Goal: Information Seeking & Learning: Learn about a topic

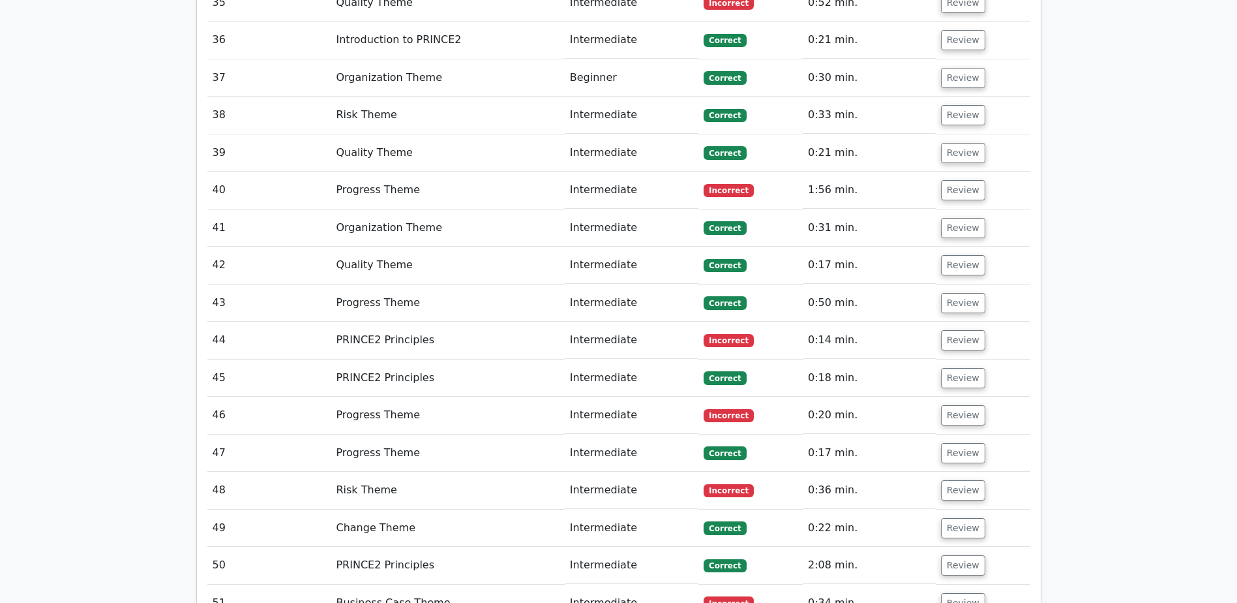
scroll to position [4287, 0]
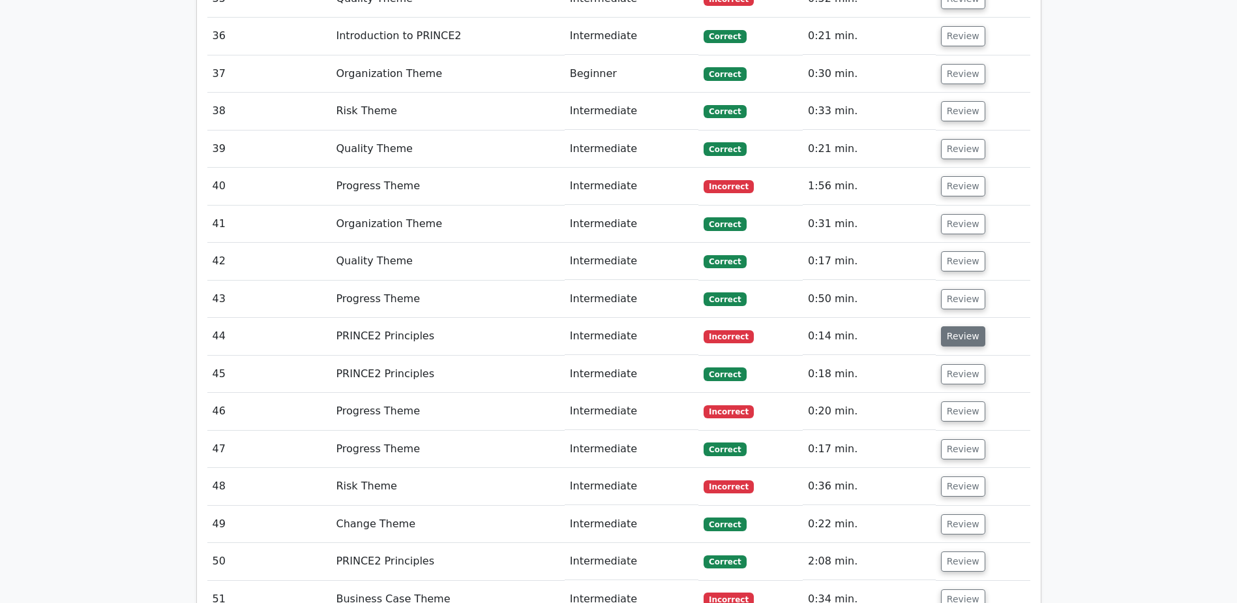
click at [944, 326] on button "Review" at bounding box center [963, 336] width 44 height 20
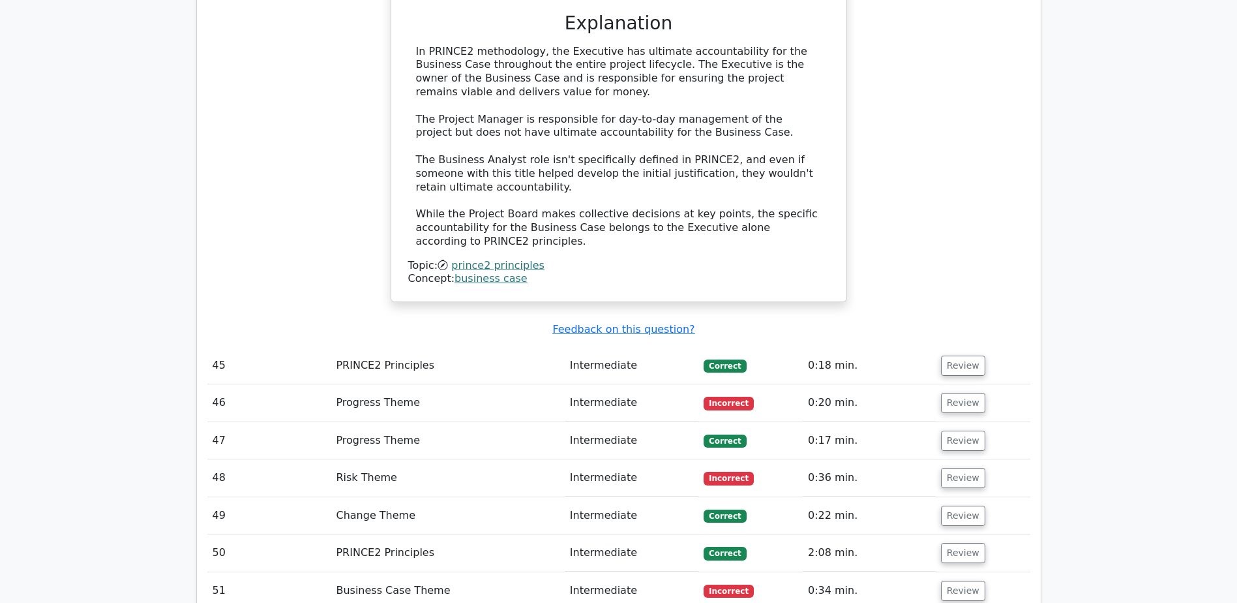
scroll to position [4881, 0]
click at [944, 392] on button "Review" at bounding box center [963, 402] width 44 height 20
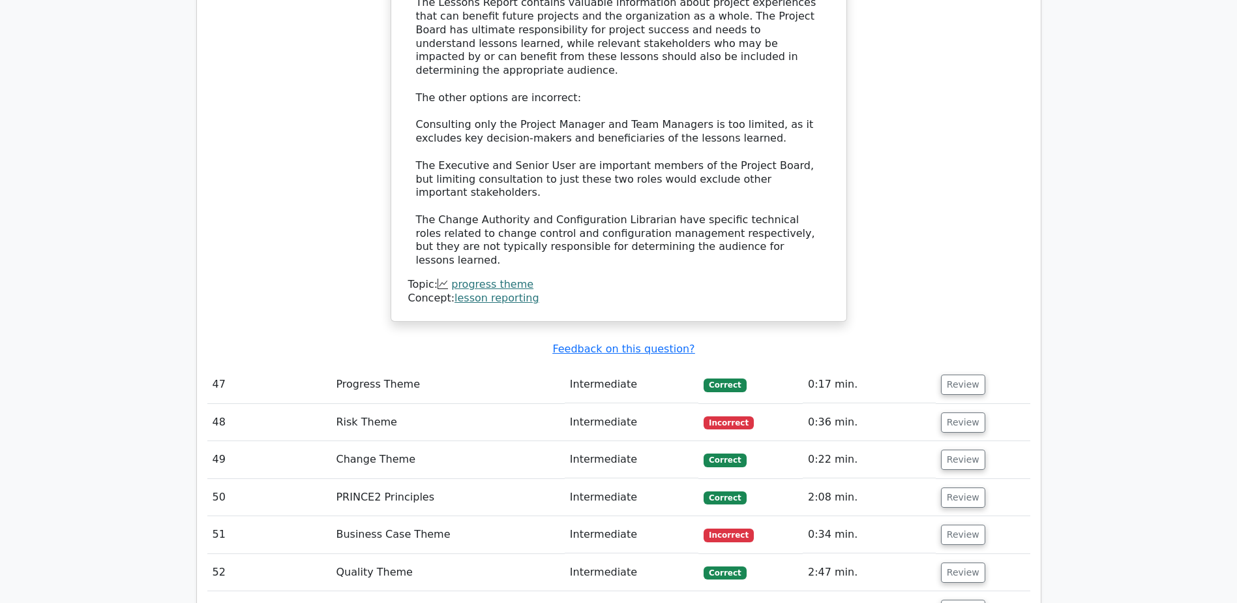
scroll to position [5662, 0]
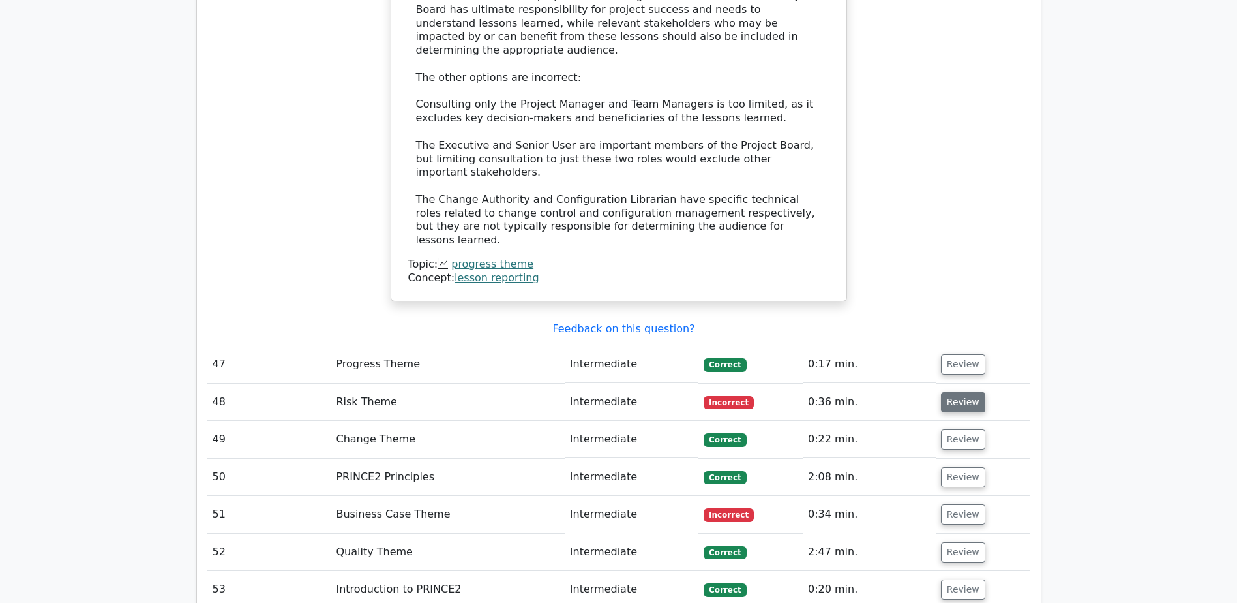
click at [972, 392] on button "Review" at bounding box center [963, 402] width 44 height 20
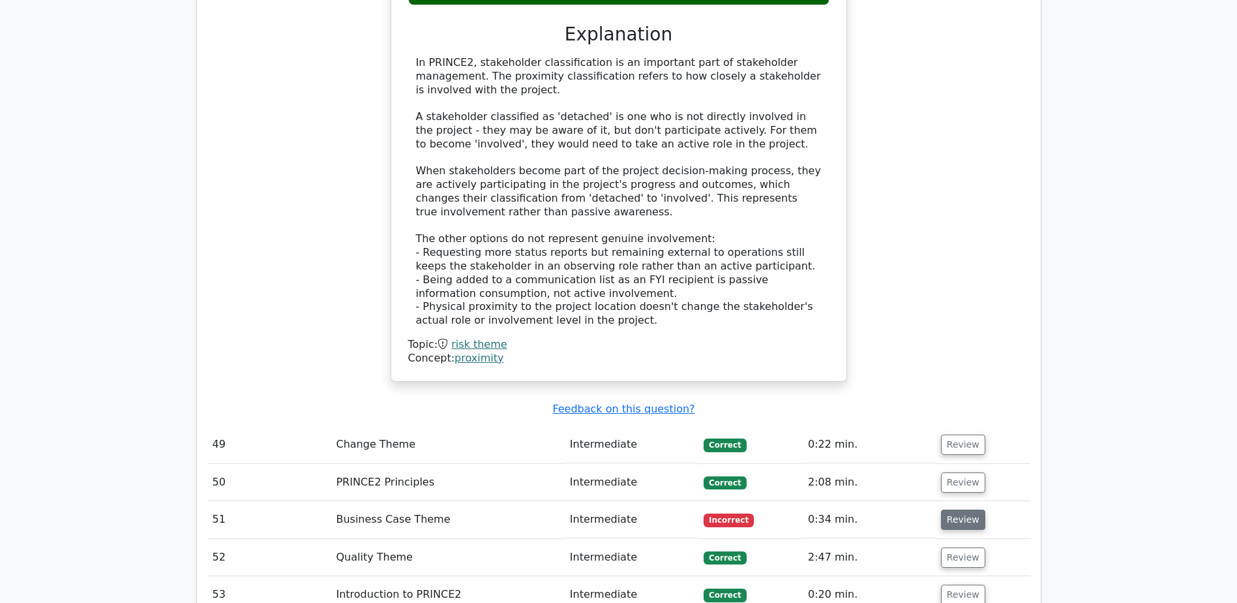
scroll to position [6337, 0]
click at [985, 500] on td "Review" at bounding box center [983, 518] width 95 height 37
click at [954, 434] on button "Review" at bounding box center [963, 444] width 44 height 20
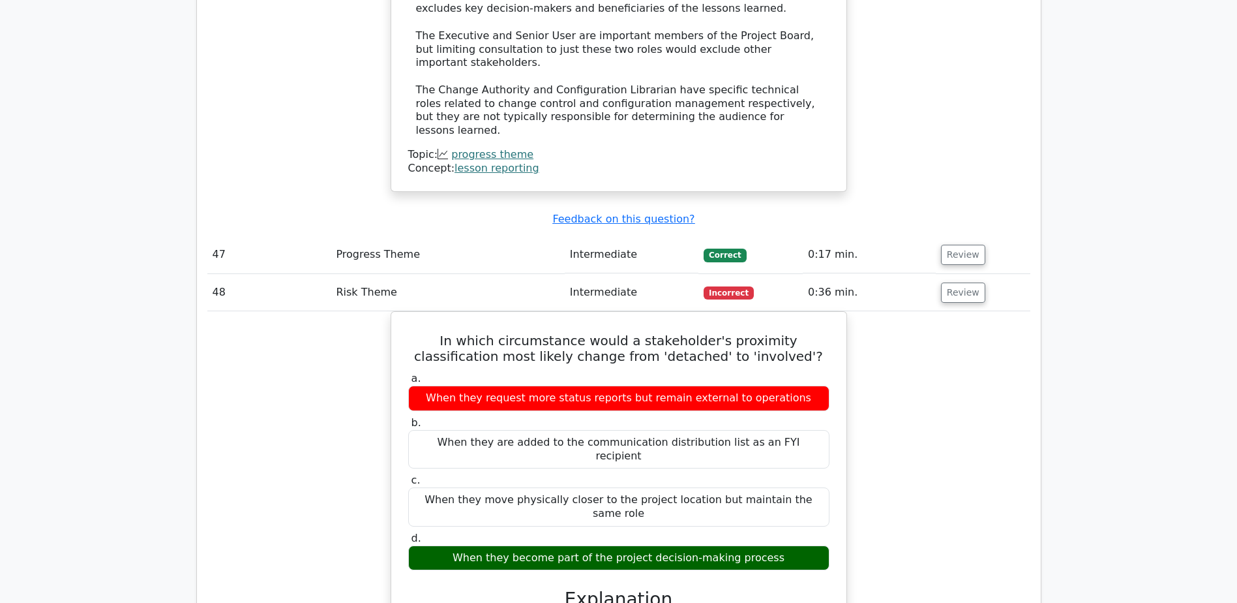
scroll to position [5771, 0]
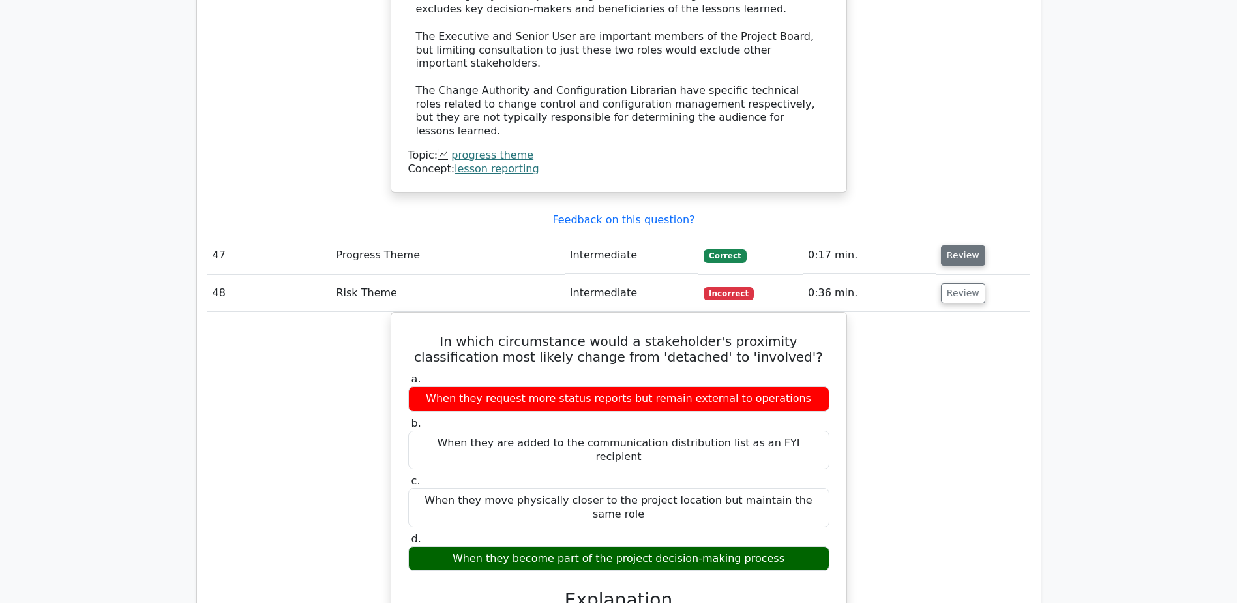
click at [964, 245] on button "Review" at bounding box center [963, 255] width 44 height 20
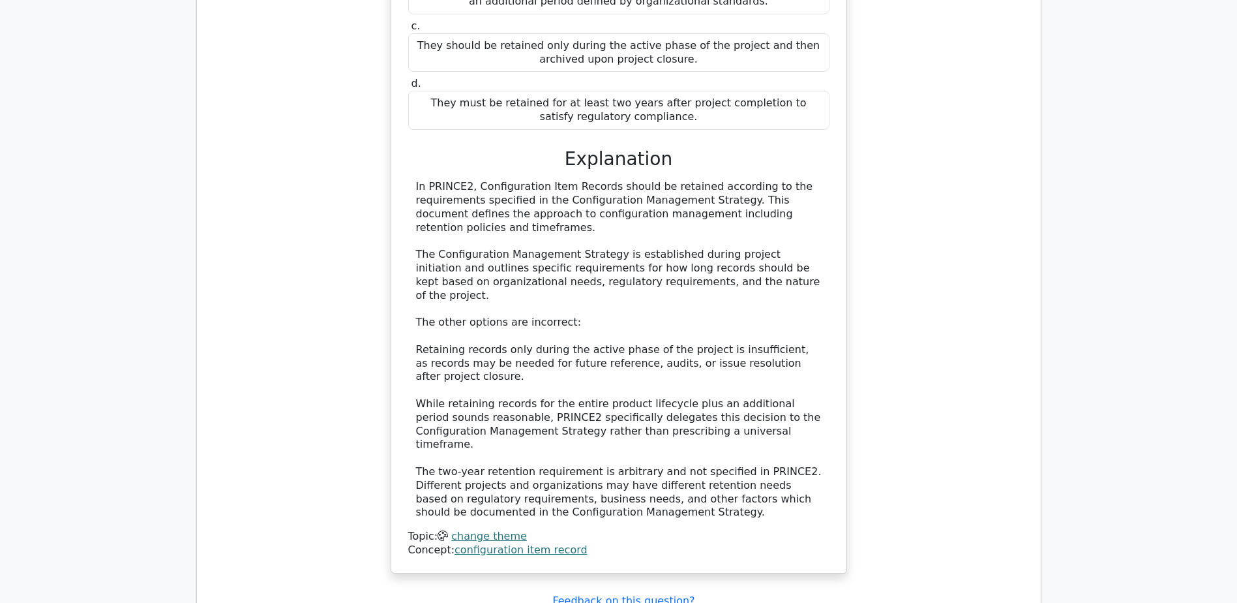
scroll to position [7632, 0]
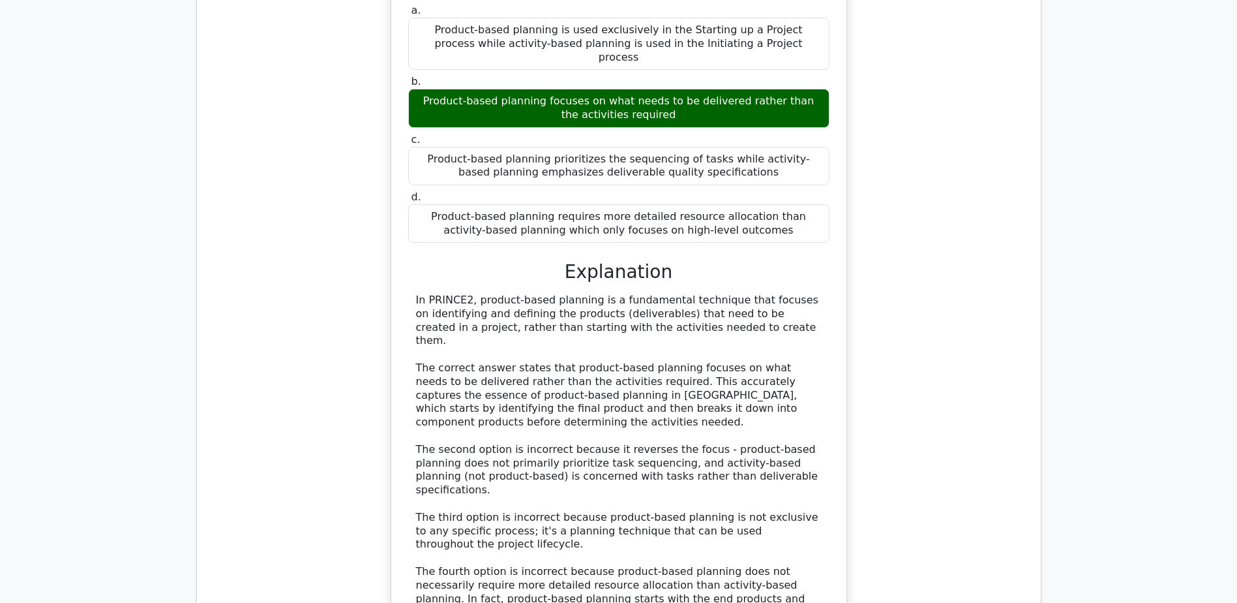
scroll to position [8337, 0]
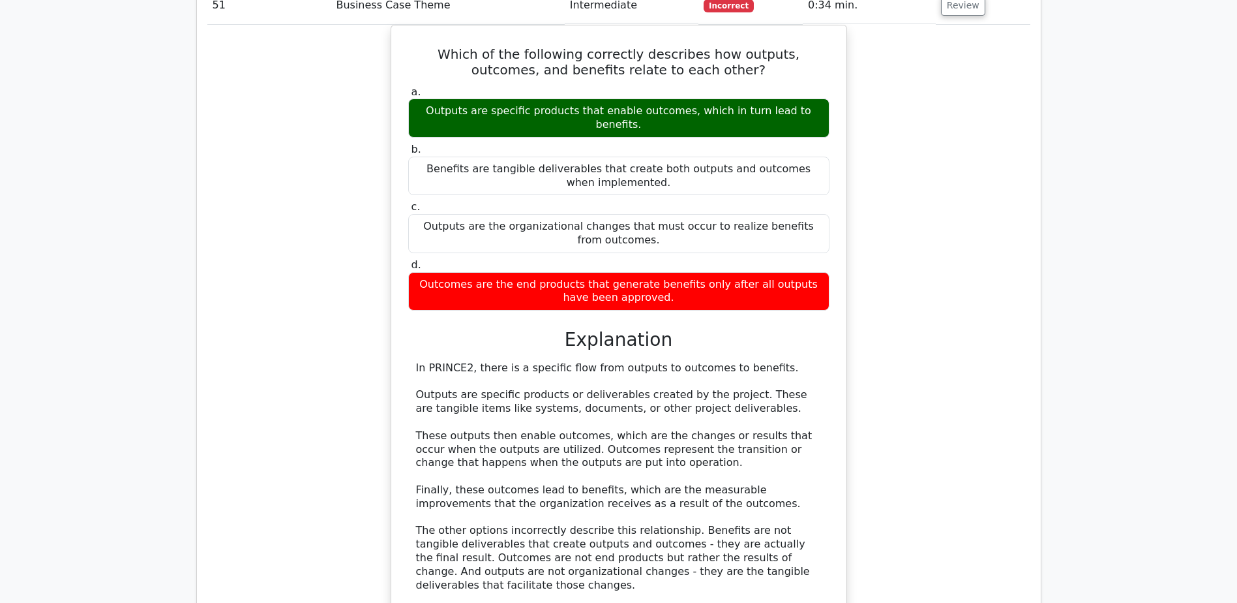
scroll to position [9098, 0]
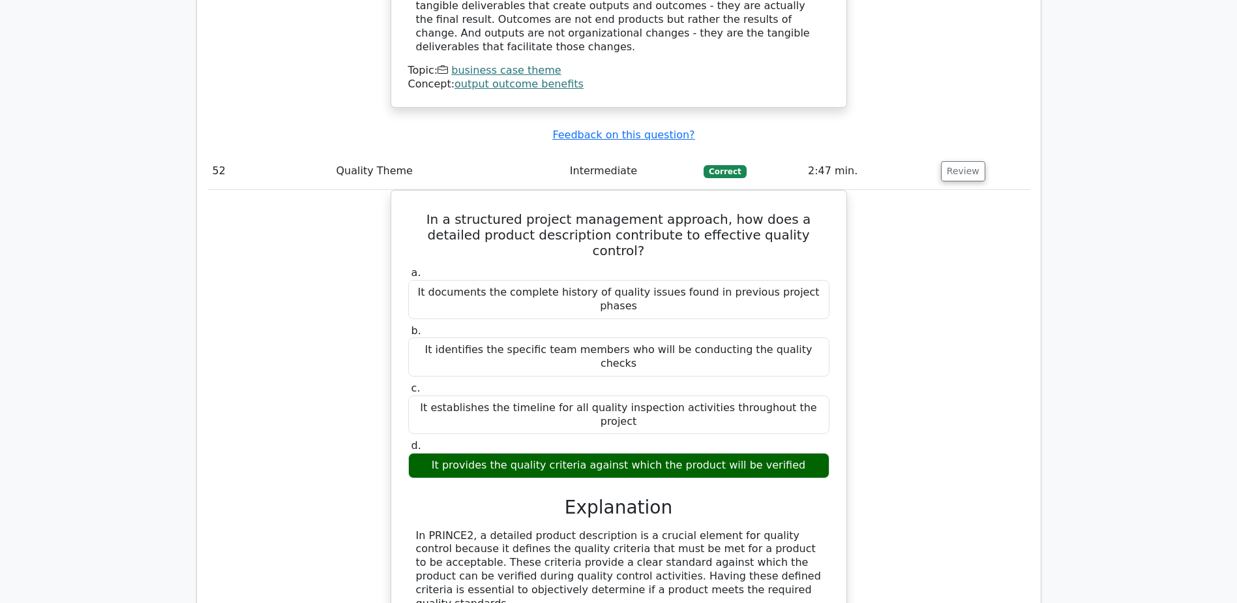
scroll to position [9635, 0]
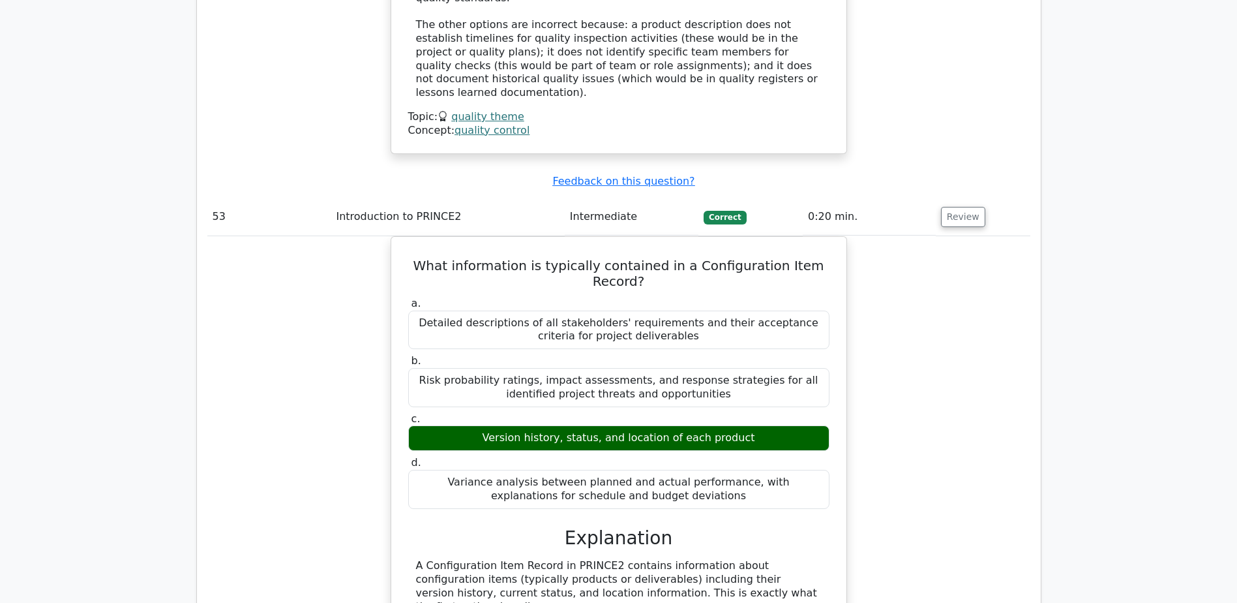
scroll to position [10241, 0]
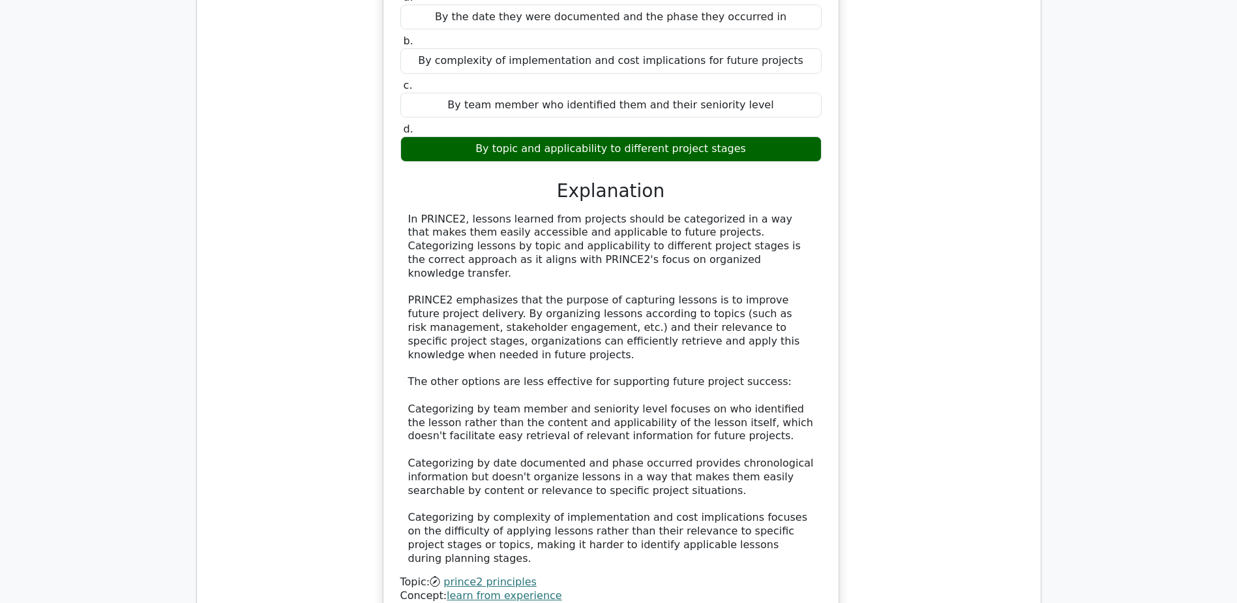
scroll to position [11199, 0]
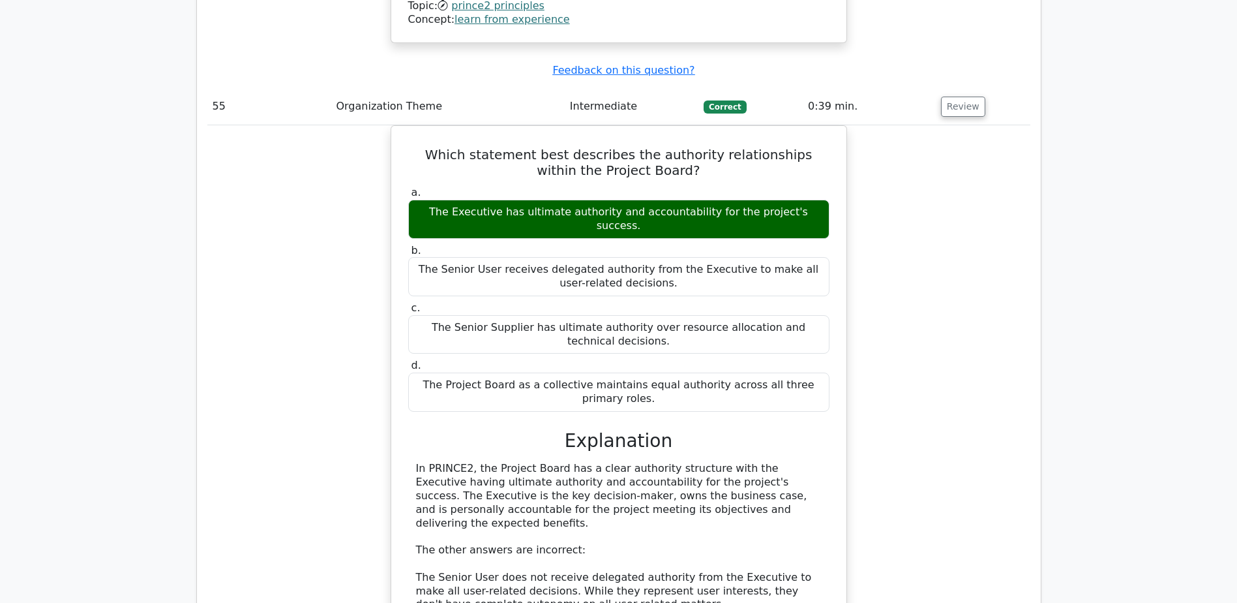
scroll to position [11742, 0]
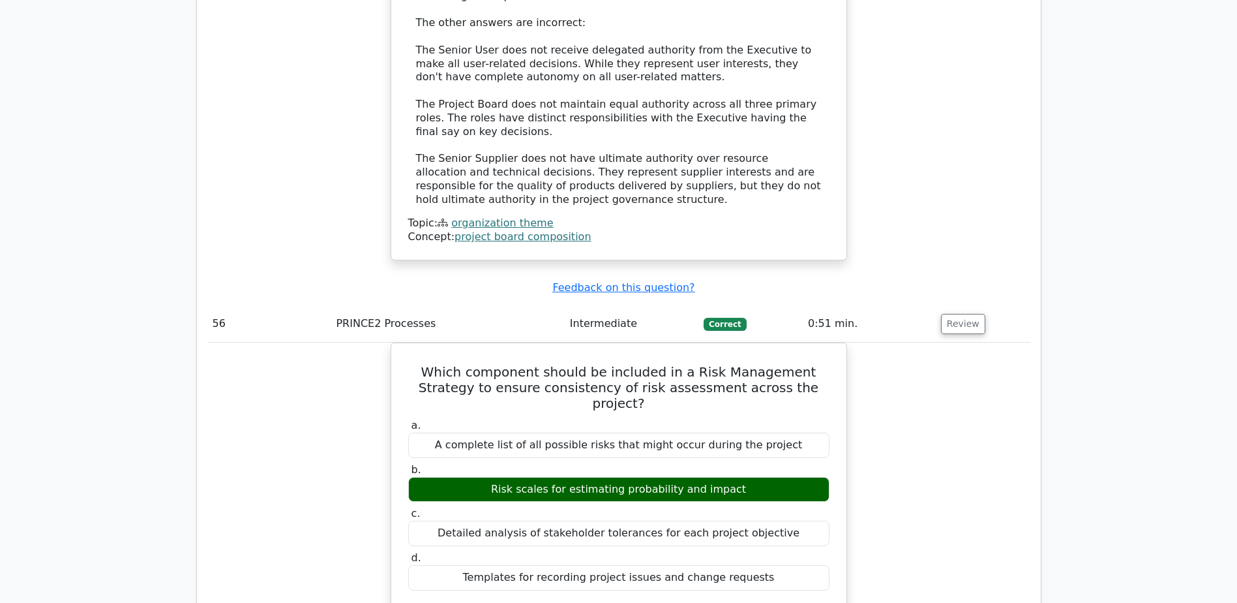
scroll to position [12269, 0]
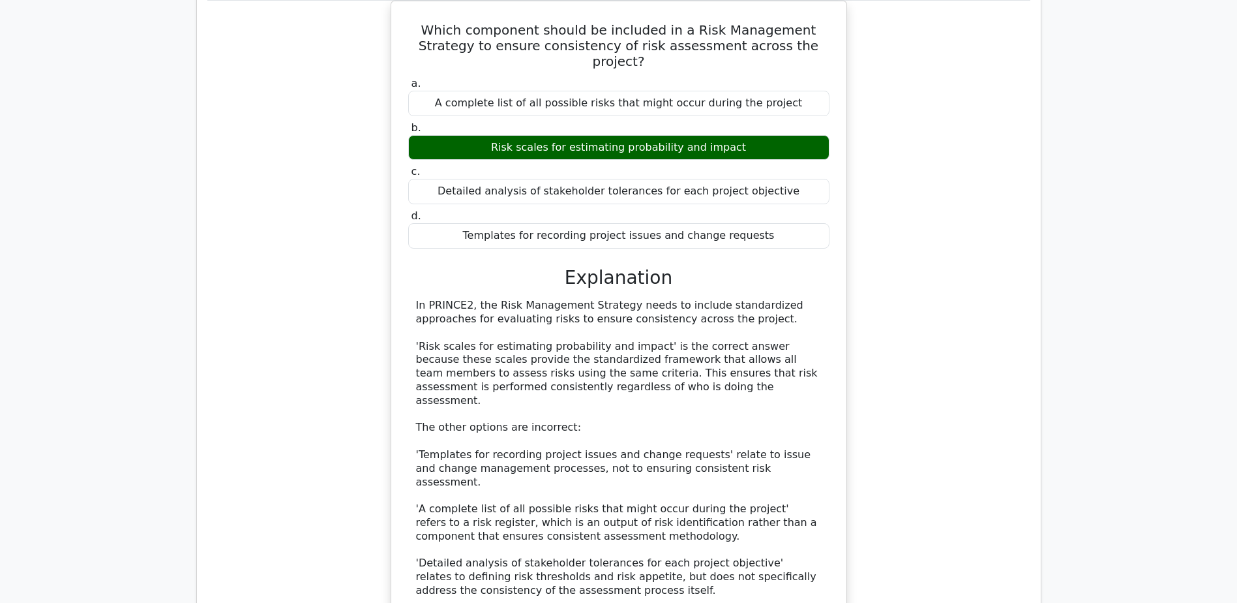
scroll to position [12611, 0]
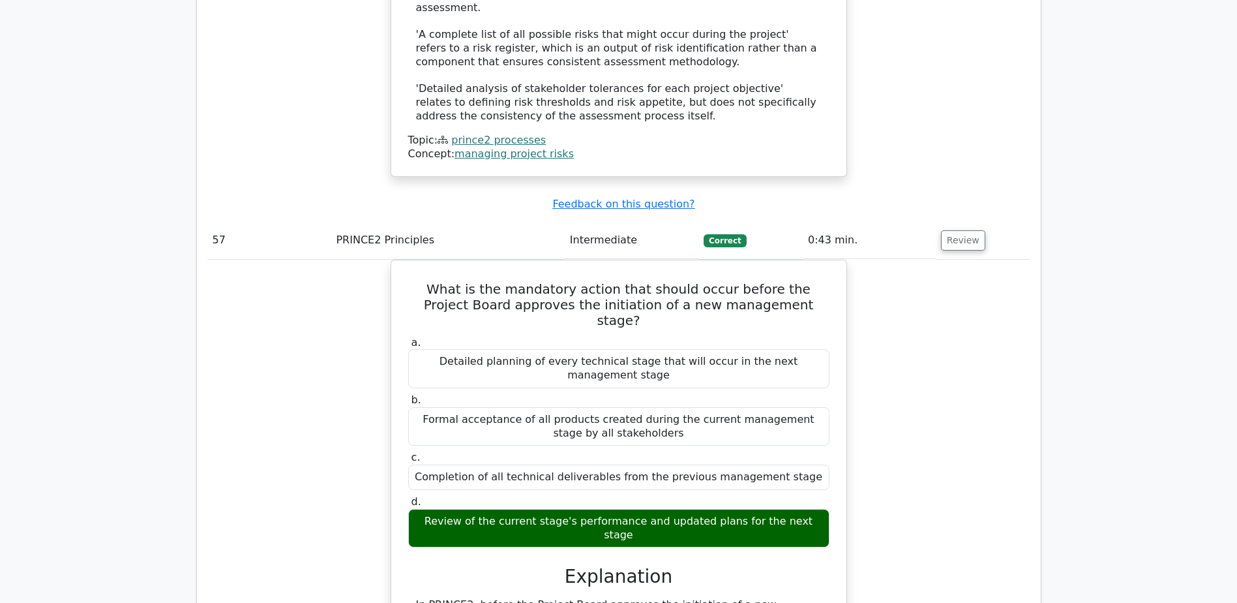
scroll to position [13091, 0]
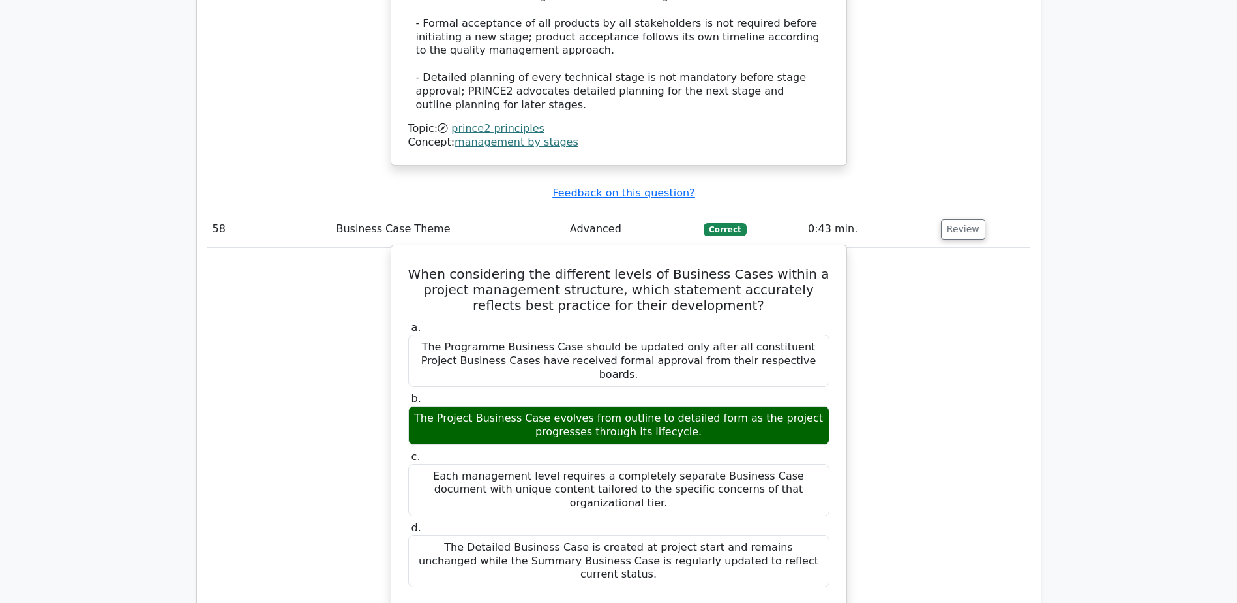
scroll to position [13884, 0]
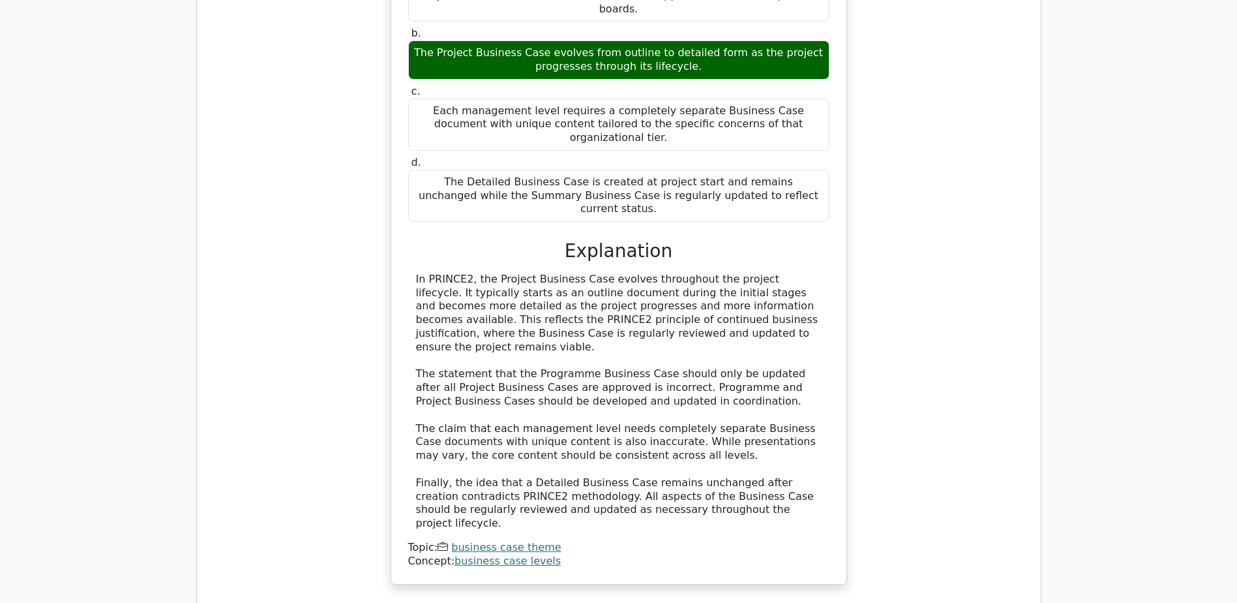
scroll to position [14254, 0]
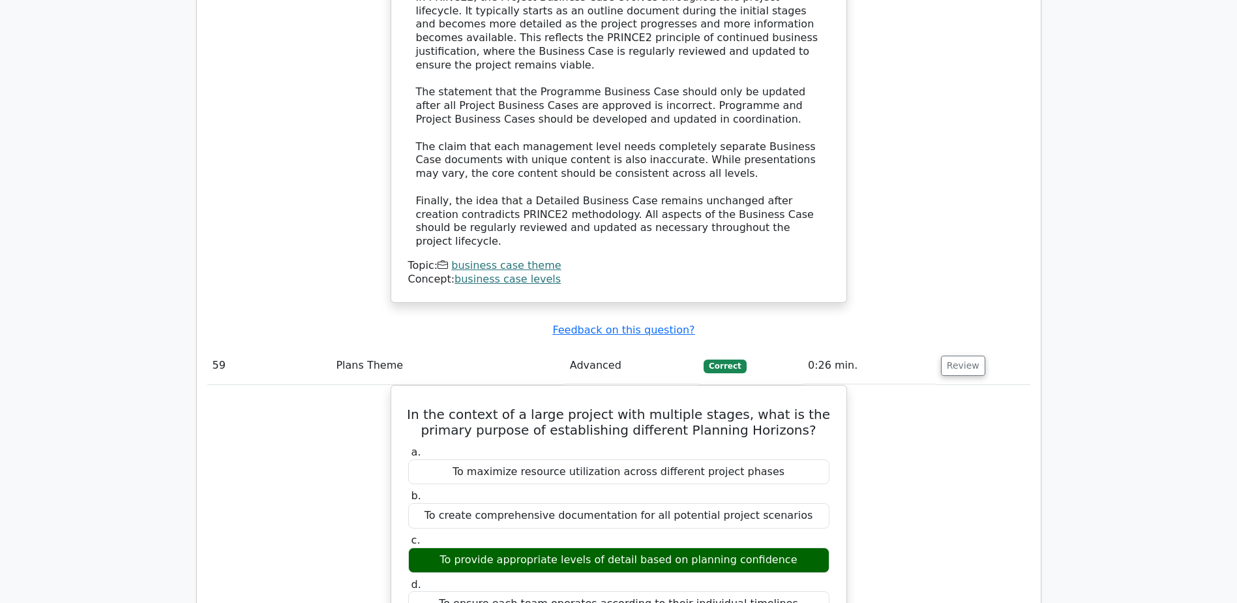
scroll to position [14533, 0]
drag, startPoint x: 399, startPoint y: 316, endPoint x: 623, endPoint y: 387, distance: 234.7
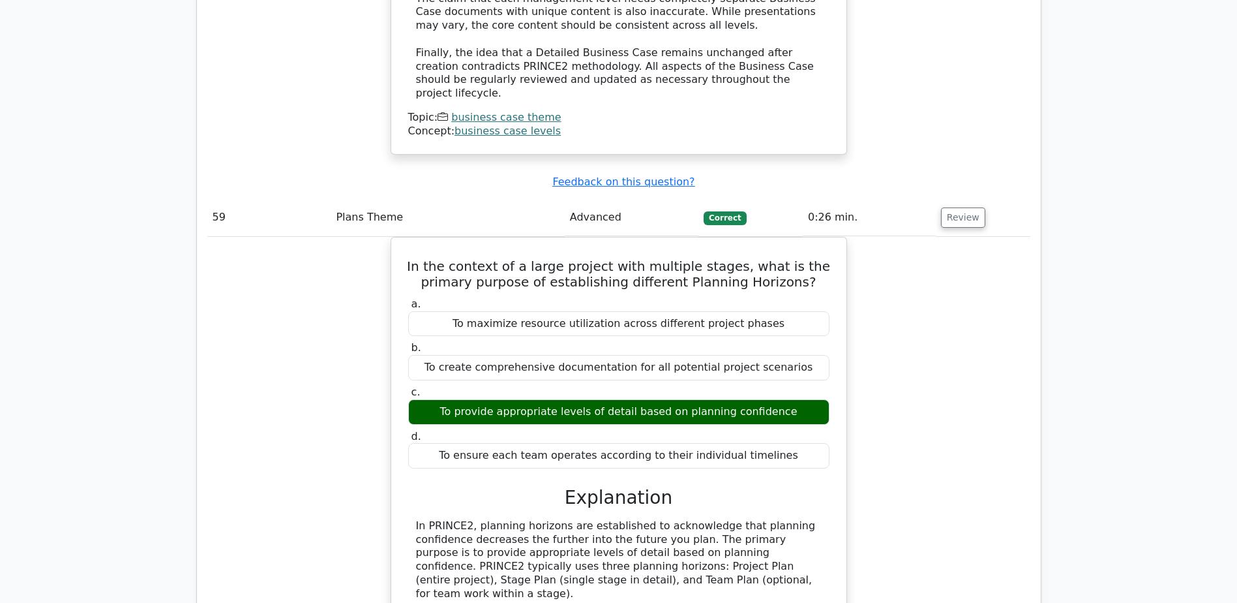
scroll to position [14681, 0]
drag, startPoint x: 623, startPoint y: 387, endPoint x: 626, endPoint y: 486, distance: 99.8
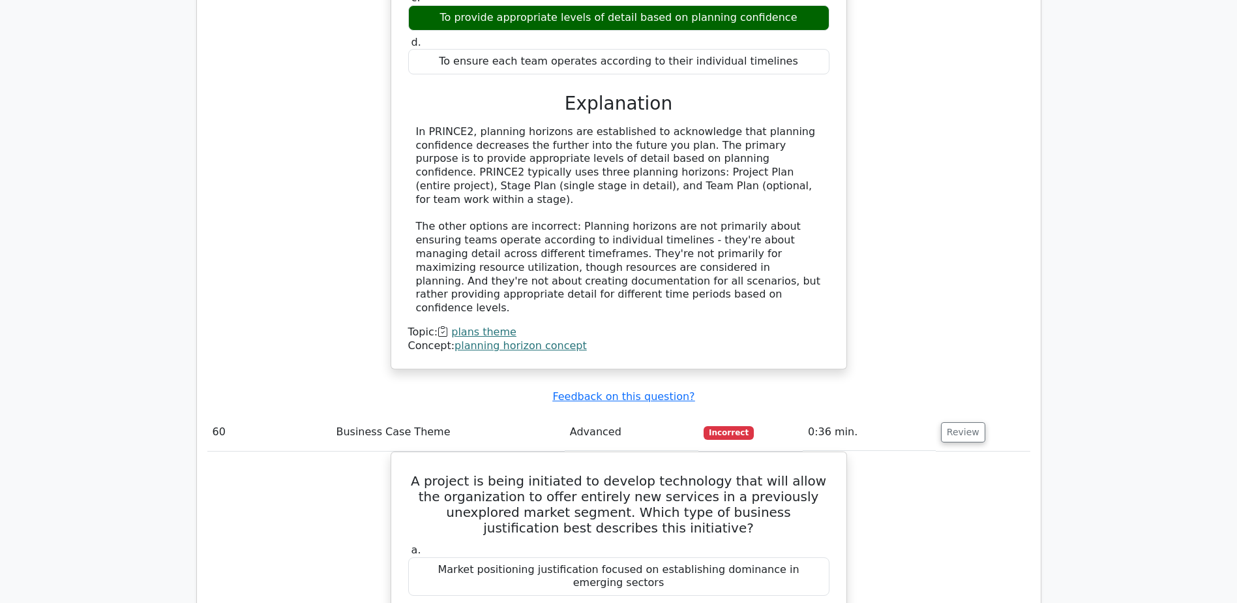
scroll to position [15078, 0]
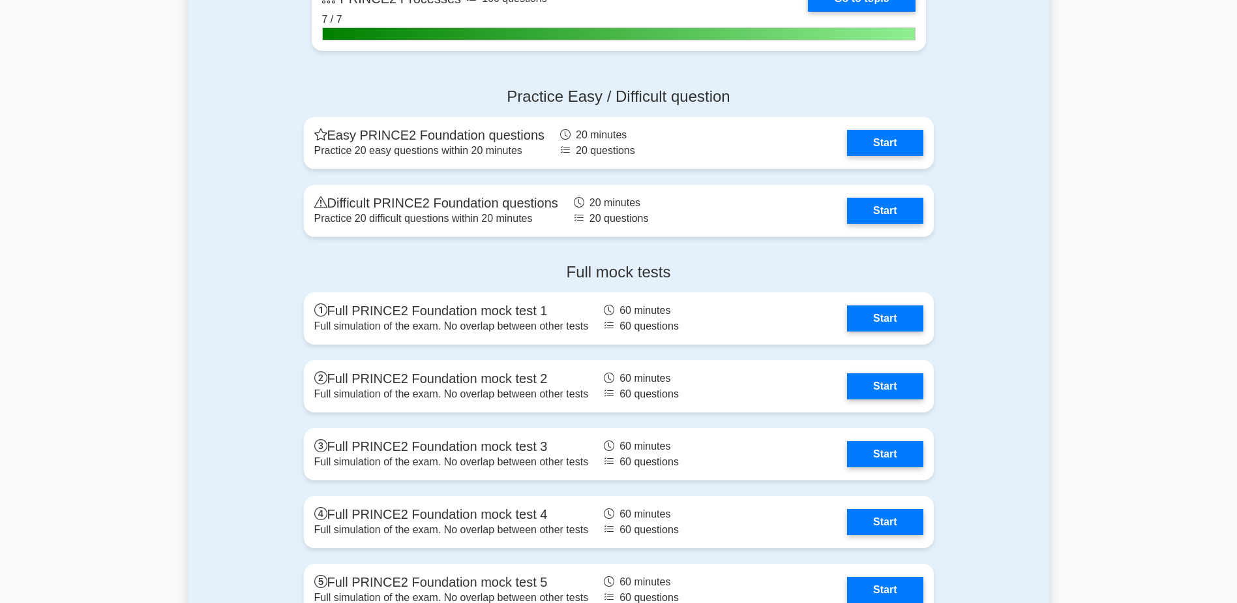
scroll to position [1483, 0]
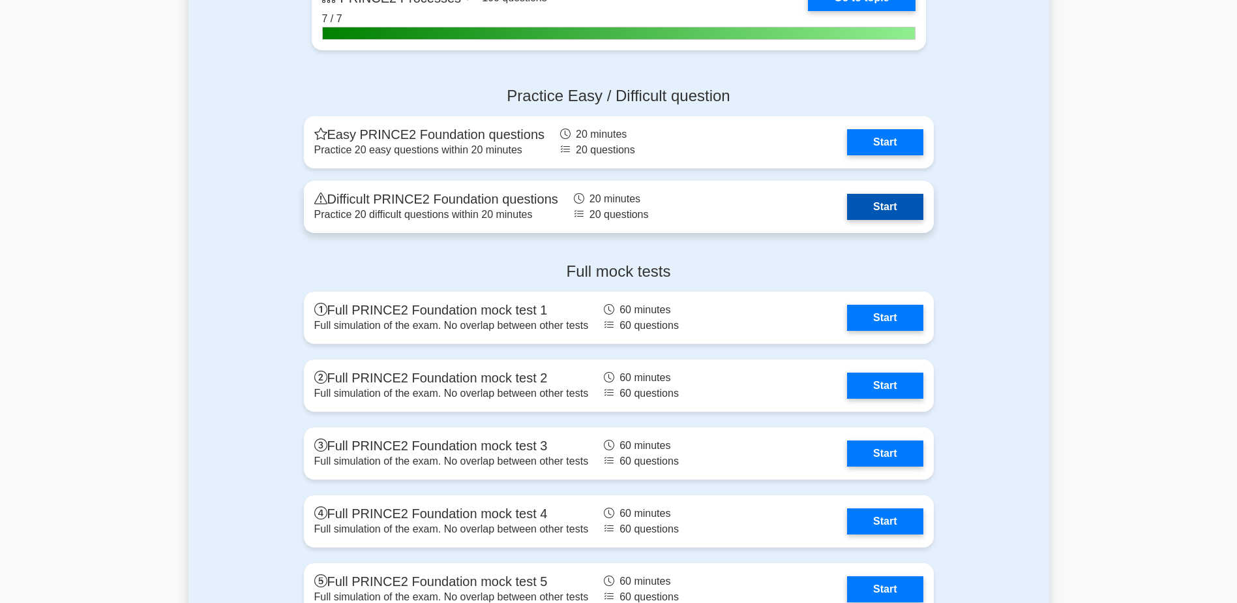
click at [858, 213] on link "Start" at bounding box center [885, 207] width 76 height 26
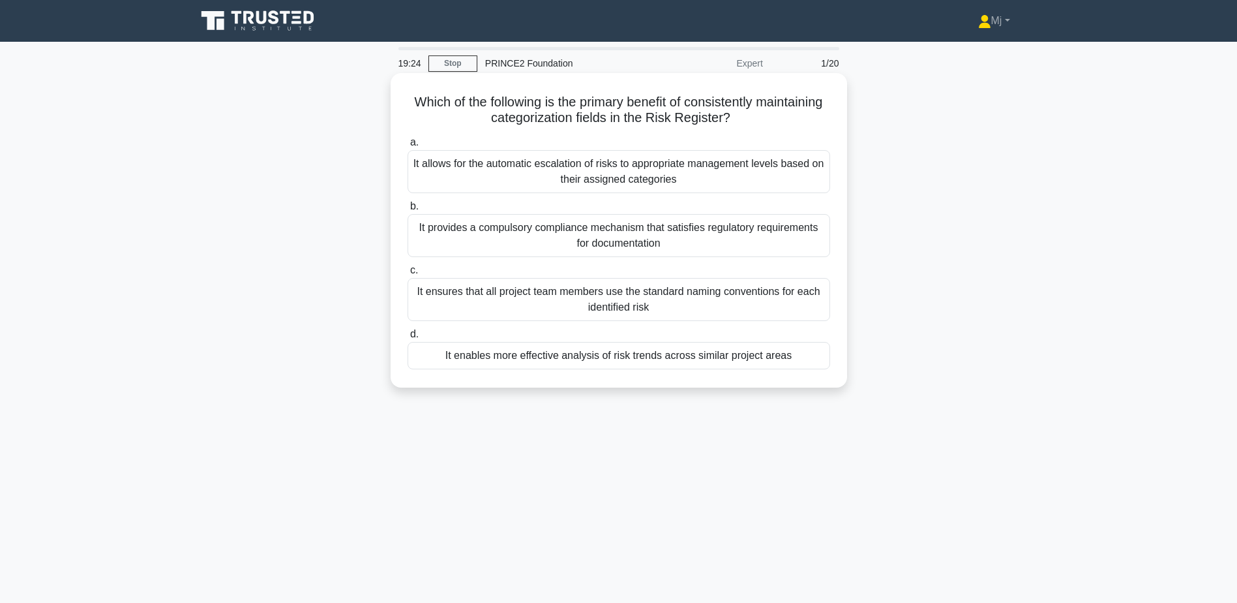
click at [616, 177] on div "It allows for the automatic escalation of risks to appropriate management level…" at bounding box center [619, 171] width 423 height 43
click at [408, 147] on input "a. It allows for the automatic escalation of risks to appropriate management le…" at bounding box center [408, 142] width 0 height 8
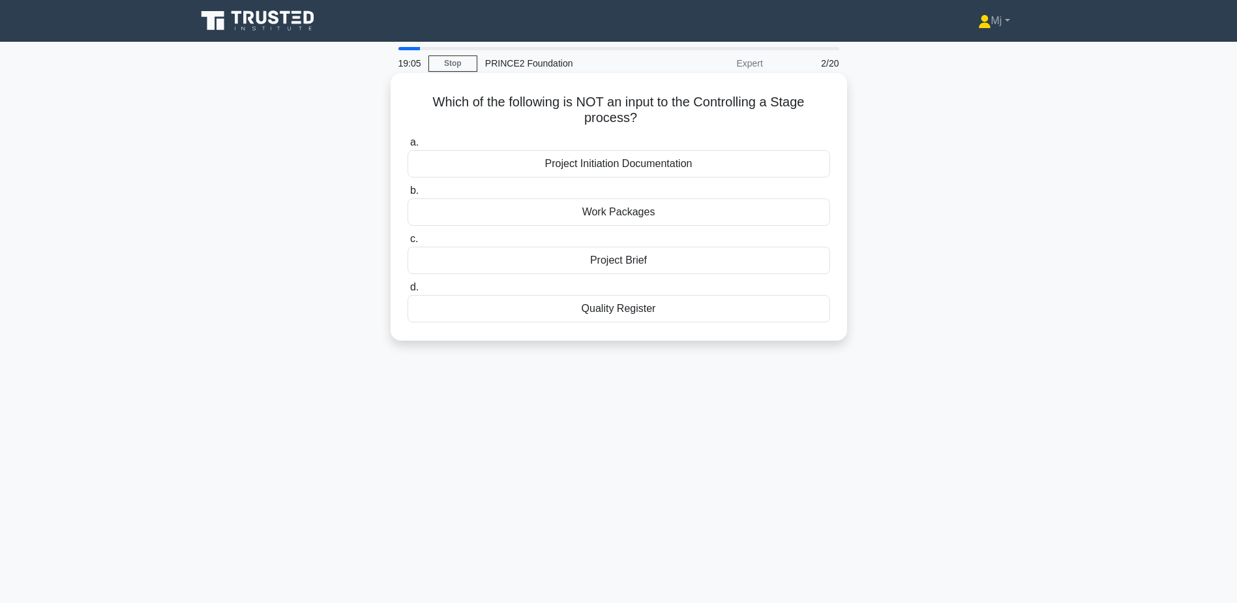
drag, startPoint x: 651, startPoint y: 262, endPoint x: 648, endPoint y: 235, distance: 26.2
click at [648, 235] on label "c. Project Brief" at bounding box center [619, 252] width 423 height 43
click at [408, 235] on input "c. Project Brief" at bounding box center [408, 239] width 0 height 8
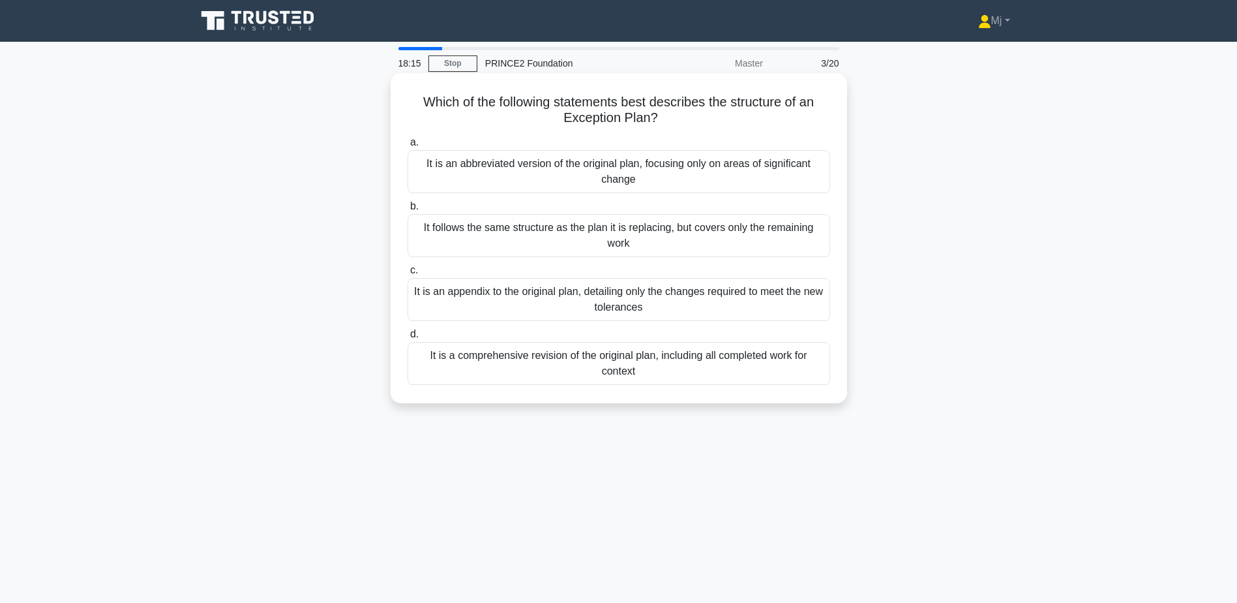
click at [612, 225] on div "It follows the same structure as the plan it is replacing, but covers only the …" at bounding box center [619, 235] width 423 height 43
click at [408, 211] on input "b. It follows the same structure as the plan it is replacing, but covers only t…" at bounding box center [408, 206] width 0 height 8
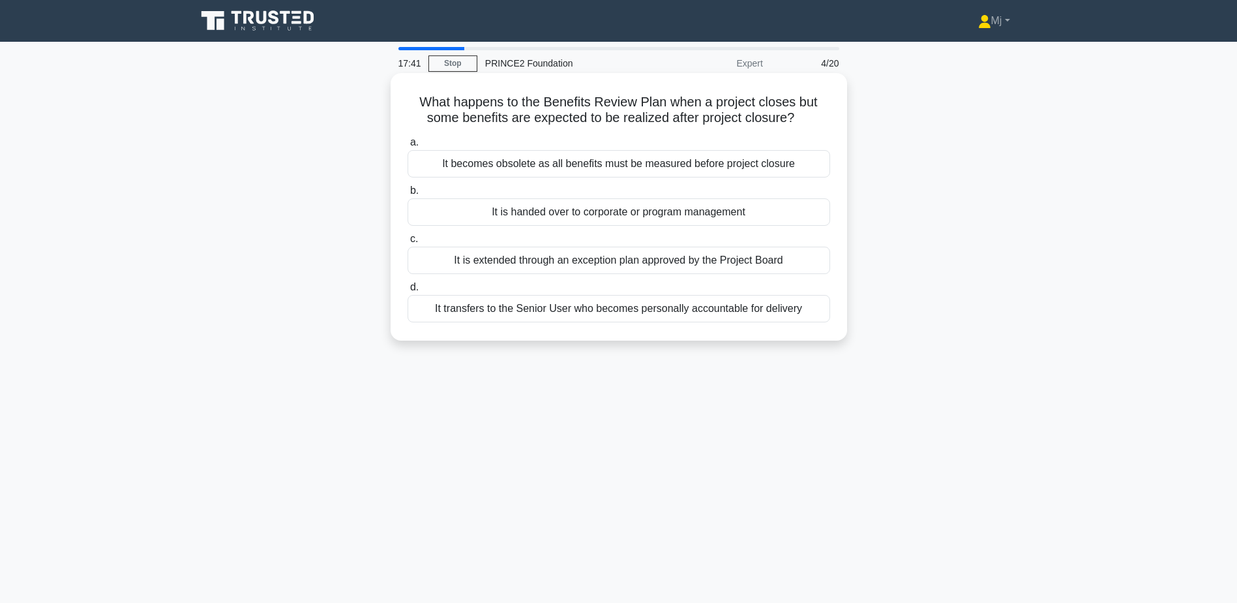
click at [685, 260] on div "It is extended through an exception plan approved by the Project Board" at bounding box center [619, 260] width 423 height 27
click at [408, 243] on input "c. It is extended through an exception plan approved by the Project Board" at bounding box center [408, 239] width 0 height 8
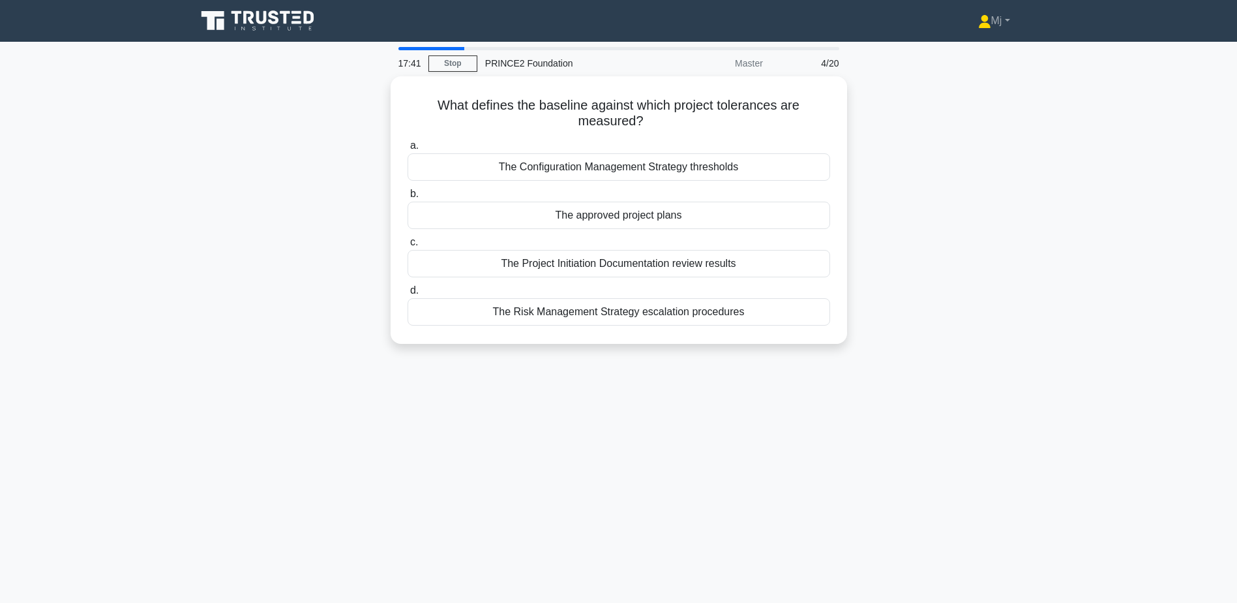
click at [685, 260] on div "The Project Initiation Documentation review results" at bounding box center [619, 263] width 423 height 27
click at [408, 247] on input "c. The Project Initiation Documentation review results" at bounding box center [408, 242] width 0 height 8
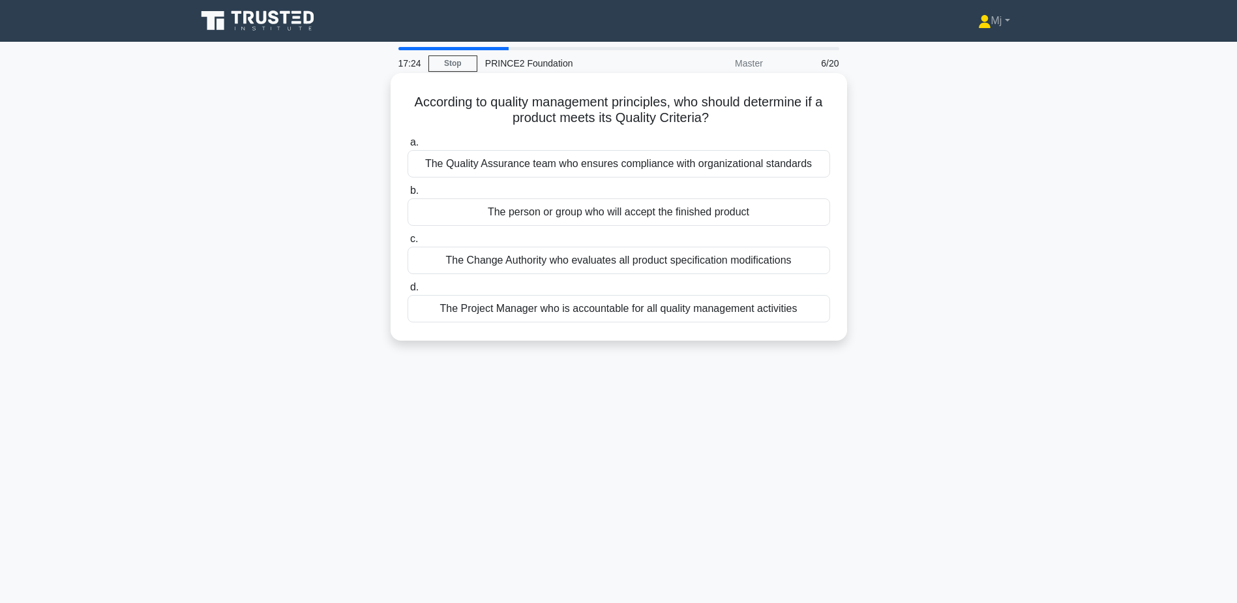
click at [786, 173] on div "The Quality Assurance team who ensures compliance with organizational standards" at bounding box center [619, 163] width 423 height 27
click at [408, 147] on input "a. The Quality Assurance team who ensures compliance with organizational standa…" at bounding box center [408, 142] width 0 height 8
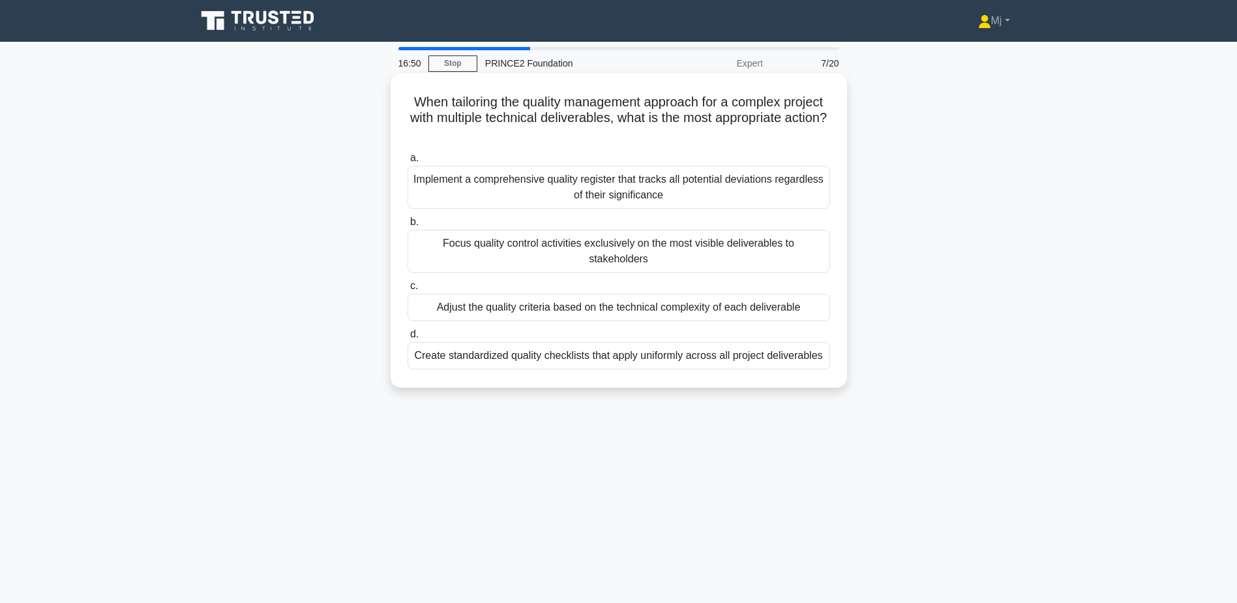
click at [682, 343] on div "Create standardized quality checklists that apply uniformly across all project …" at bounding box center [619, 355] width 423 height 27
click at [408, 338] on input "d. Create standardized quality checklists that apply uniformly across all proje…" at bounding box center [408, 334] width 0 height 8
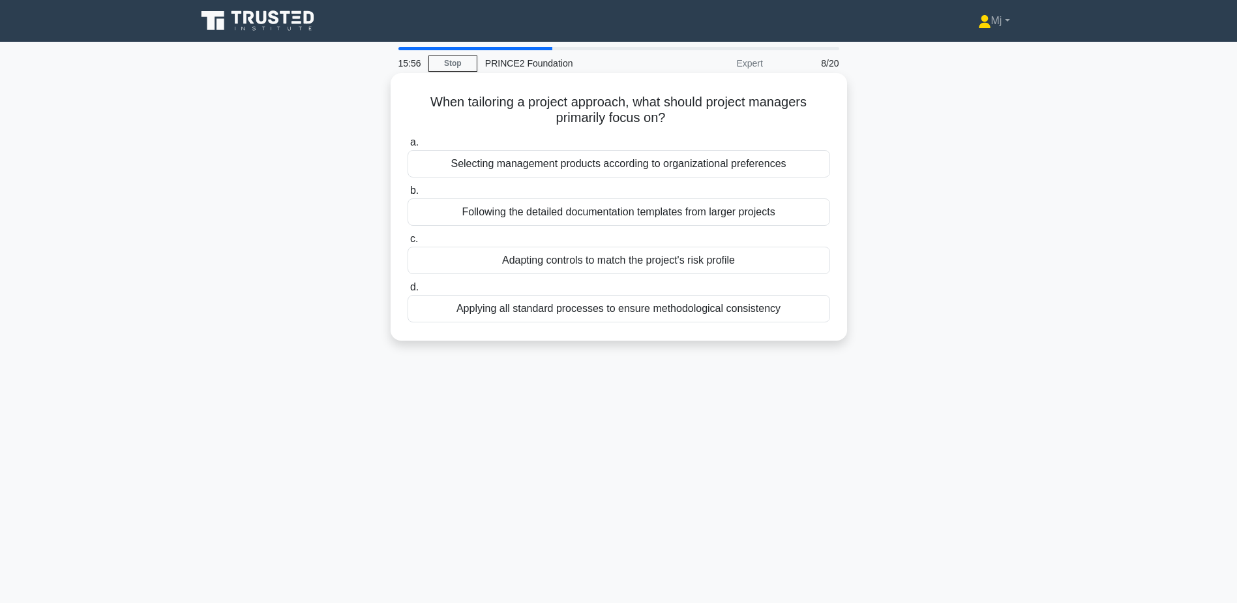
click at [632, 176] on div "Selecting management products according to organizational preferences" at bounding box center [619, 163] width 423 height 27
click at [408, 147] on input "a. Selecting management products according to organizational preferences" at bounding box center [408, 142] width 0 height 8
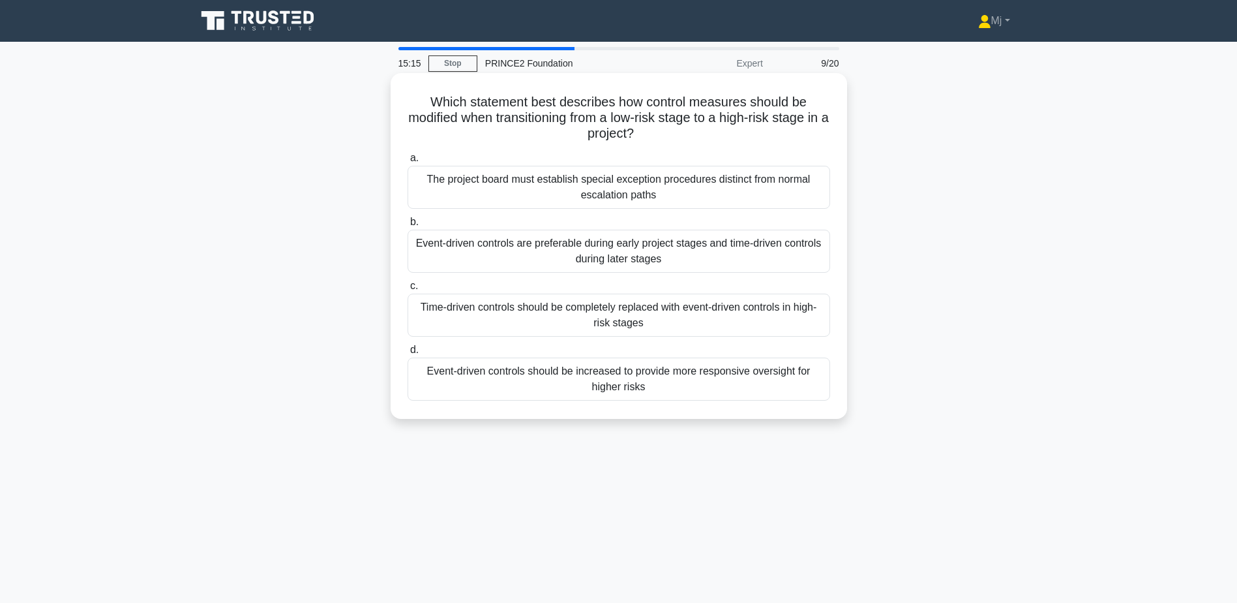
click at [618, 191] on div "The project board must establish special exception procedures distinct from nor…" at bounding box center [619, 187] width 423 height 43
click at [408, 162] on input "a. The project board must establish special exception procedures distinct from …" at bounding box center [408, 158] width 0 height 8
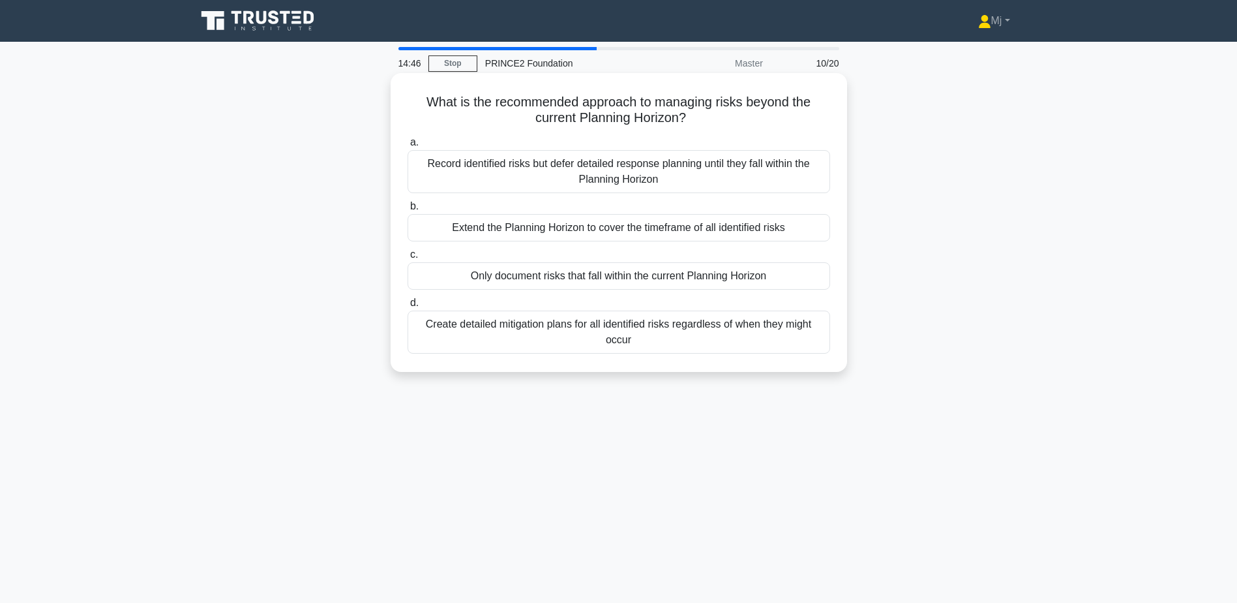
click at [656, 326] on div "Create detailed mitigation plans for all identified risks regardless of when th…" at bounding box center [619, 331] width 423 height 43
click at [408, 307] on input "d. Create detailed mitigation plans for all identified risks regardless of when…" at bounding box center [408, 303] width 0 height 8
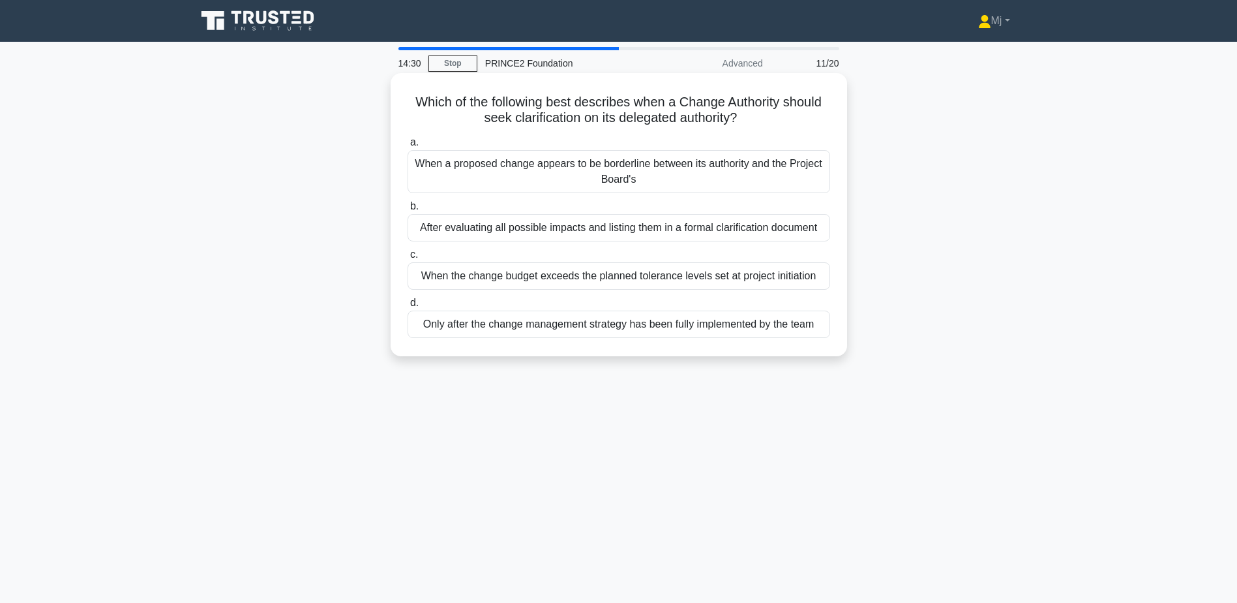
drag, startPoint x: 648, startPoint y: 283, endPoint x: 648, endPoint y: 271, distance: 12.4
click at [648, 271] on div "When the change budget exceeds the planned tolerance levels set at project init…" at bounding box center [619, 275] width 423 height 27
click at [408, 259] on input "c. When the change budget exceeds the planned tolerance levels set at project i…" at bounding box center [408, 254] width 0 height 8
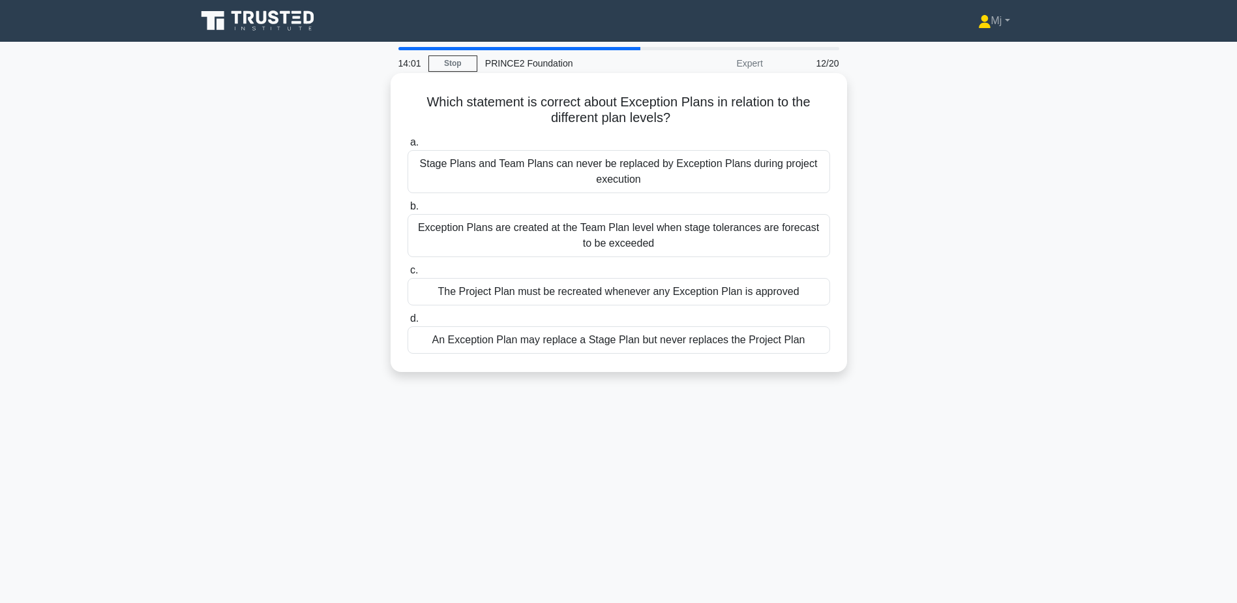
click at [502, 340] on div "An Exception Plan may replace a Stage Plan but never replaces the Project Plan" at bounding box center [619, 339] width 423 height 27
click at [408, 323] on input "d. An Exception Plan may replace a Stage Plan but never replaces the Project Pl…" at bounding box center [408, 318] width 0 height 8
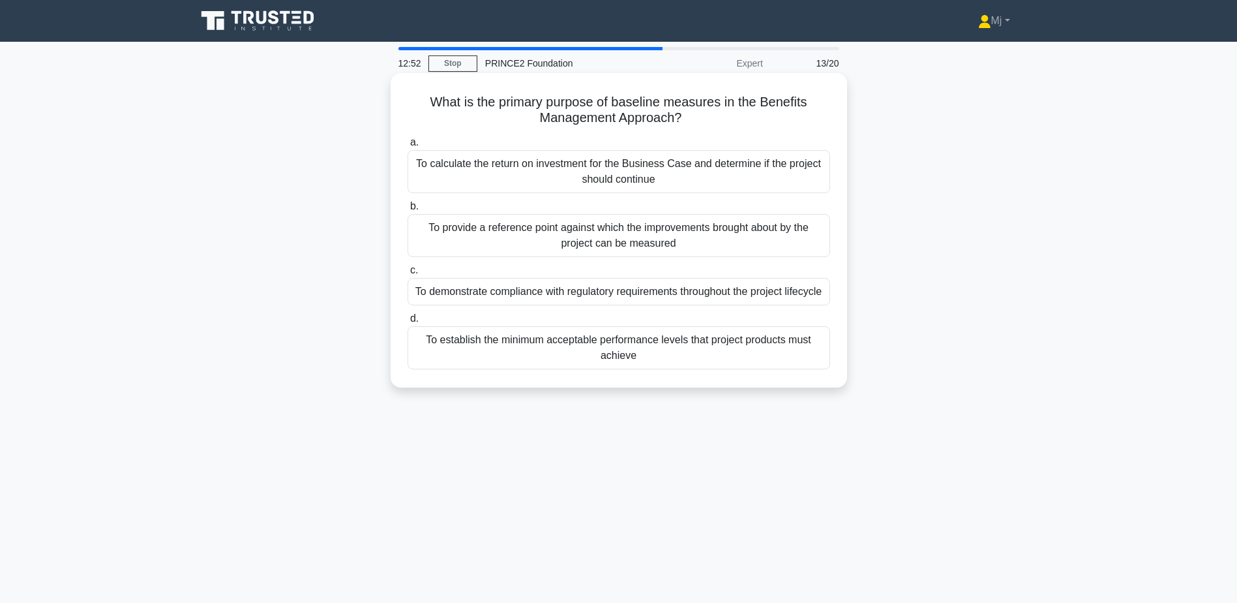
click at [411, 204] on span "b." at bounding box center [414, 205] width 8 height 11
click at [408, 204] on input "b. To provide a reference point against which the improvements brought about by…" at bounding box center [408, 206] width 0 height 8
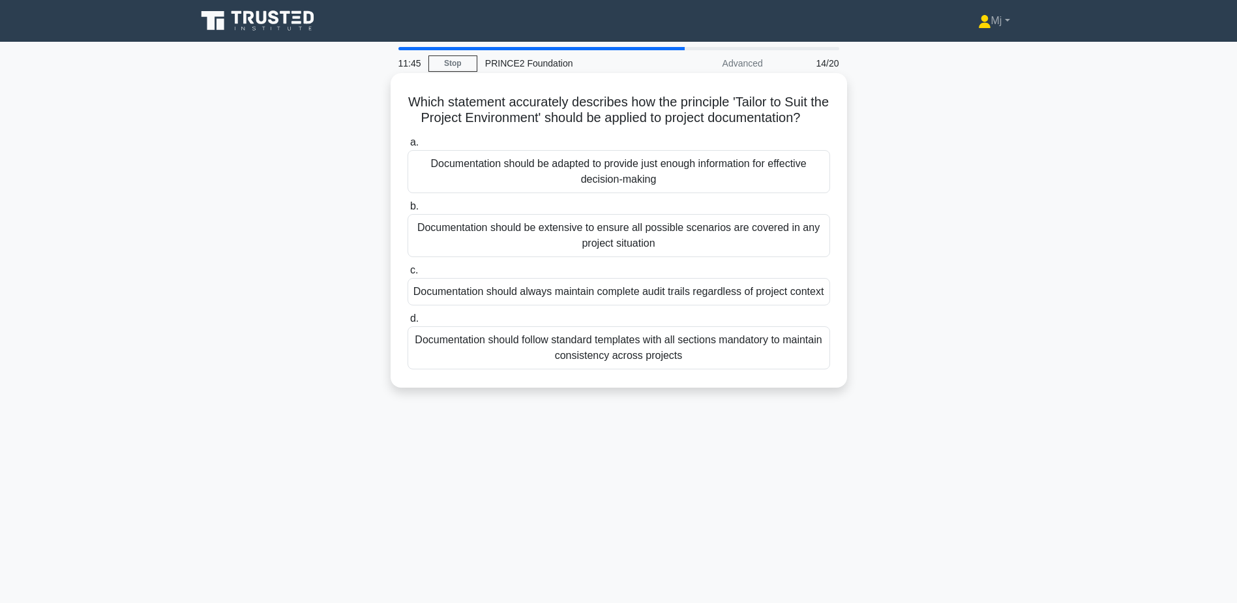
click at [455, 256] on div "Documentation should be extensive to ensure all possible scenarios are covered …" at bounding box center [619, 235] width 423 height 43
click at [408, 211] on input "b. Documentation should be extensive to ensure all possible scenarios are cover…" at bounding box center [408, 206] width 0 height 8
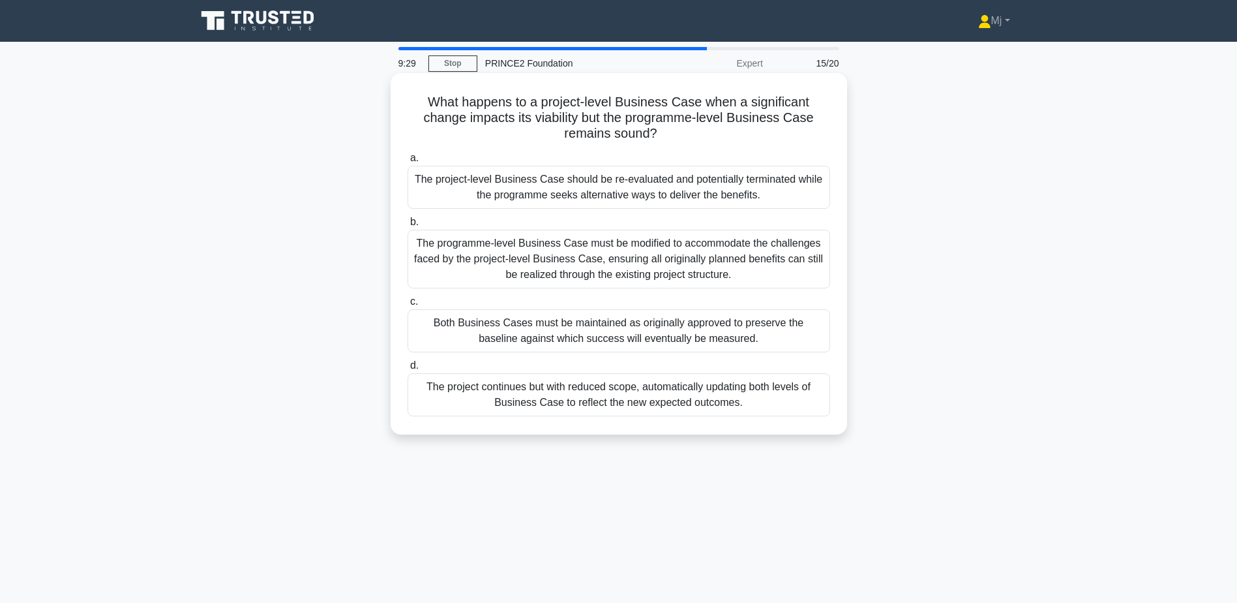
click at [460, 328] on div "Both Business Cases must be maintained as originally approved to preserve the b…" at bounding box center [619, 330] width 423 height 43
click at [408, 306] on input "c. Both Business Cases must be maintained as originally approved to preserve th…" at bounding box center [408, 301] width 0 height 8
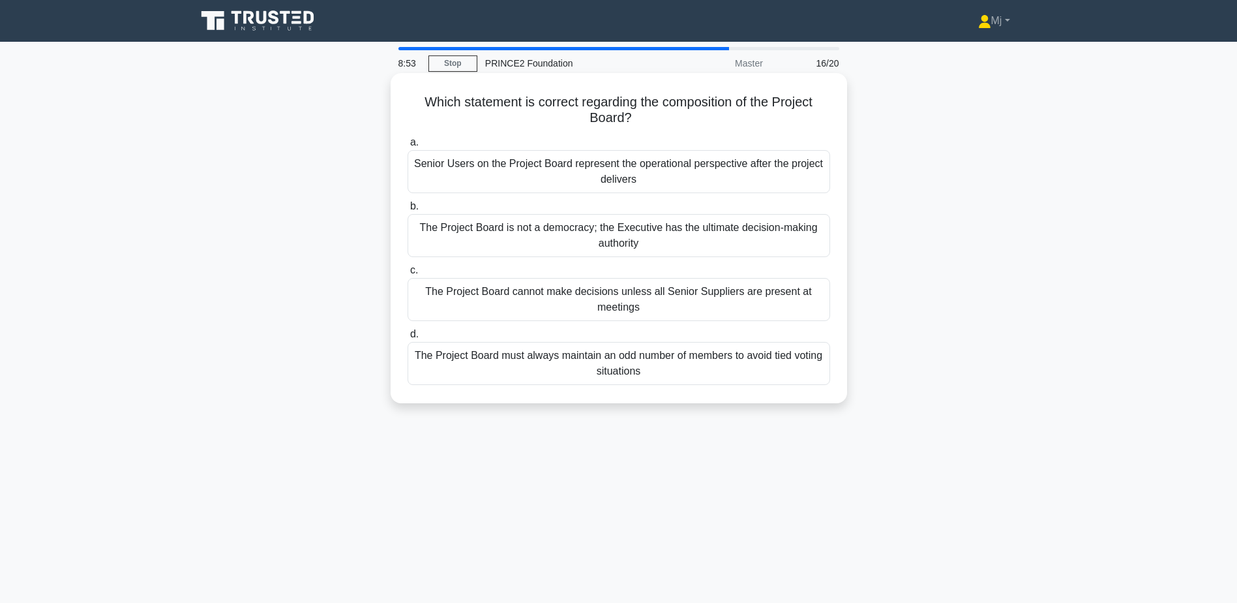
click at [582, 232] on div "The Project Board is not a democracy; the Executive has the ultimate decision-m…" at bounding box center [619, 235] width 423 height 43
click at [408, 211] on input "b. The Project Board is not a democracy; the Executive has the ultimate decisio…" at bounding box center [408, 206] width 0 height 8
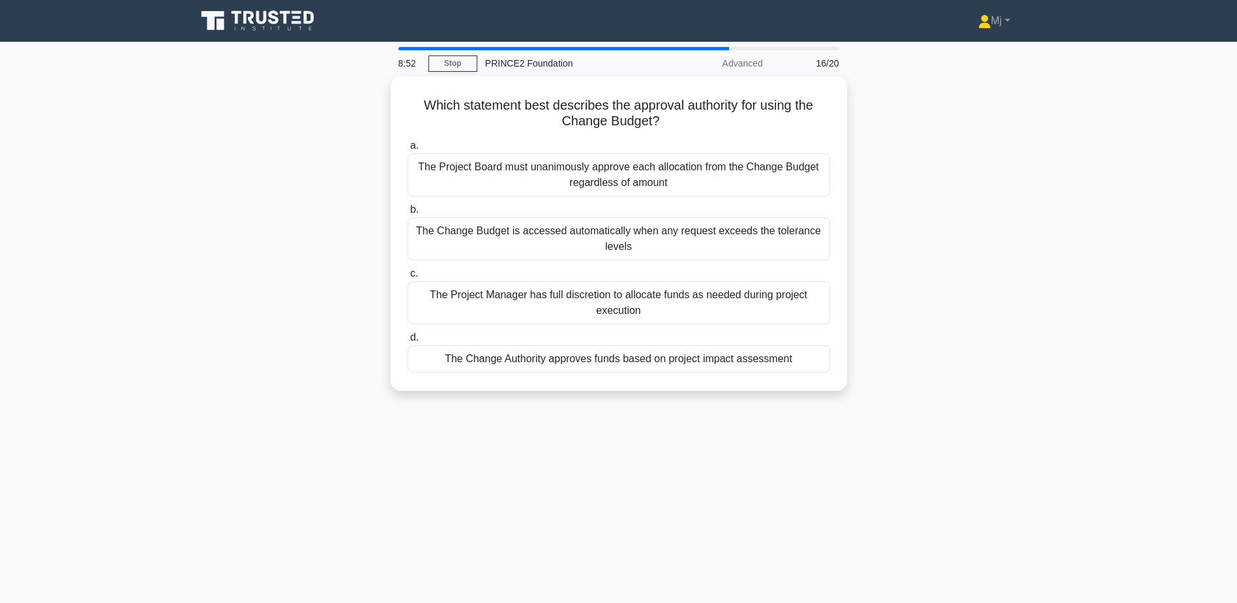
click at [582, 232] on div "The Change Budget is accessed automatically when any request exceeds the tolera…" at bounding box center [619, 238] width 423 height 43
click at [408, 214] on input "b. The Change Budget is accessed automatically when any request exceeds the tol…" at bounding box center [408, 209] width 0 height 8
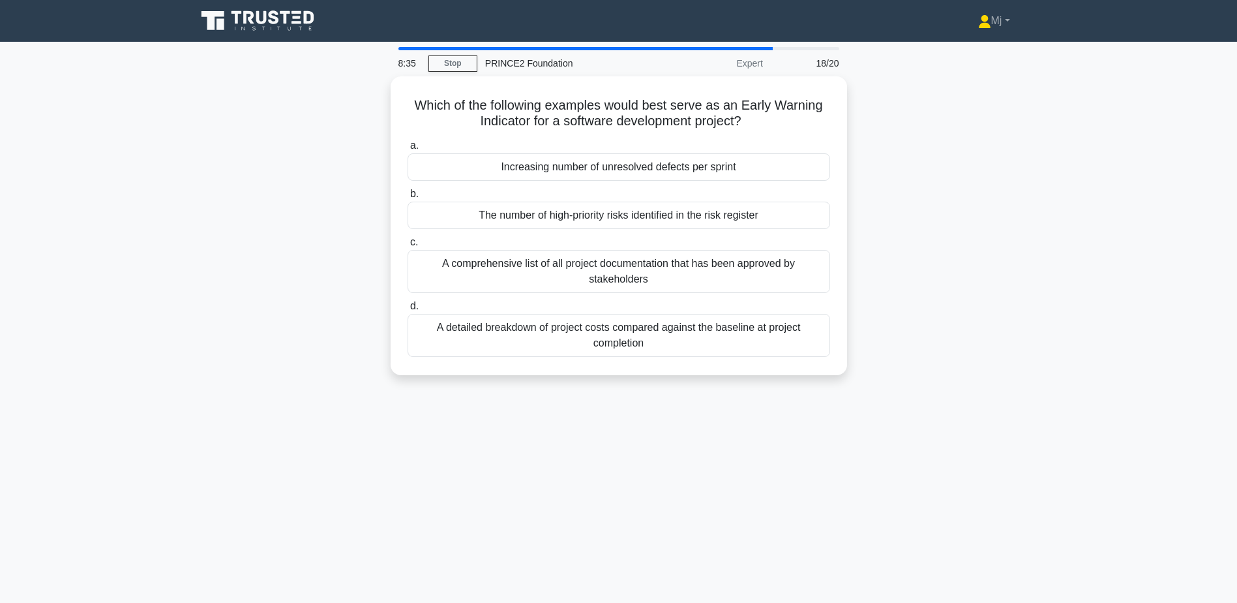
click at [378, 220] on div "Which of the following examples would best serve as an Early Warning Indicator …" at bounding box center [618, 233] width 861 height 314
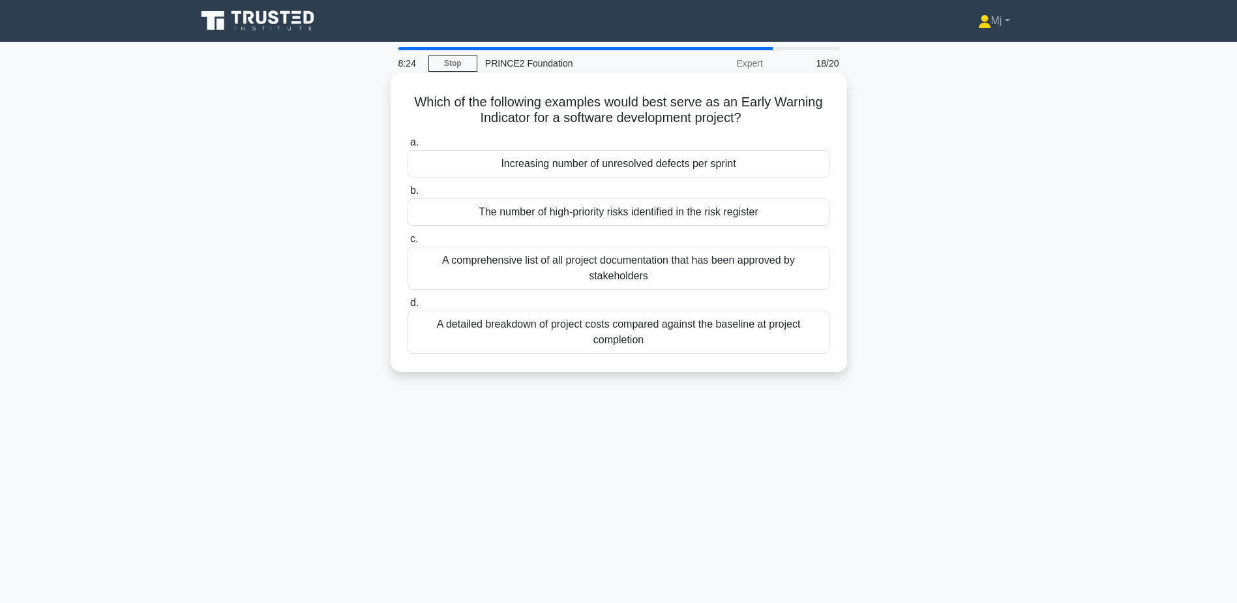
click at [416, 219] on div "The number of high-priority risks identified in the risk register" at bounding box center [619, 211] width 423 height 27
click at [408, 195] on input "b. The number of high-priority risks identified in the risk register" at bounding box center [408, 191] width 0 height 8
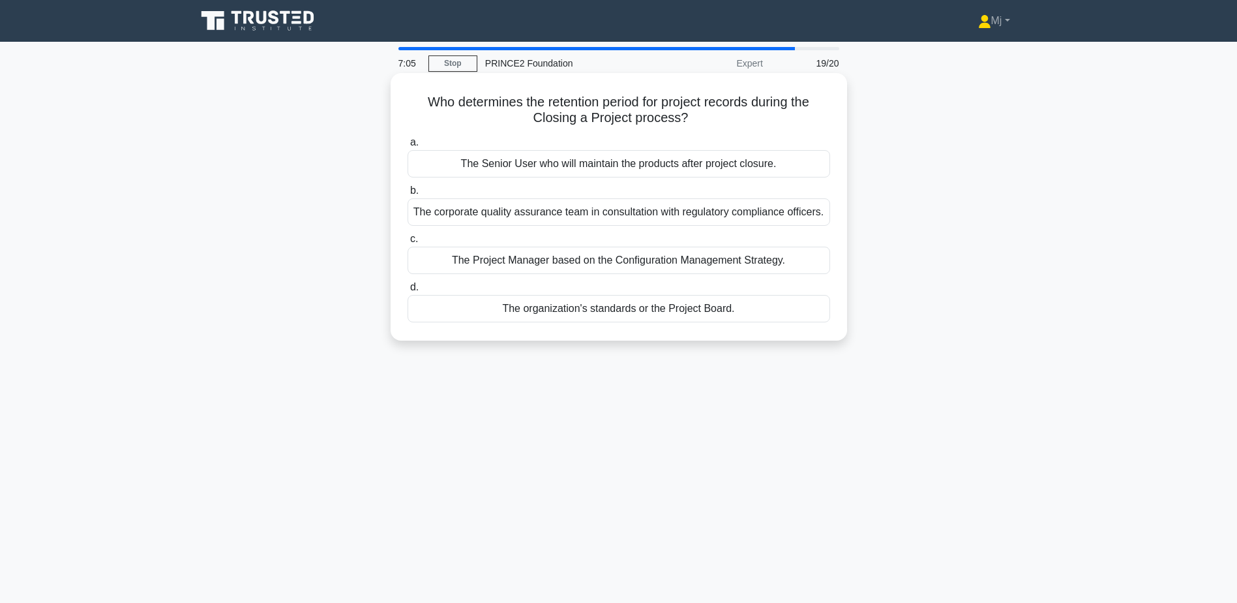
click at [535, 205] on div "The corporate quality assurance team in consultation with regulatory compliance…" at bounding box center [619, 211] width 423 height 27
click at [408, 195] on input "b. The corporate quality assurance team in consultation with regulatory complia…" at bounding box center [408, 191] width 0 height 8
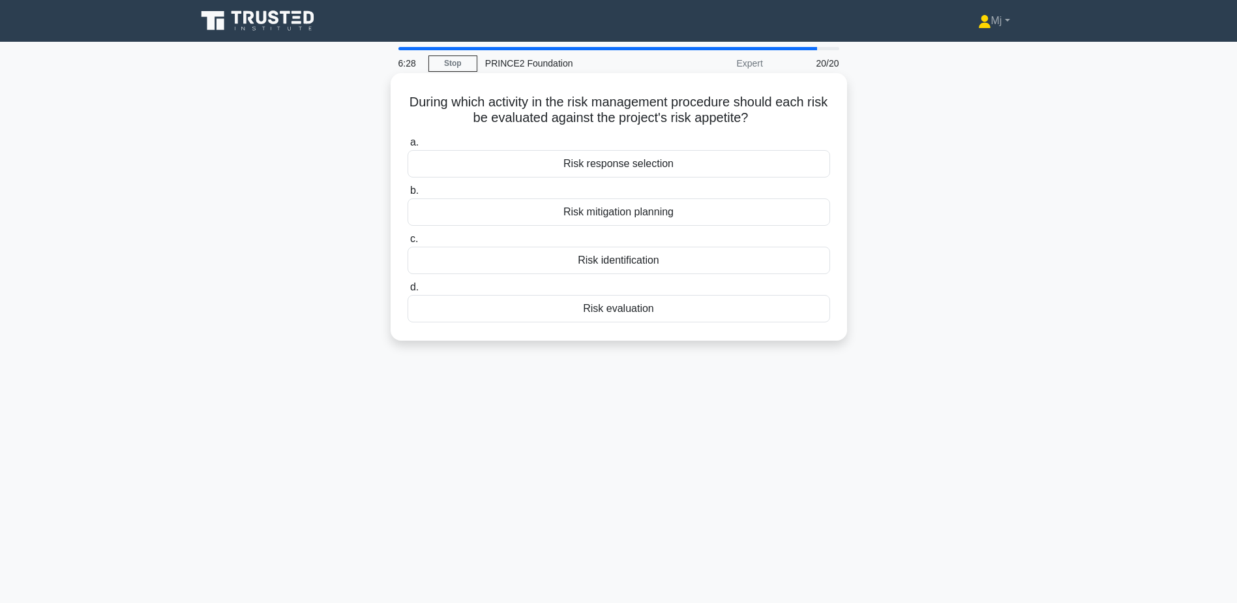
click at [614, 316] on div "Risk evaluation" at bounding box center [619, 308] width 423 height 27
click at [408, 292] on input "d. Risk evaluation" at bounding box center [408, 287] width 0 height 8
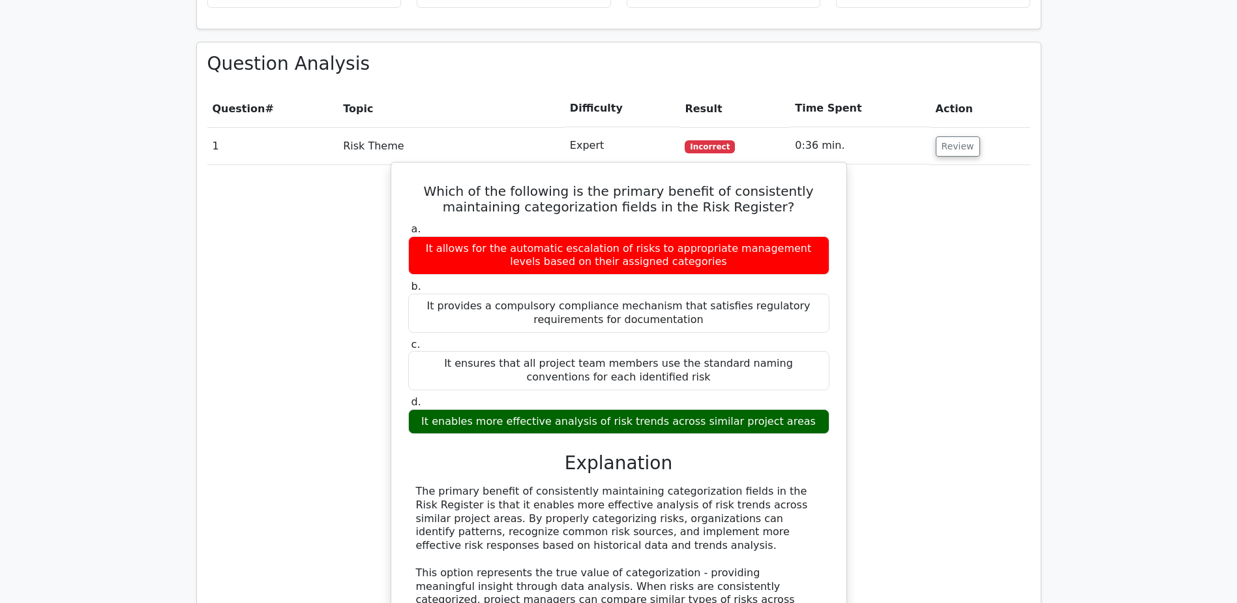
scroll to position [713, 0]
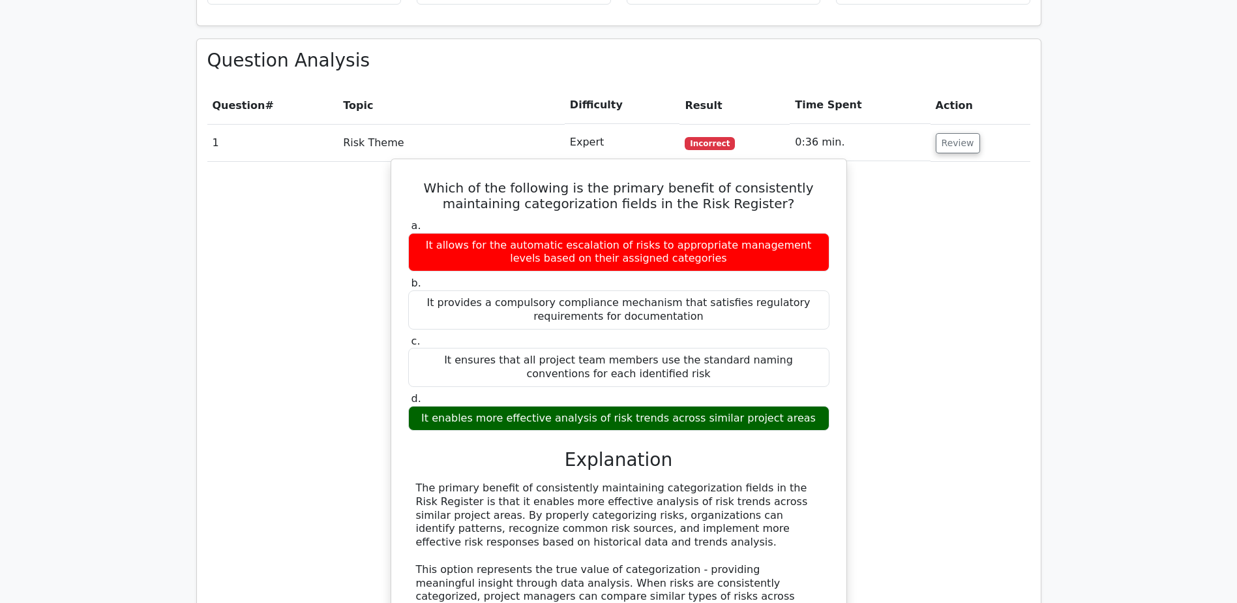
click at [629, 413] on div "It enables more effective analysis of risk trends across similar project areas" at bounding box center [618, 418] width 421 height 25
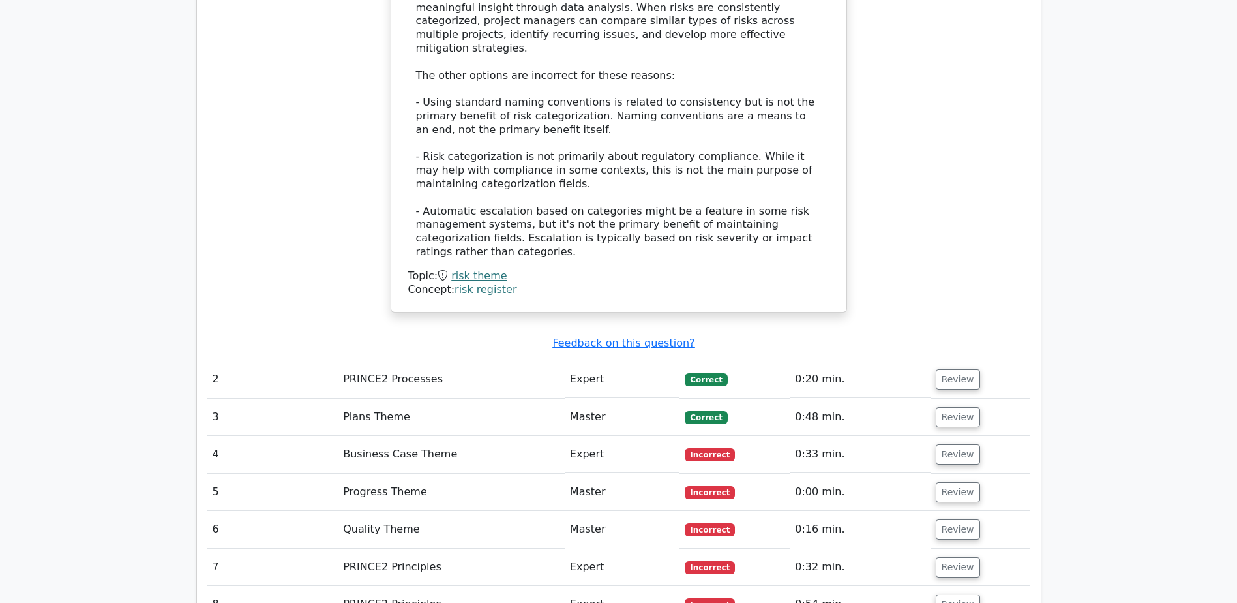
scroll to position [1289, 0]
click at [955, 368] on button "Review" at bounding box center [958, 378] width 44 height 20
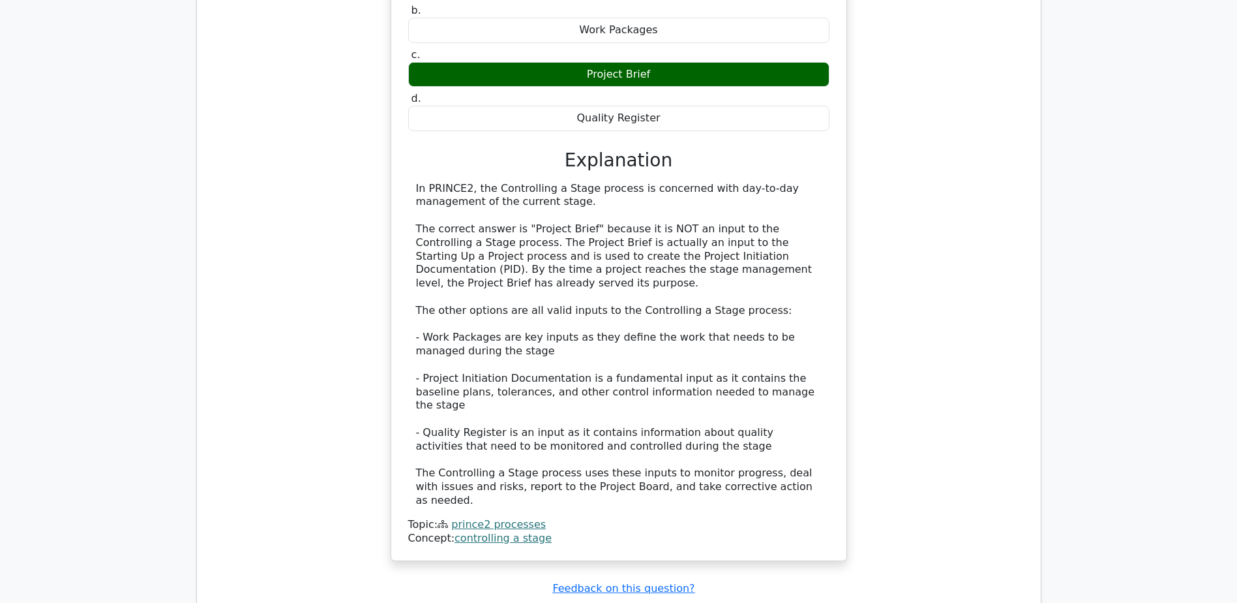
scroll to position [1788, 0]
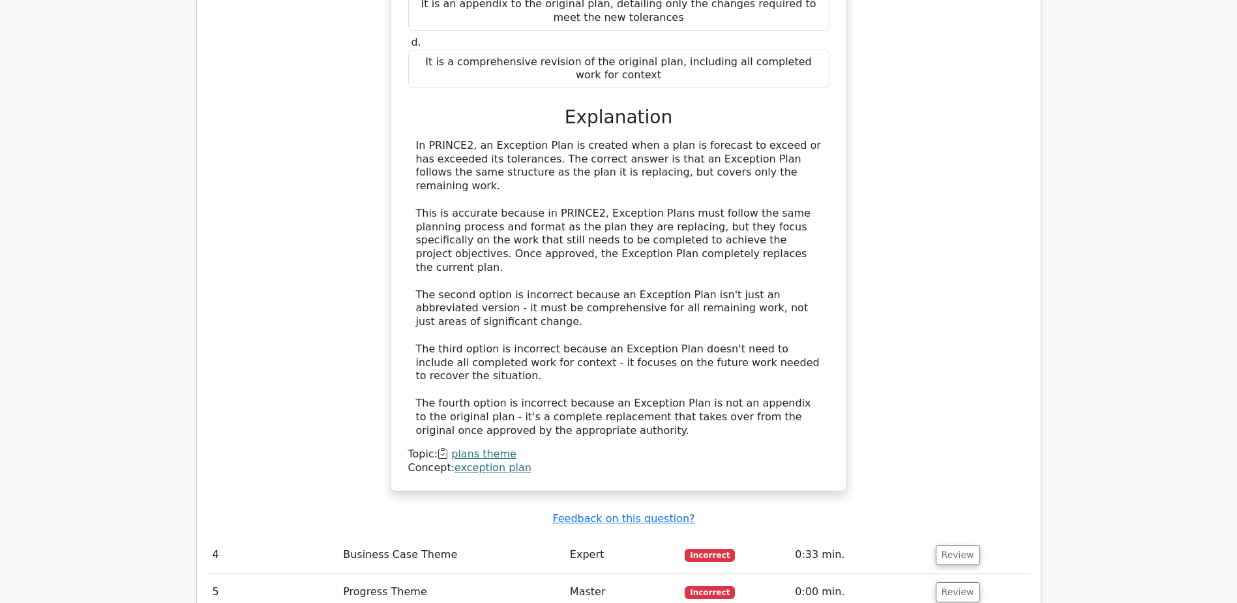
scroll to position [2629, 0]
click at [970, 544] on button "Review" at bounding box center [958, 554] width 44 height 20
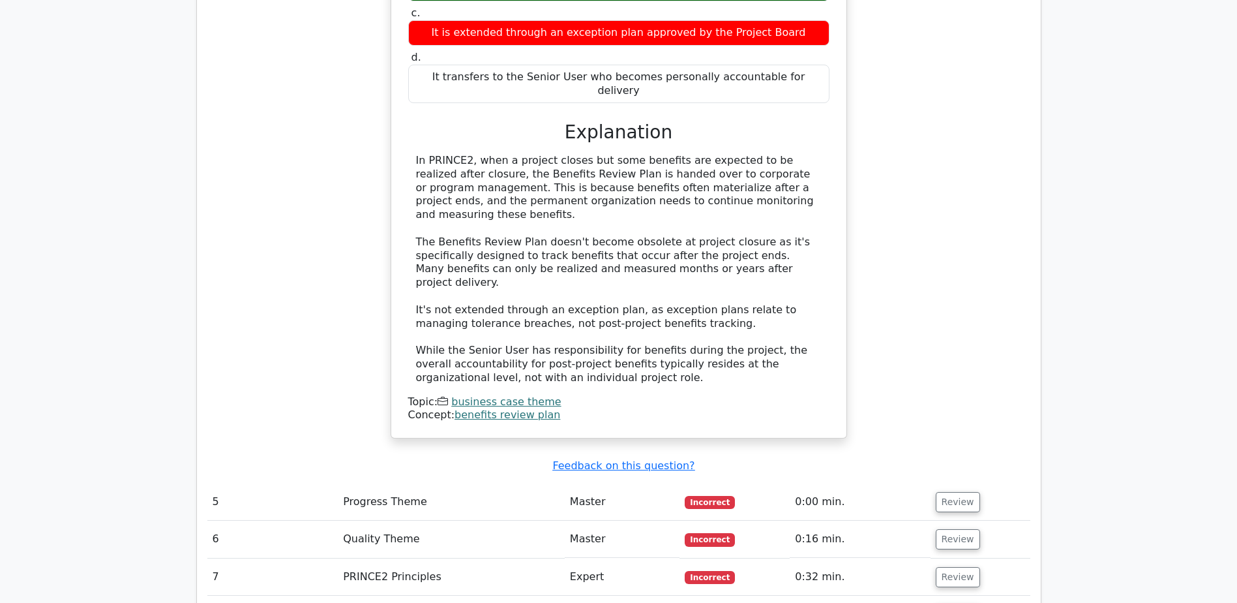
scroll to position [3370, 0]
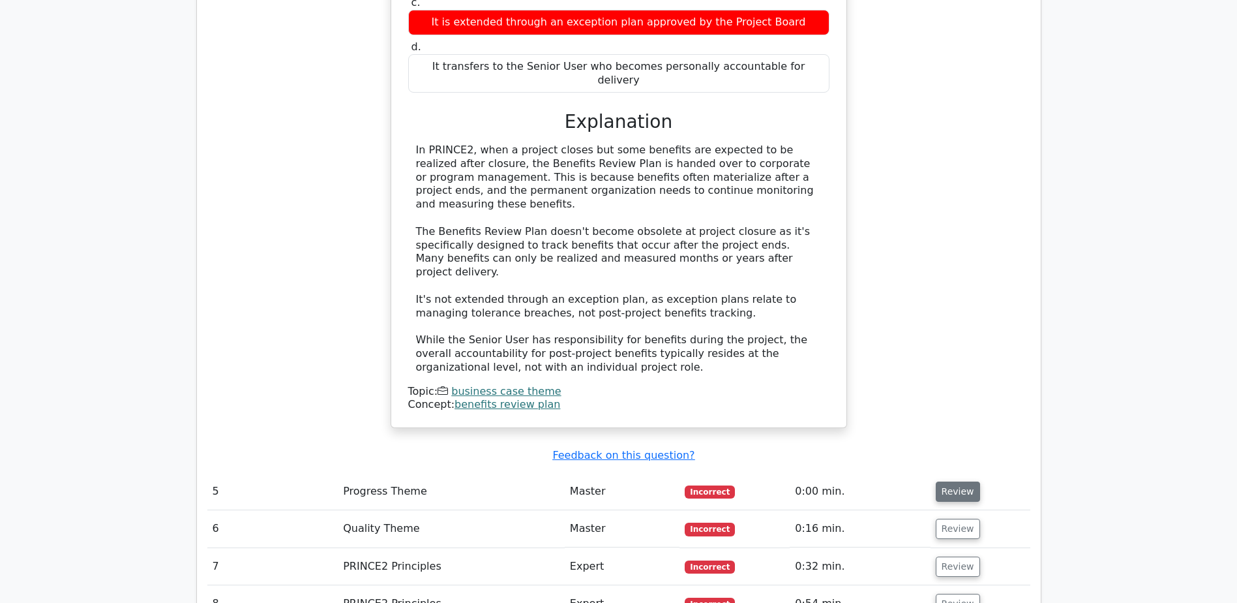
click at [946, 481] on button "Review" at bounding box center [958, 491] width 44 height 20
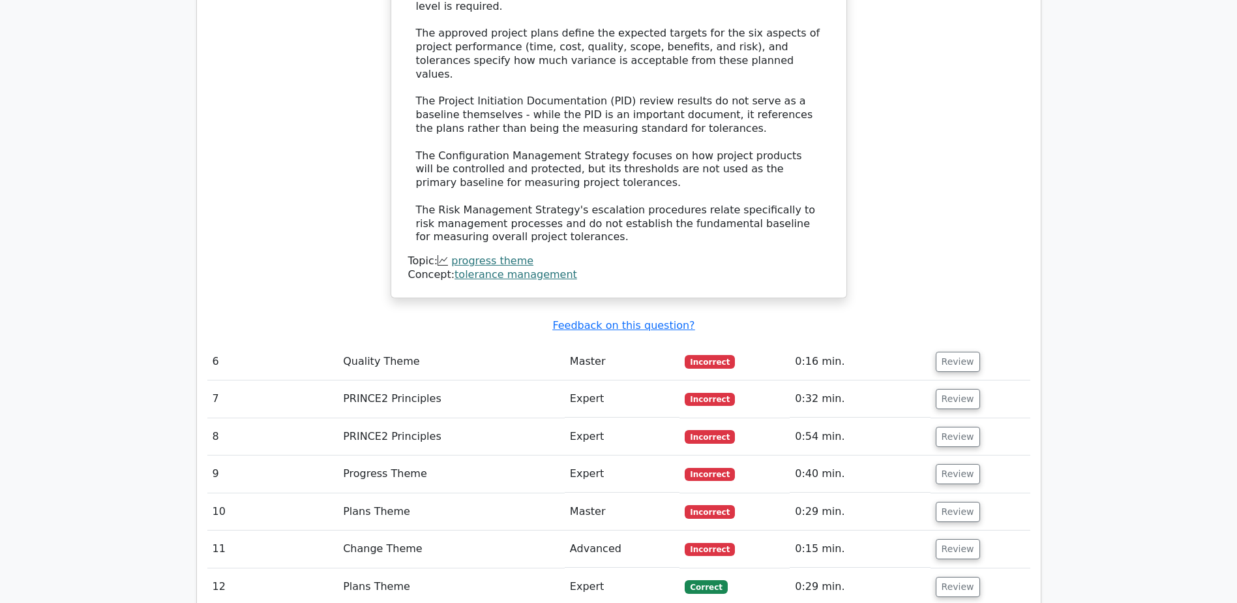
scroll to position [4205, 0]
click at [816, 342] on td "0:16 min." at bounding box center [860, 360] width 140 height 37
click at [952, 350] on button "Review" at bounding box center [958, 360] width 44 height 20
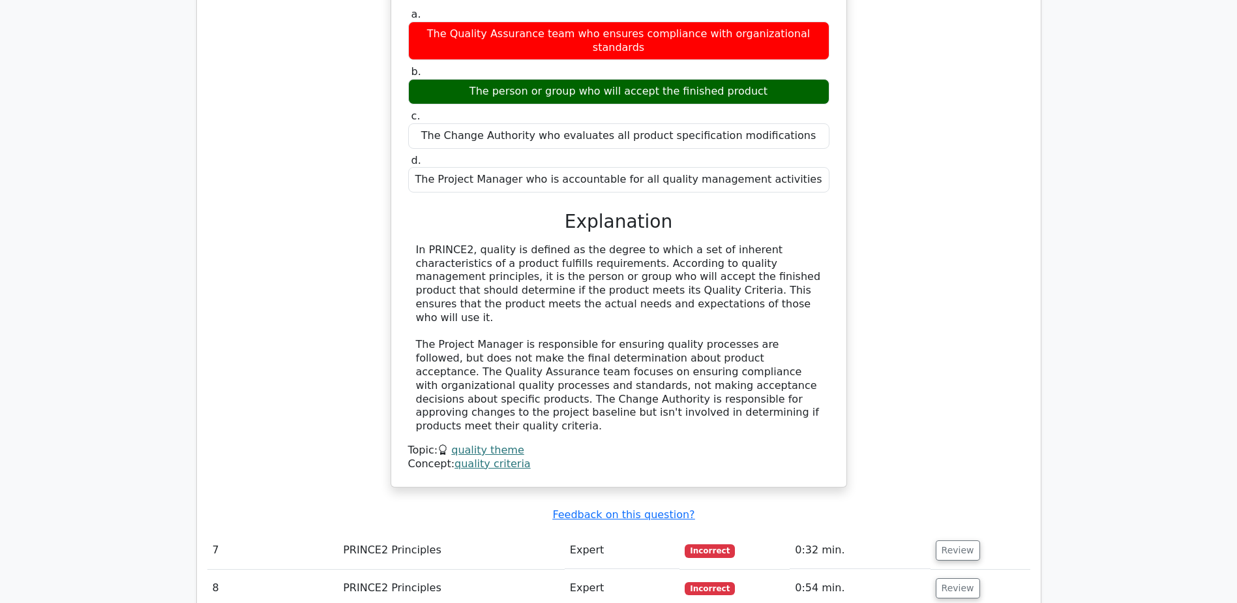
scroll to position [4662, 0]
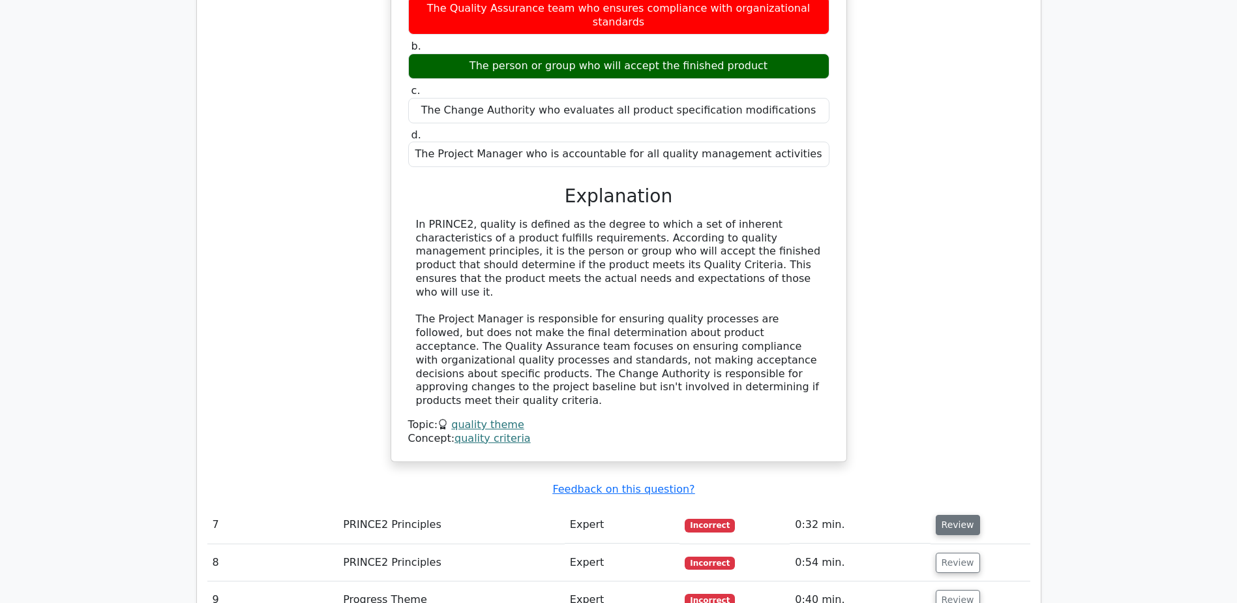
click at [959, 515] on button "Review" at bounding box center [958, 525] width 44 height 20
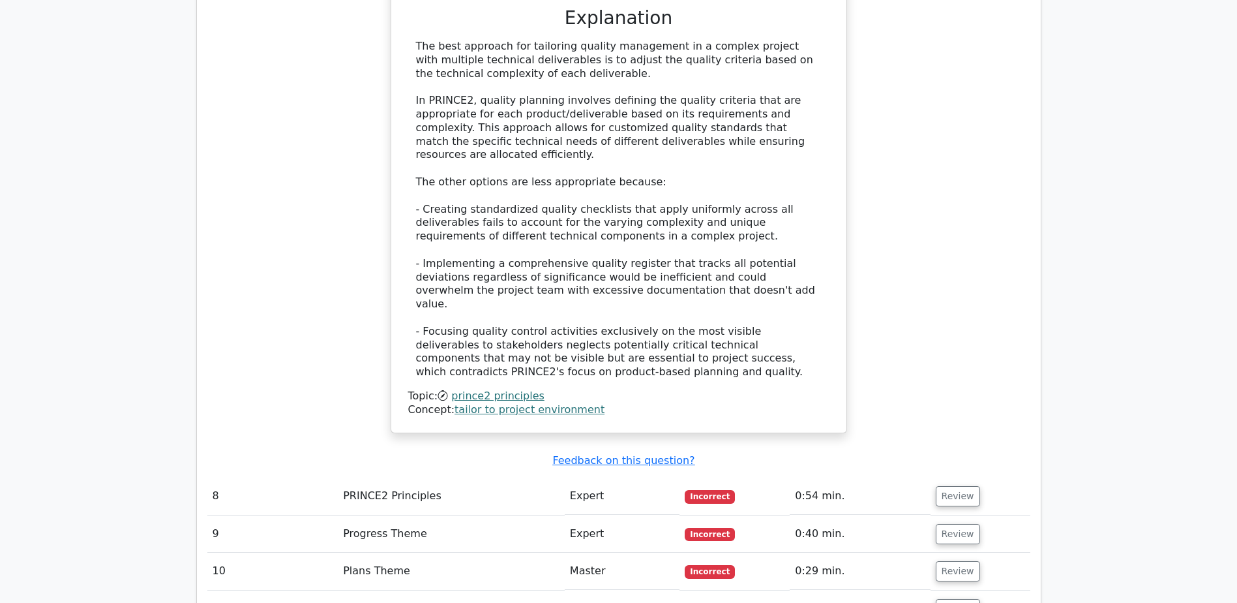
scroll to position [5525, 0]
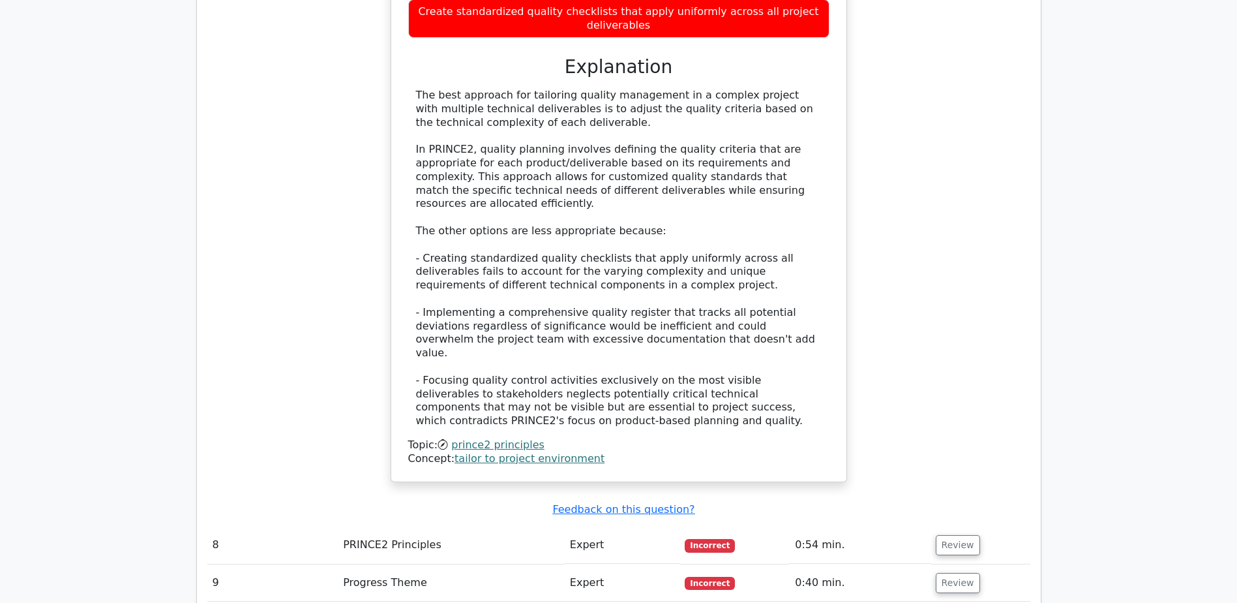
scroll to position [5473, 0]
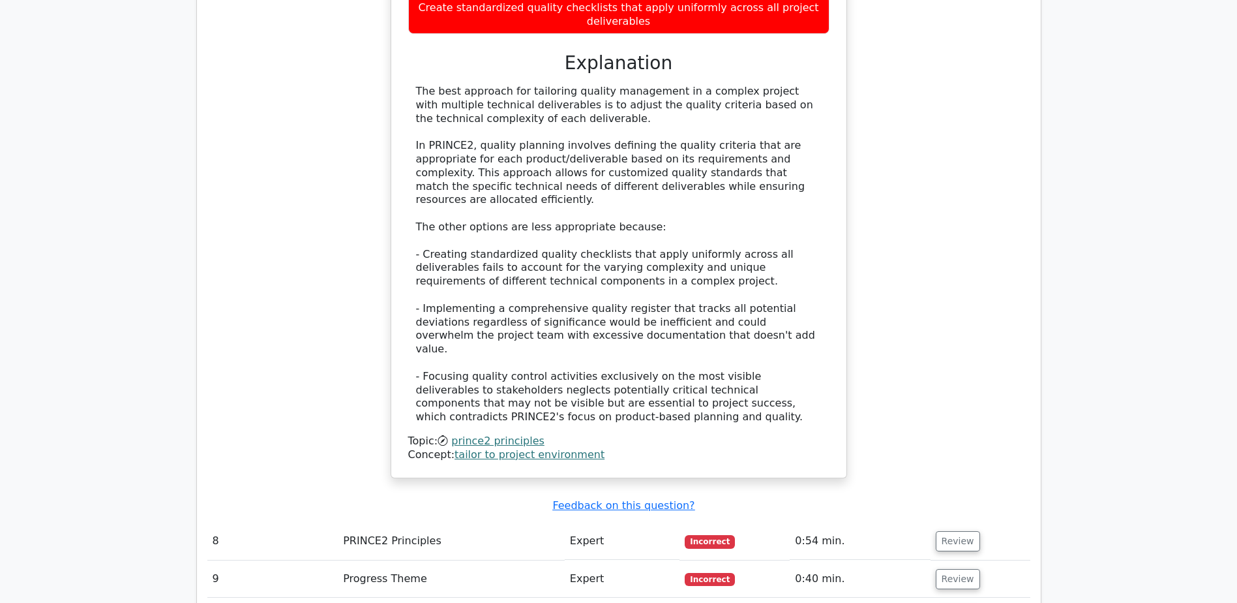
click at [990, 522] on td "Review" at bounding box center [981, 540] width 100 height 37
click at [960, 531] on button "Review" at bounding box center [958, 541] width 44 height 20
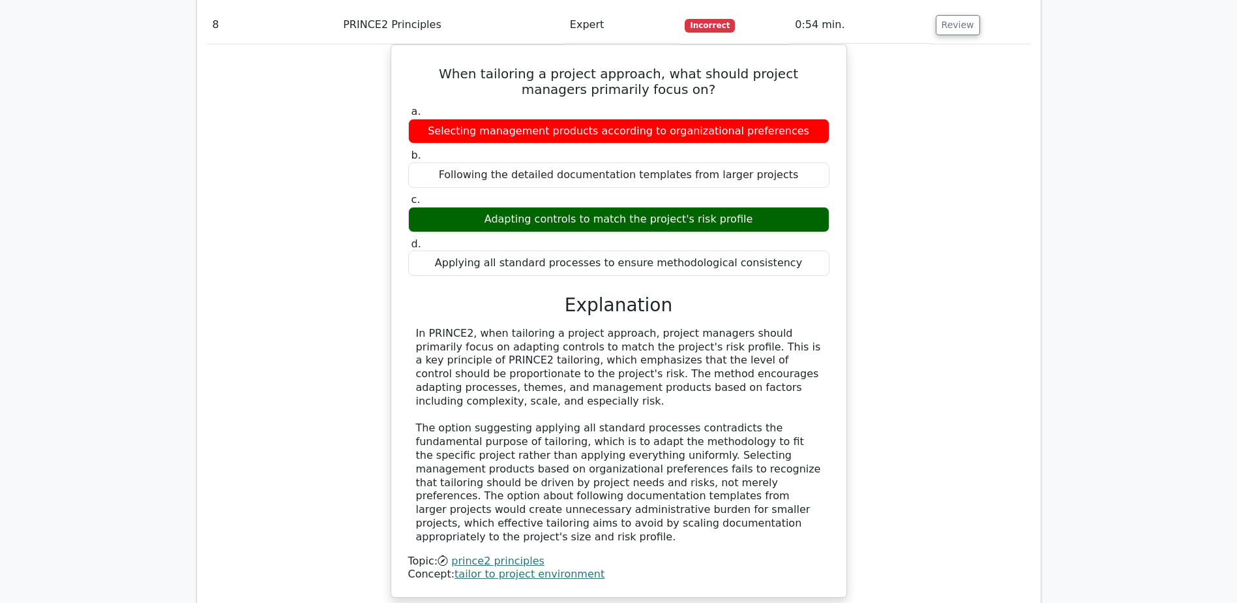
scroll to position [6067, 0]
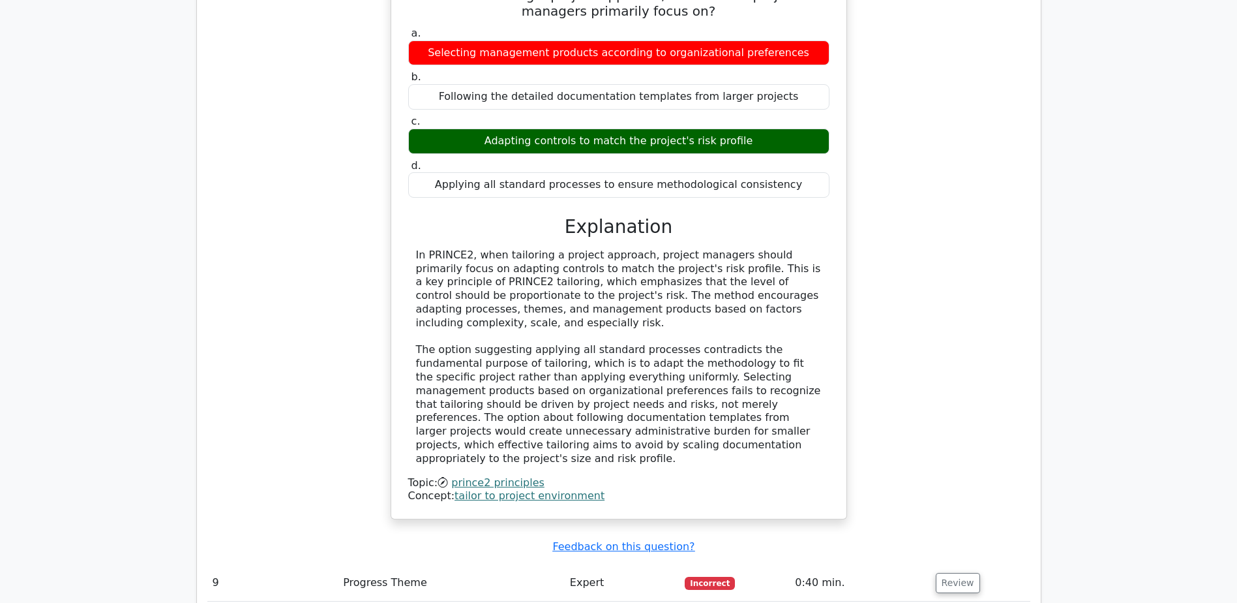
click at [973, 564] on td "Review" at bounding box center [981, 582] width 100 height 37
click at [968, 573] on button "Review" at bounding box center [958, 583] width 44 height 20
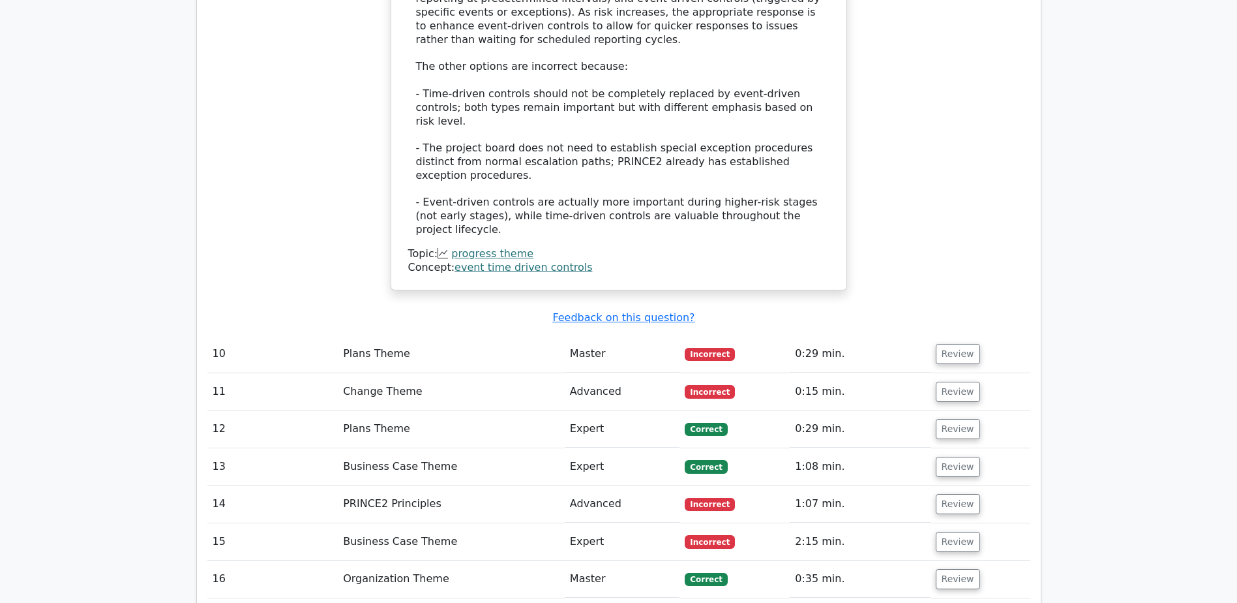
scroll to position [7083, 0]
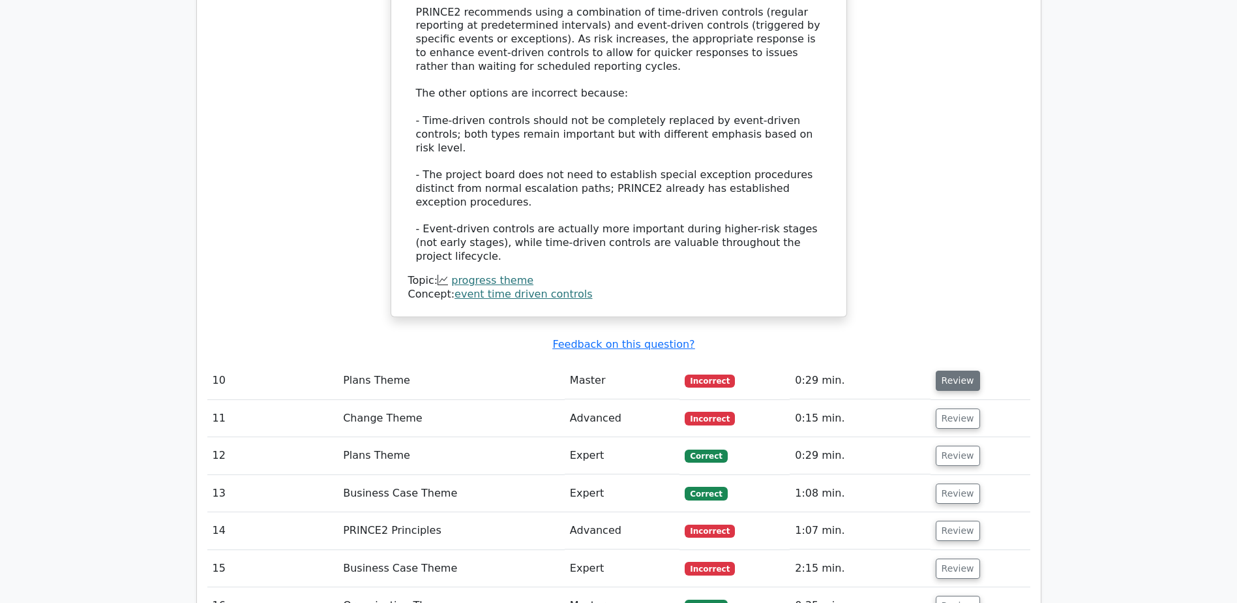
click at [942, 370] on button "Review" at bounding box center [958, 380] width 44 height 20
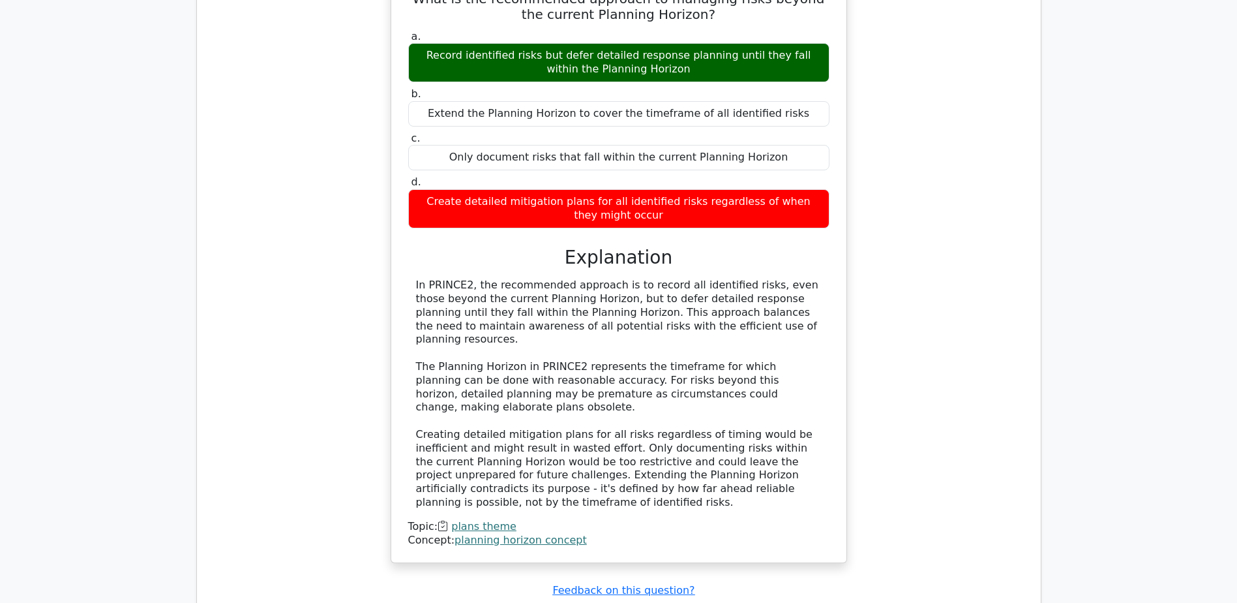
scroll to position [7546, 0]
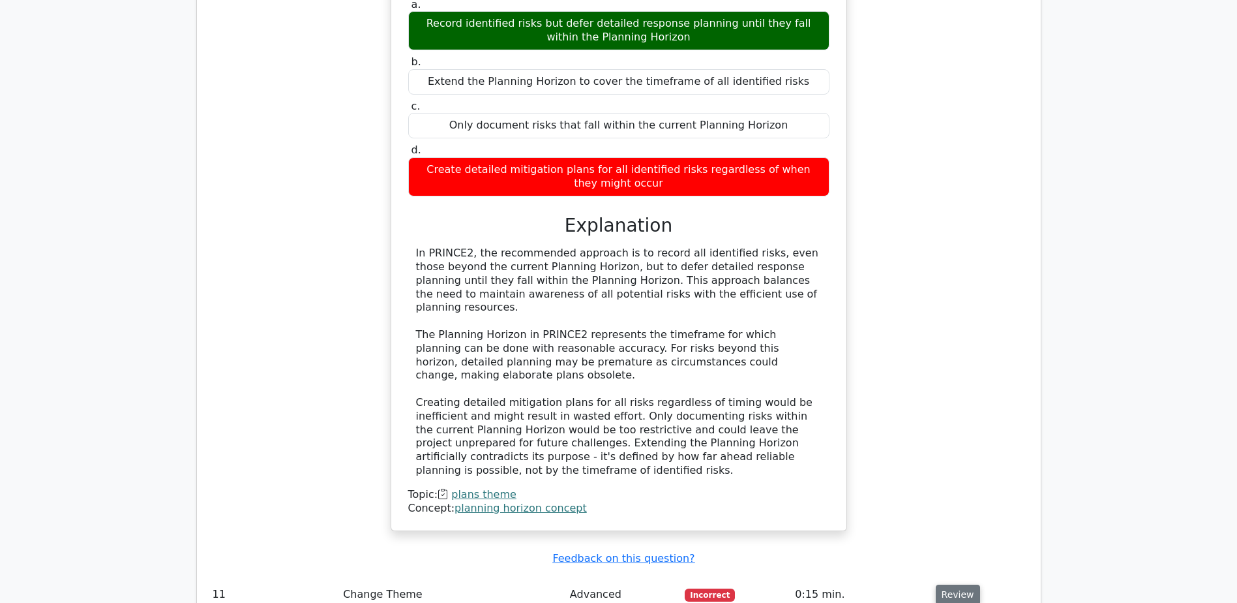
click at [949, 584] on button "Review" at bounding box center [958, 594] width 44 height 20
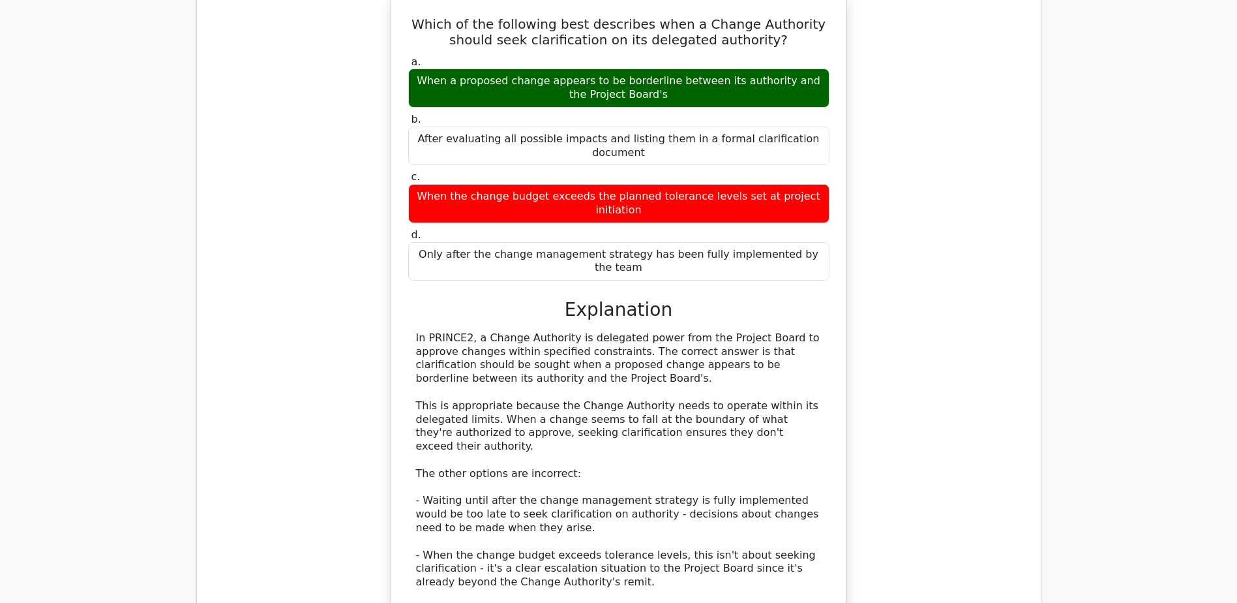
scroll to position [8164, 0]
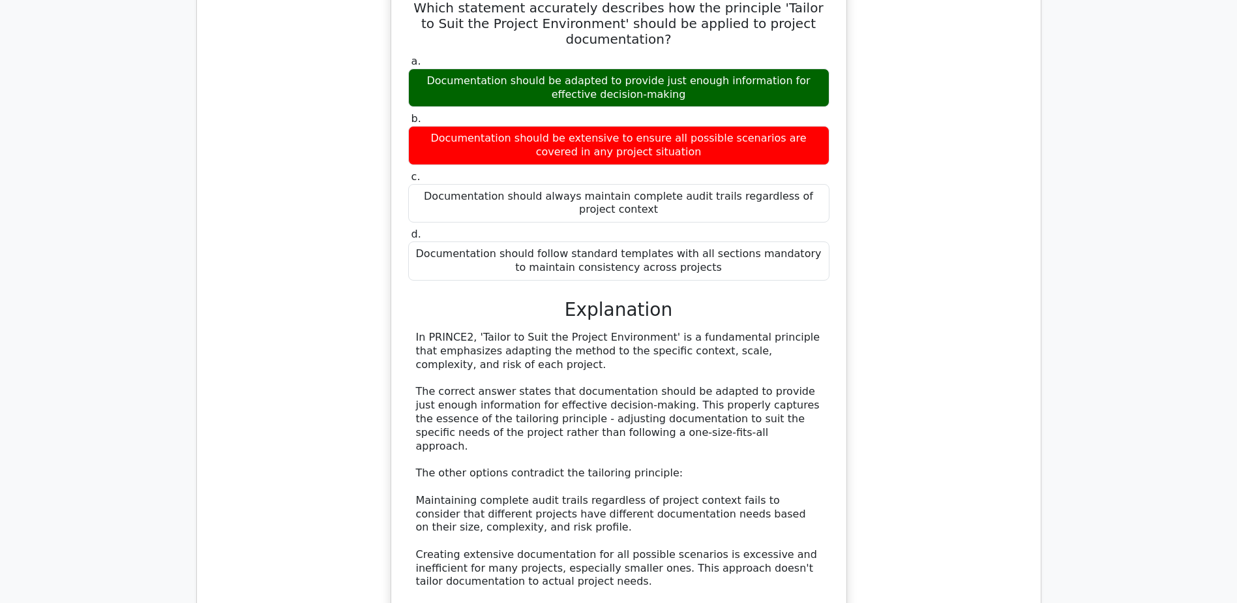
scroll to position [9065, 0]
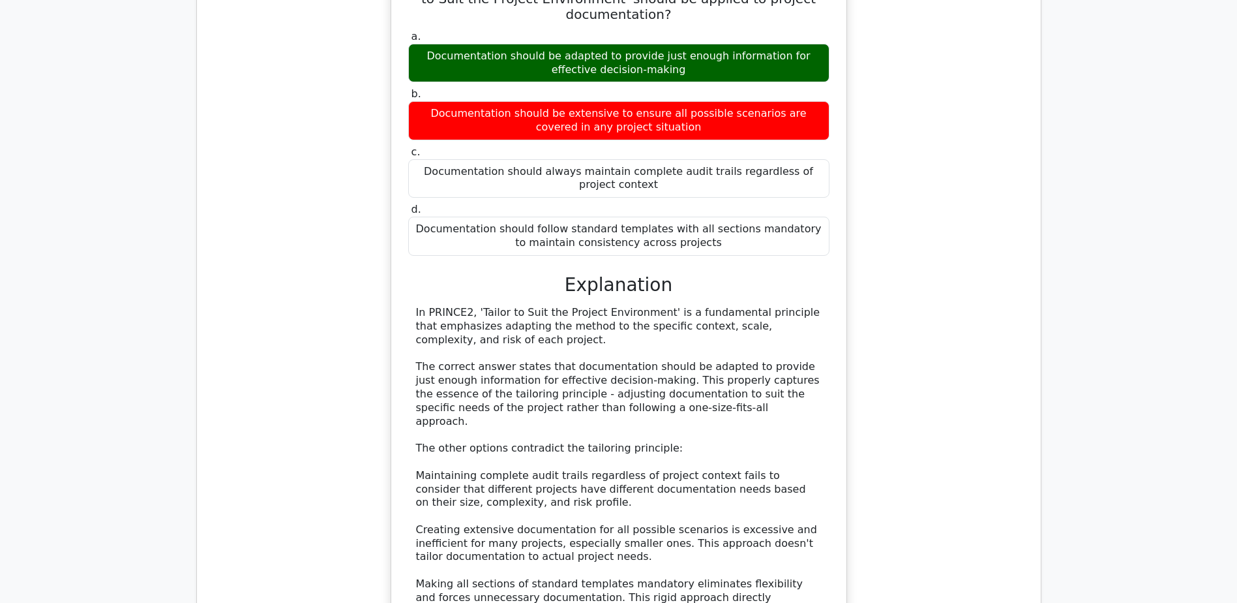
drag, startPoint x: 949, startPoint y: 297, endPoint x: 935, endPoint y: 308, distance: 18.1
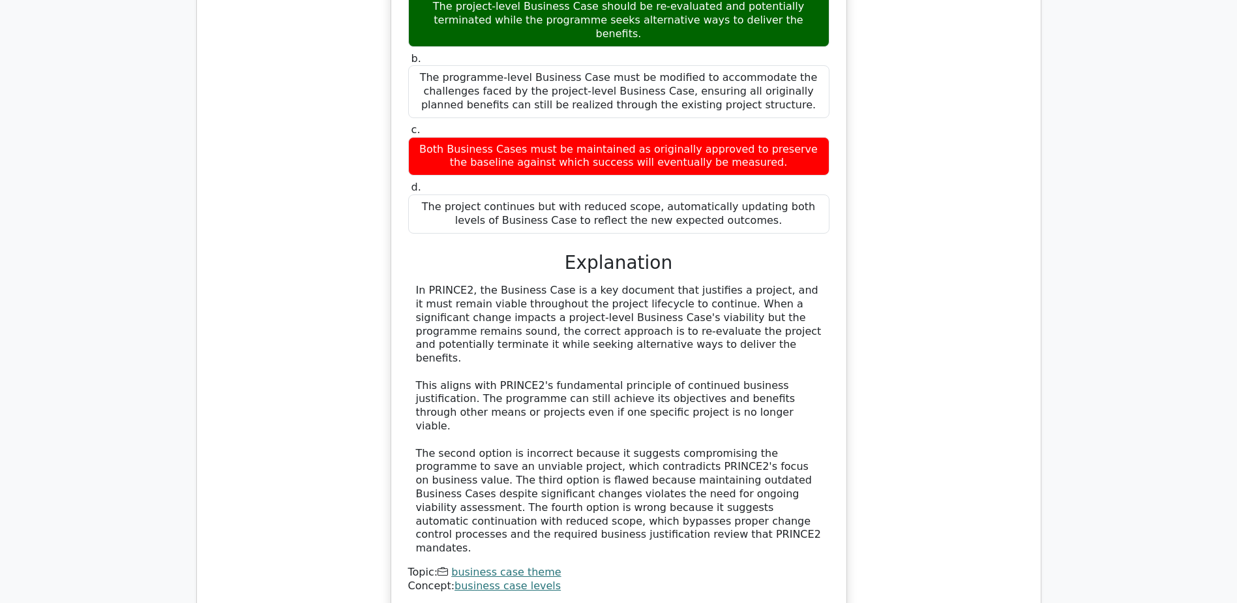
scroll to position [9921, 0]
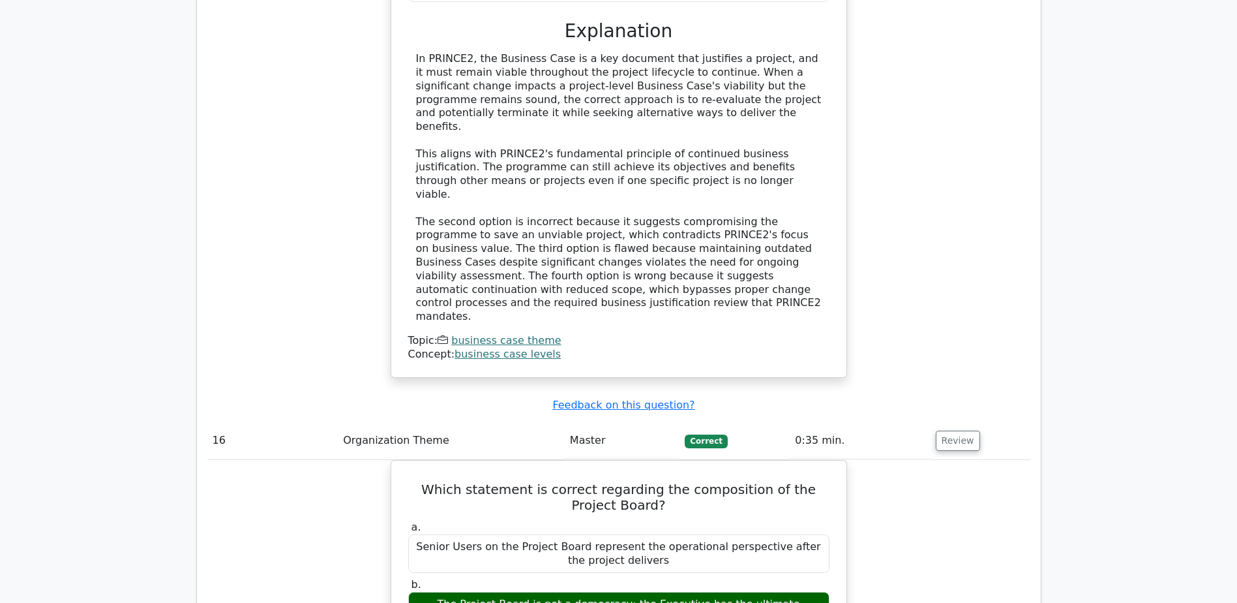
scroll to position [10146, 0]
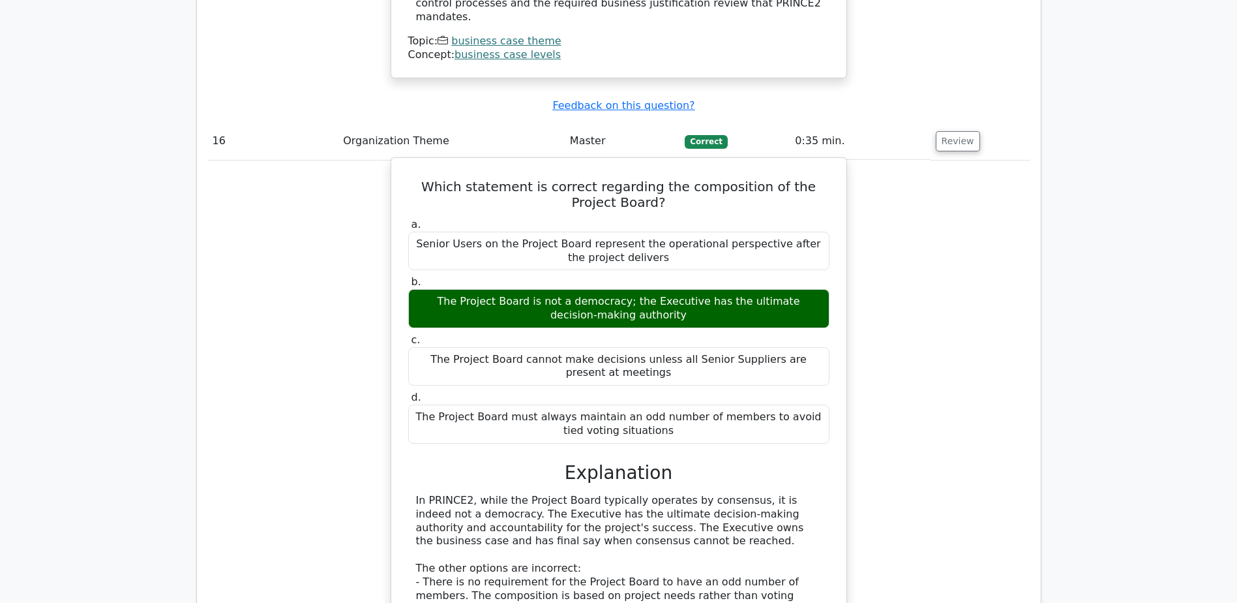
scroll to position [10458, 0]
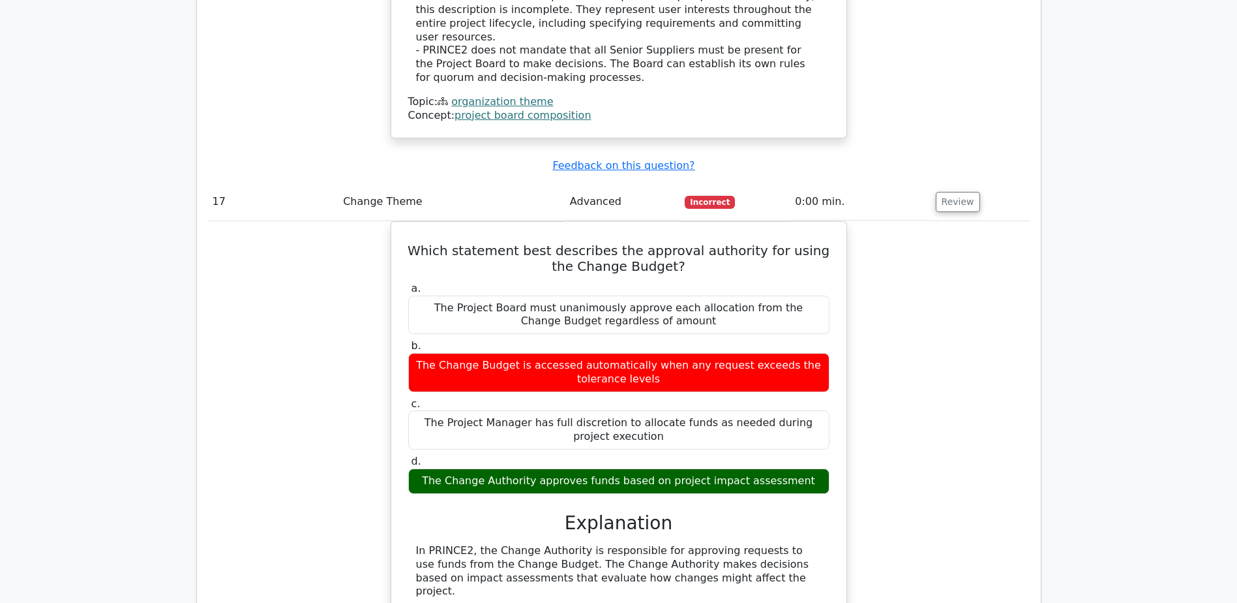
scroll to position [11076, 0]
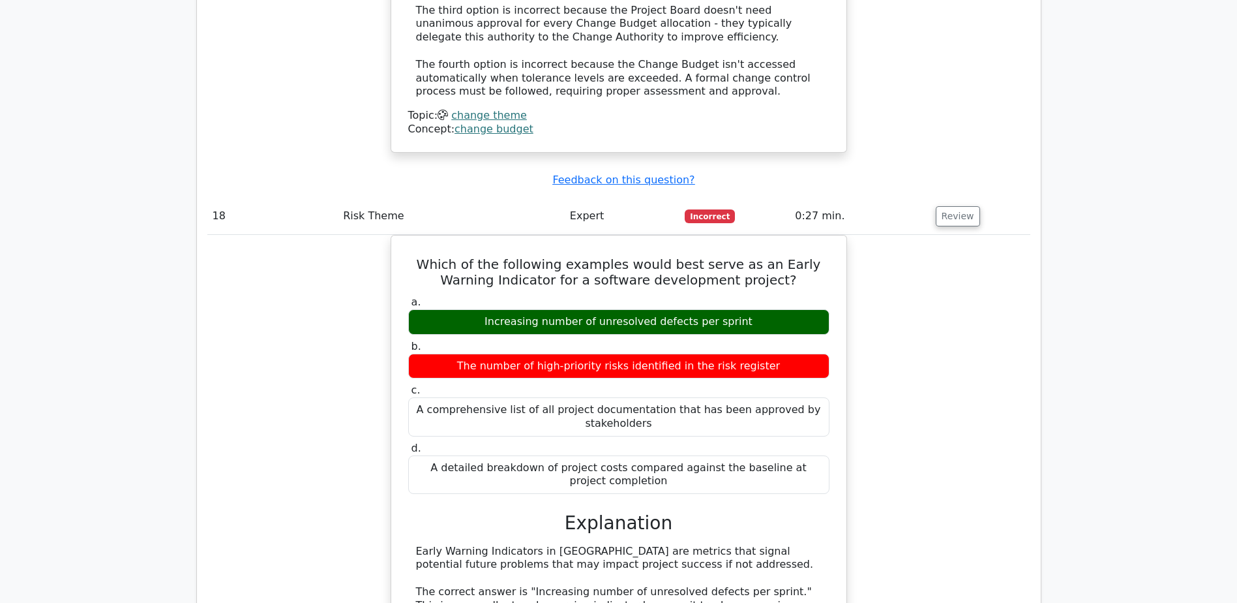
scroll to position [11780, 0]
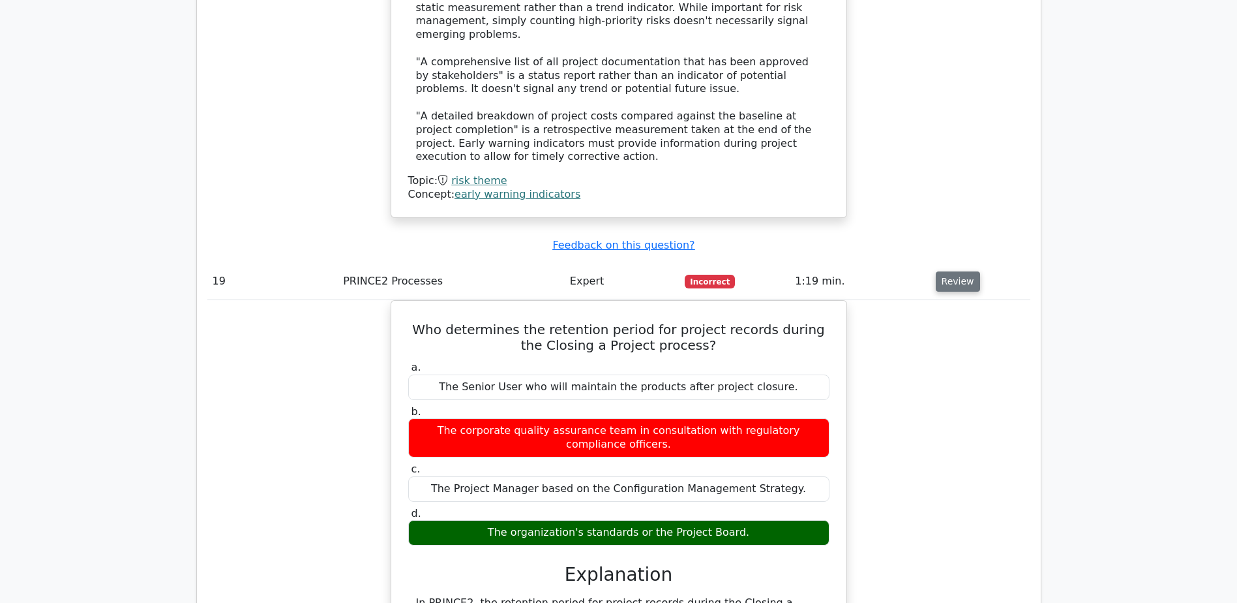
scroll to position [12563, 0]
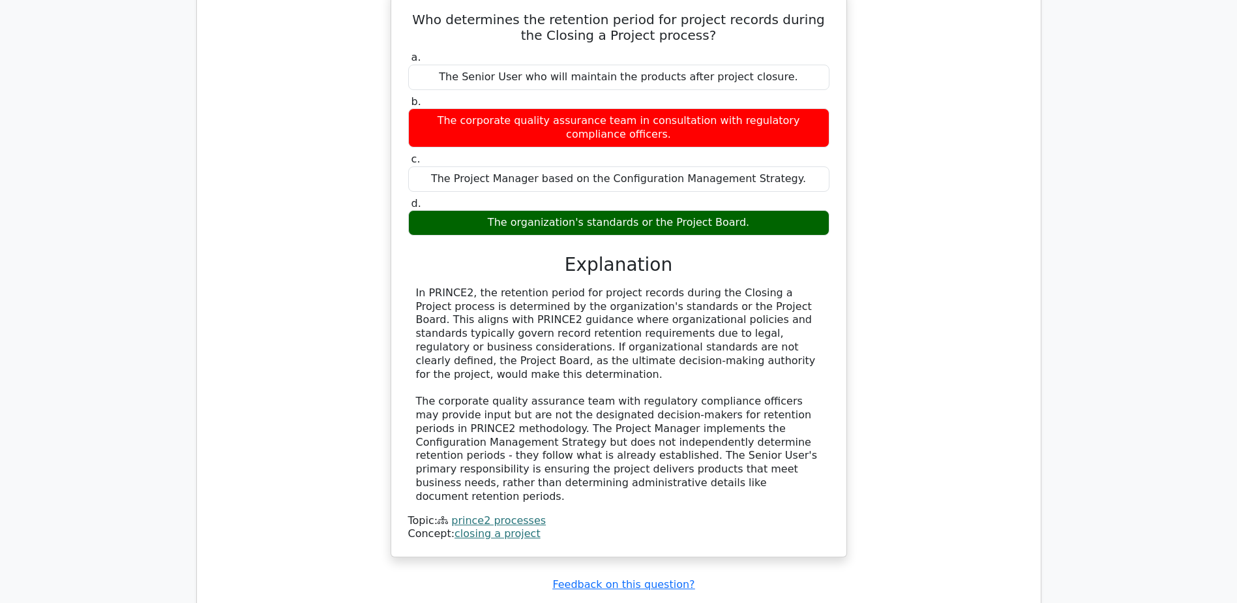
scroll to position [12836, 0]
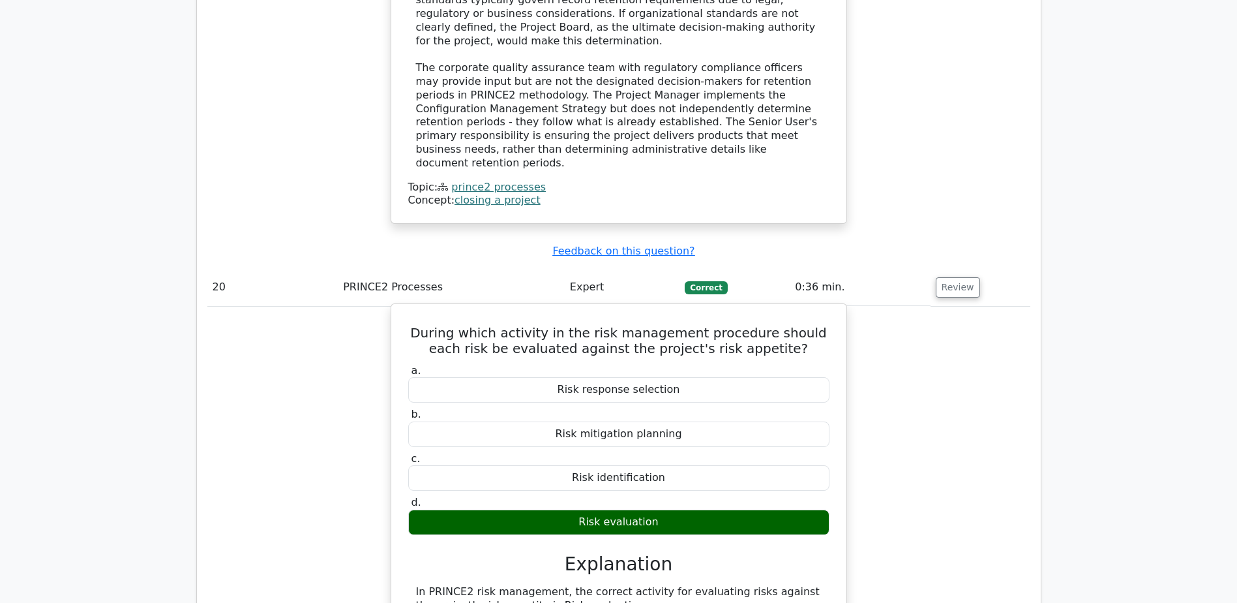
scroll to position [13174, 0]
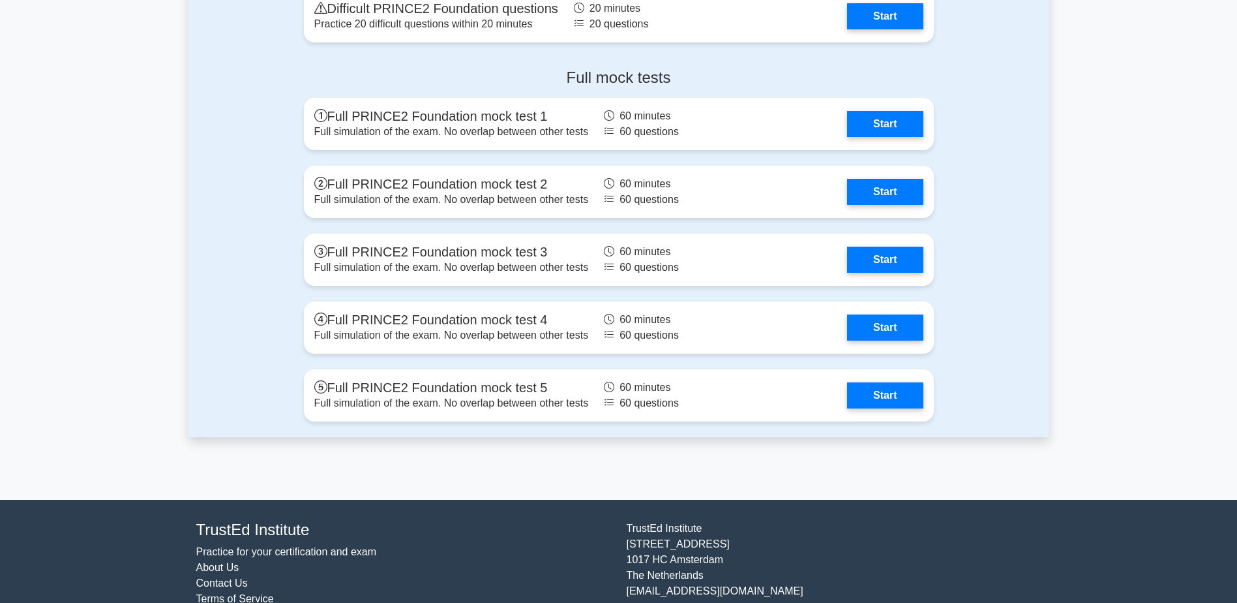
scroll to position [1677, 0]
click at [239, 393] on div "Full mock tests Full PRINCE2 Foundation mock test 1 Full simulation of the exam…" at bounding box center [618, 246] width 861 height 379
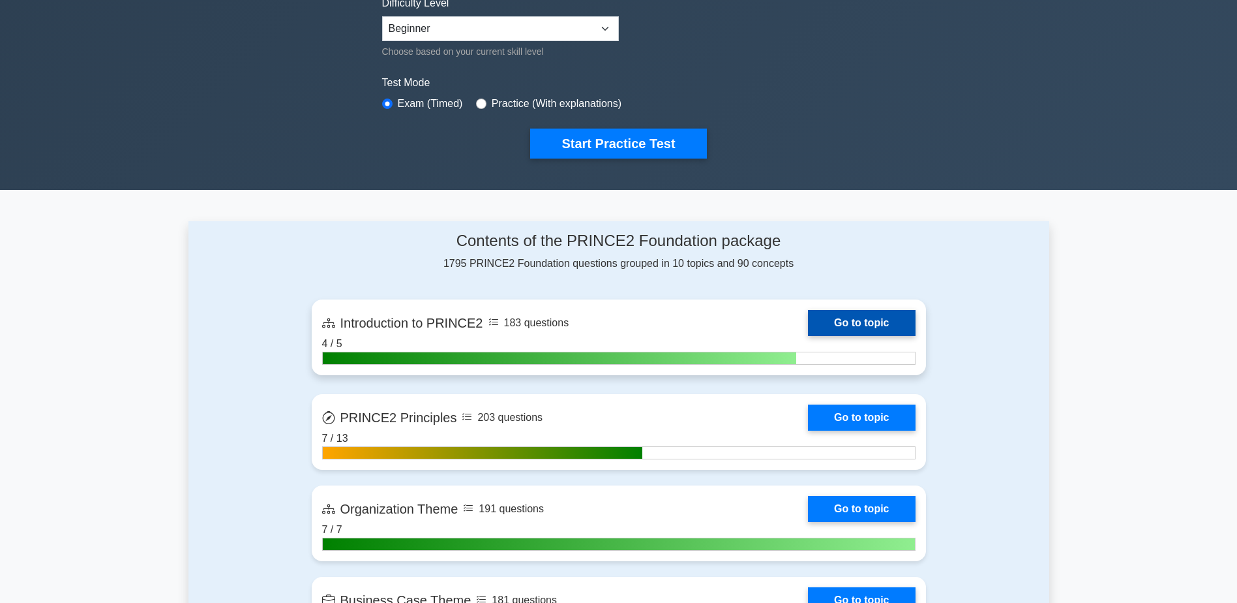
scroll to position [332, 0]
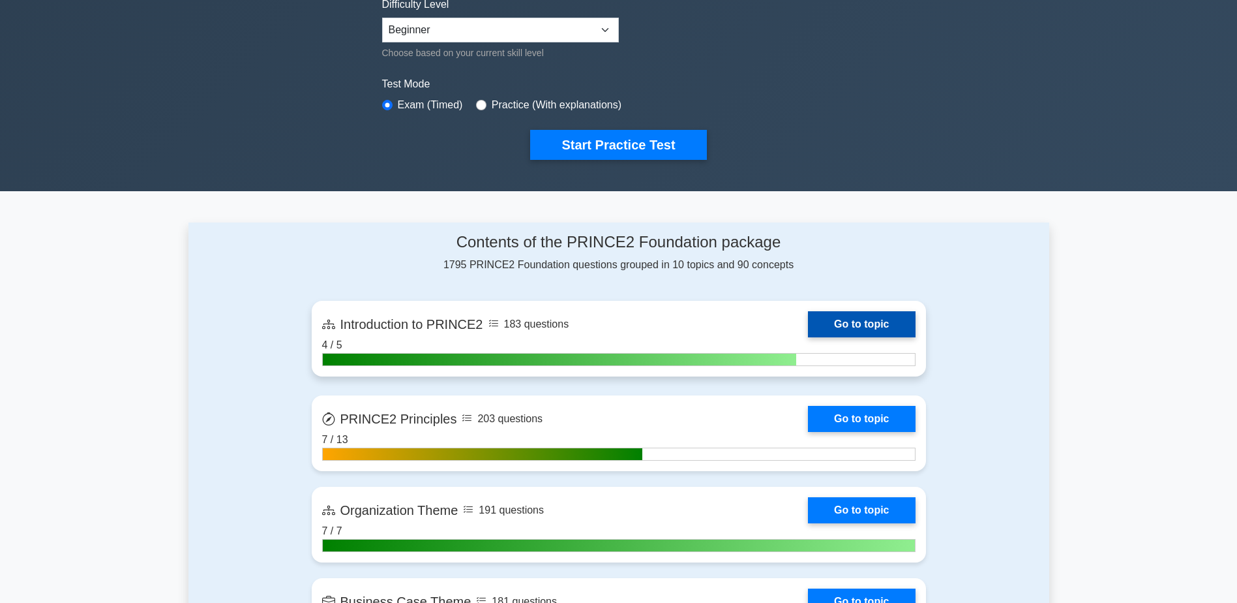
click at [808, 311] on link "Go to topic" at bounding box center [861, 324] width 107 height 26
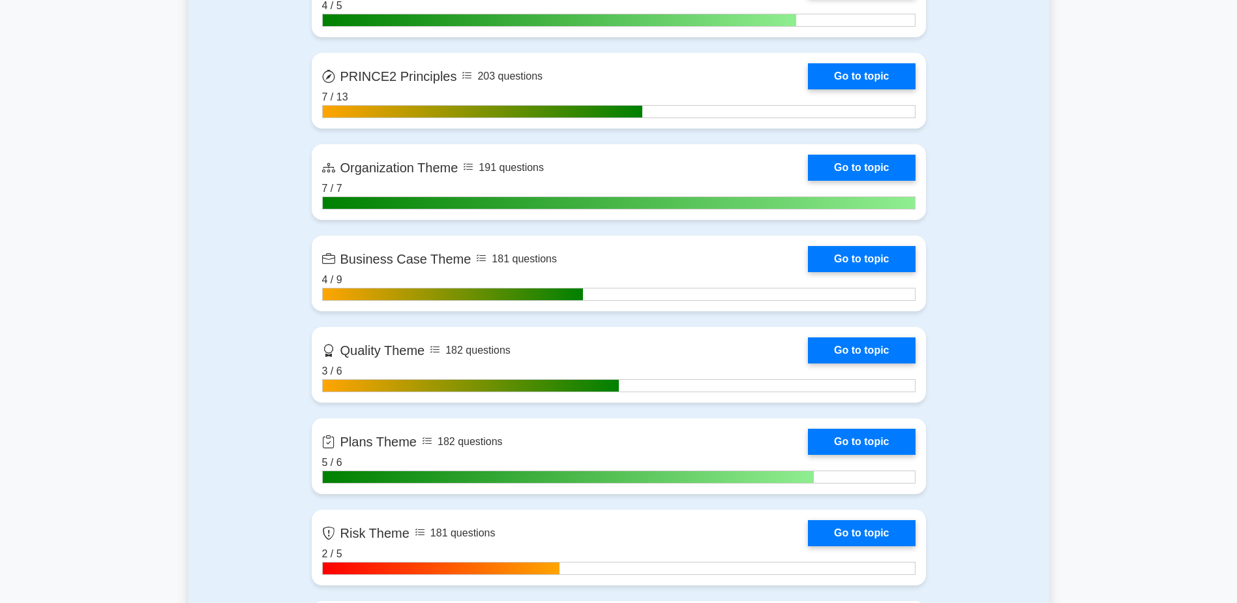
scroll to position [710, 0]
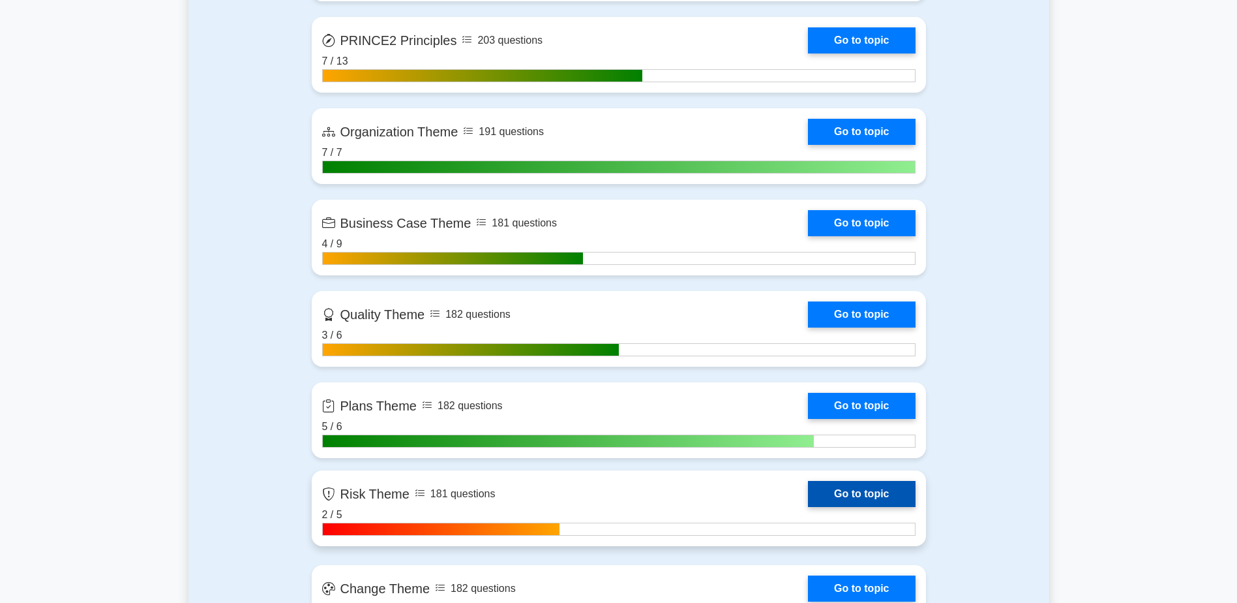
click at [808, 507] on link "Go to topic" at bounding box center [861, 494] width 107 height 26
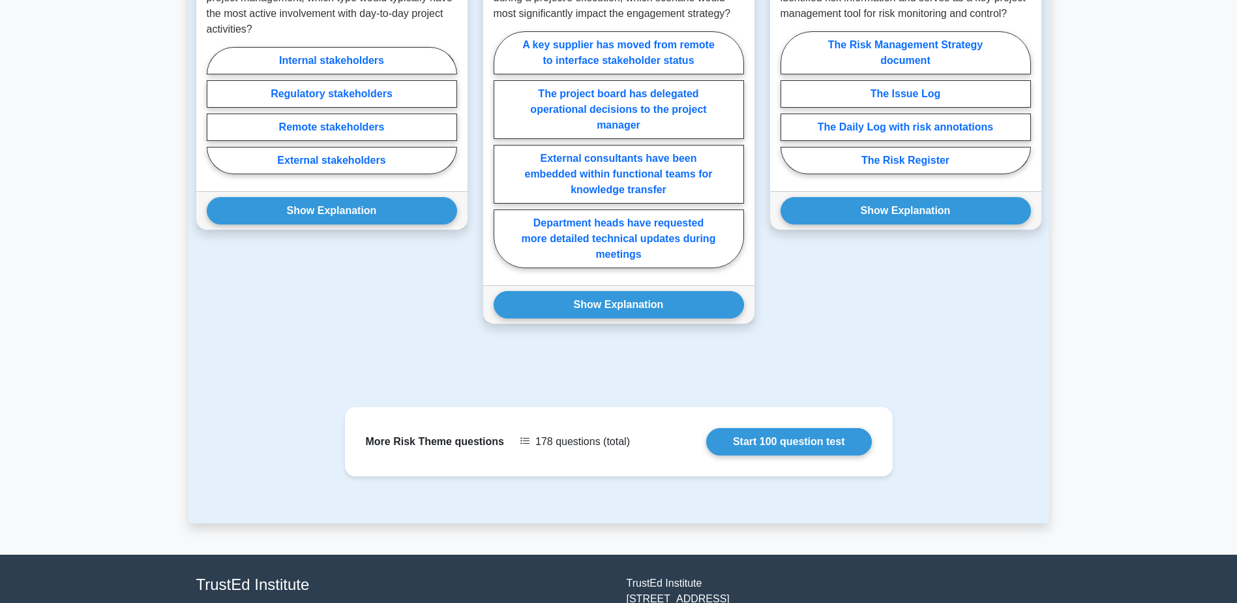
scroll to position [1027, 0]
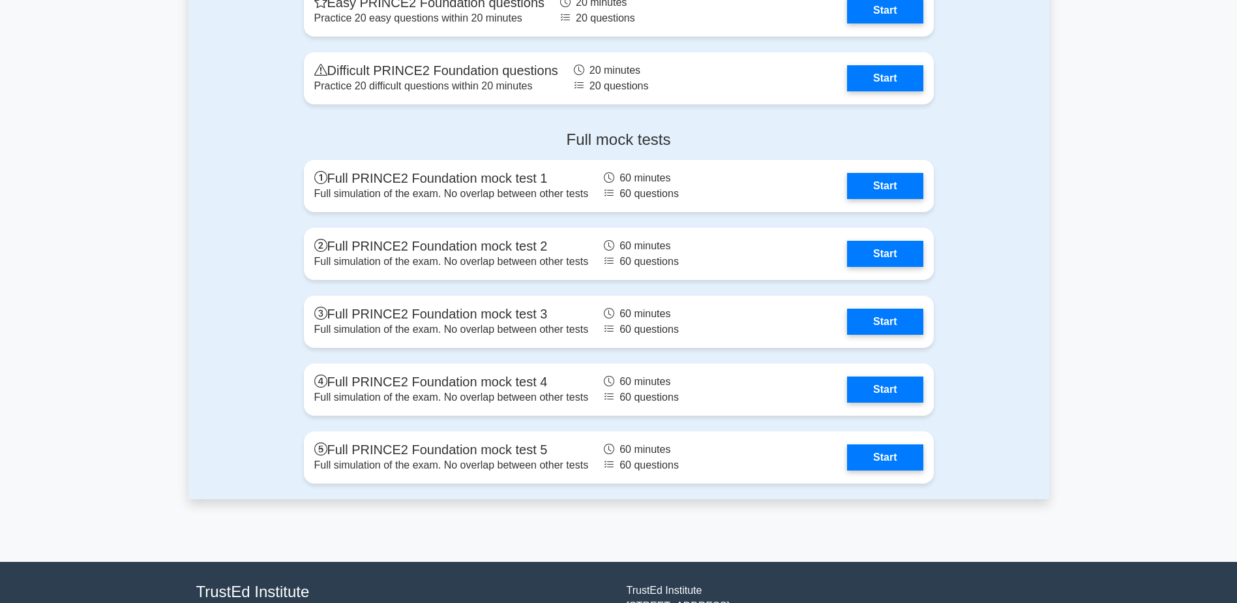
scroll to position [1621, 0]
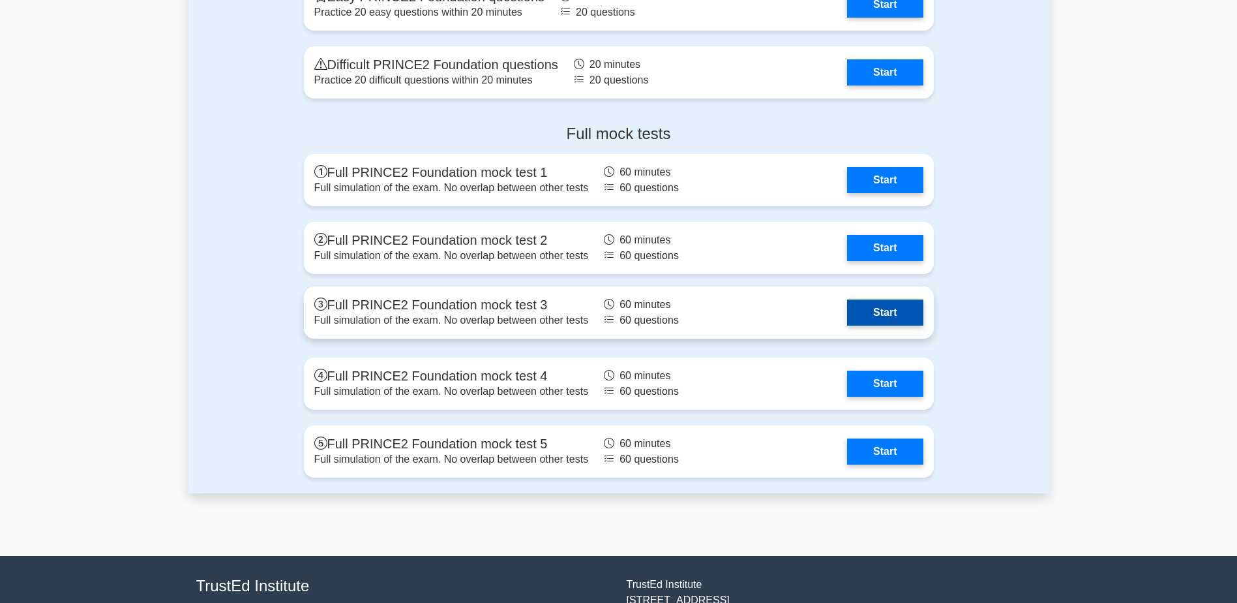
click at [880, 321] on link "Start" at bounding box center [885, 312] width 76 height 26
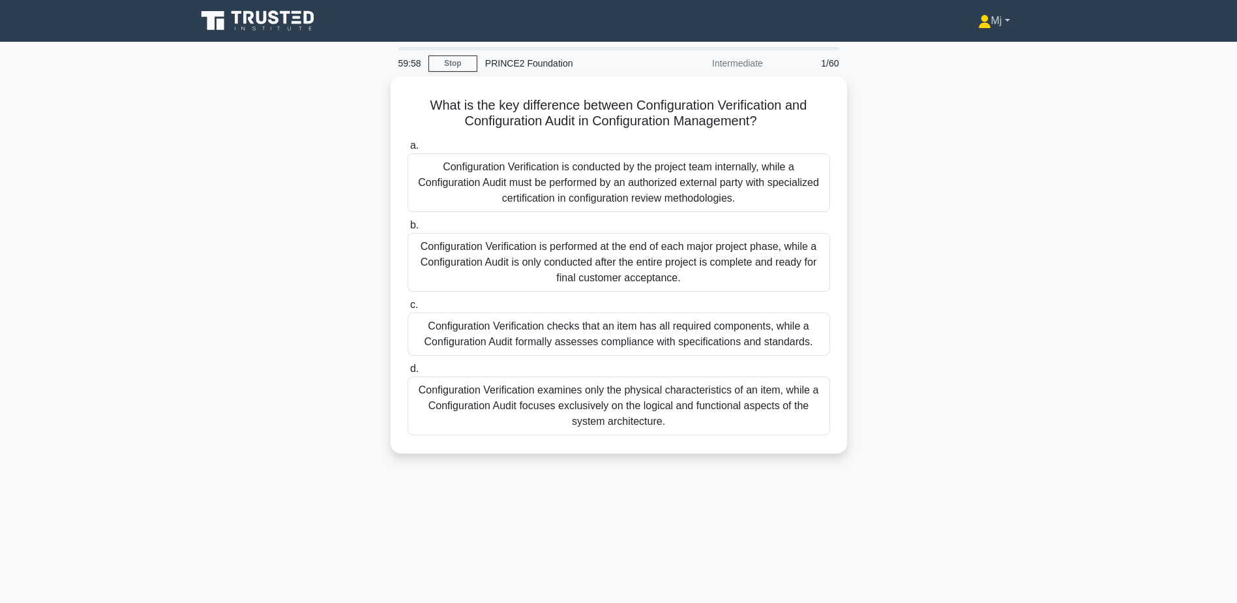
click at [983, 20] on link "Mj" at bounding box center [994, 21] width 95 height 26
click at [976, 47] on link "Profile" at bounding box center [999, 51] width 103 height 21
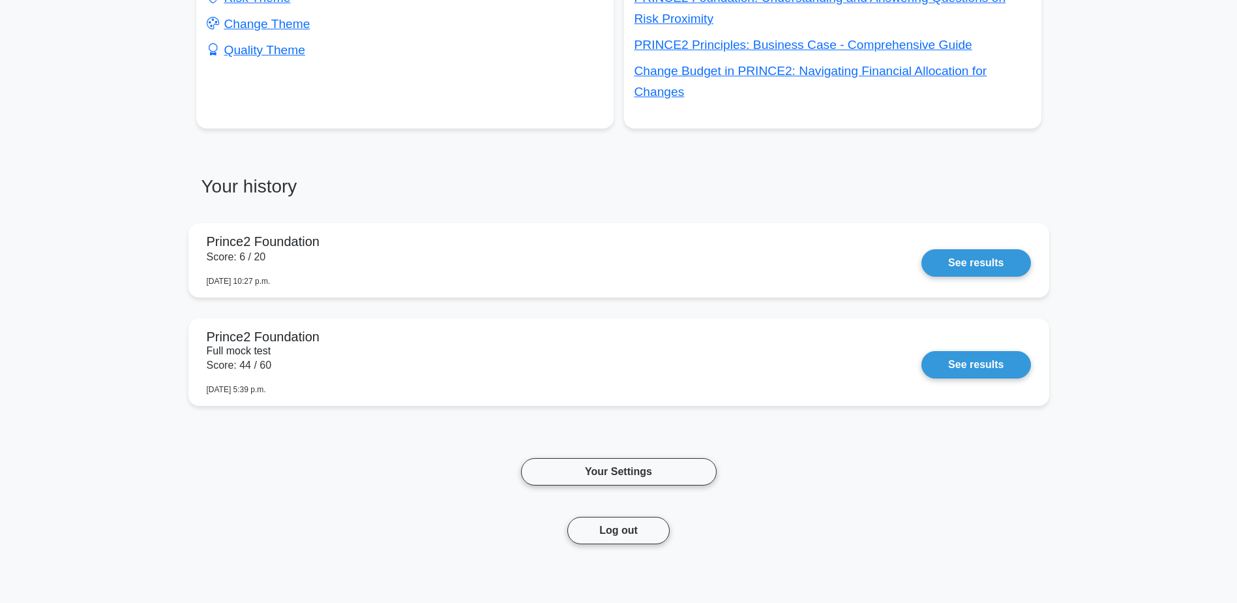
scroll to position [590, 0]
click at [921, 374] on link "See results" at bounding box center [975, 360] width 109 height 27
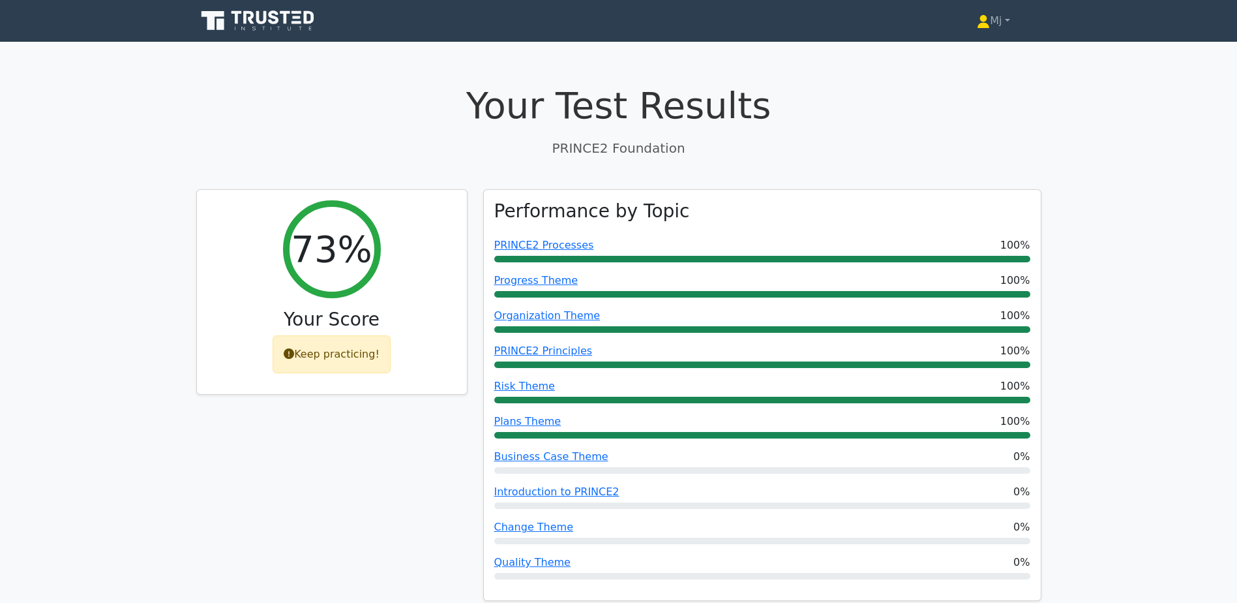
click at [303, 29] on icon at bounding box center [258, 20] width 125 height 25
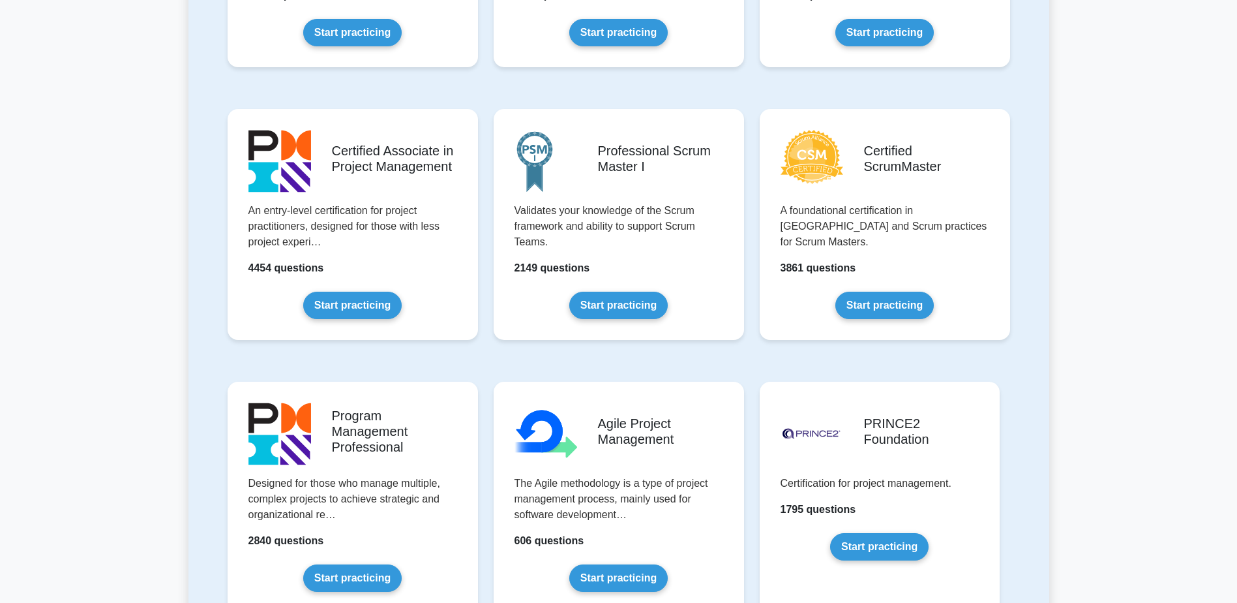
scroll to position [474, 0]
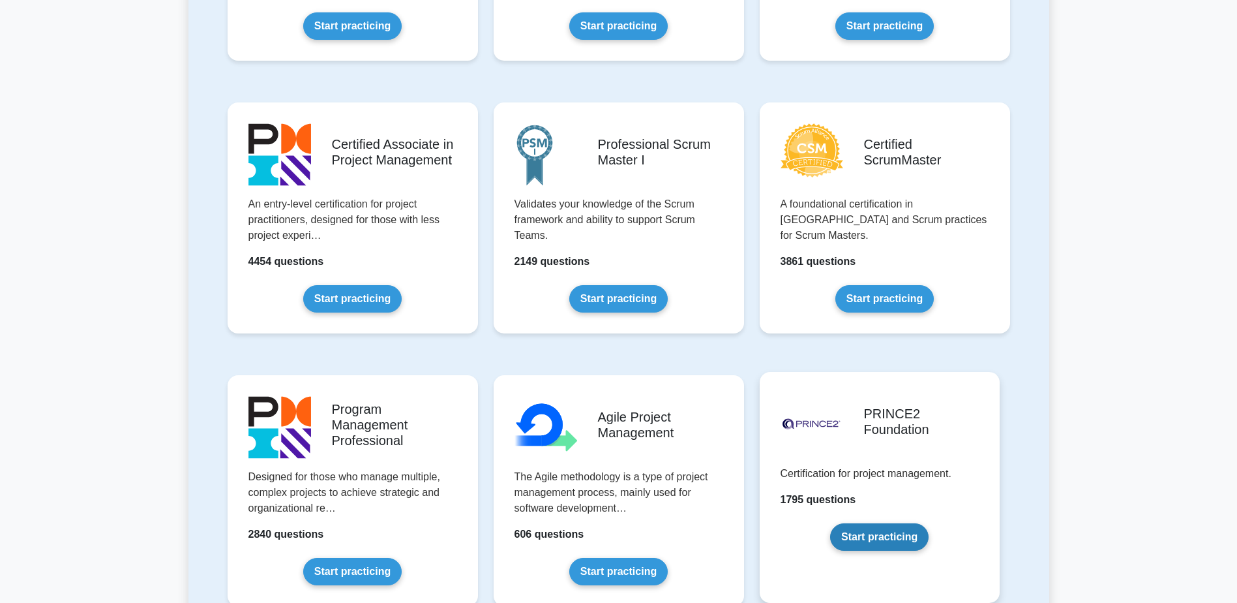
click at [907, 536] on link "Start practicing" at bounding box center [879, 536] width 98 height 27
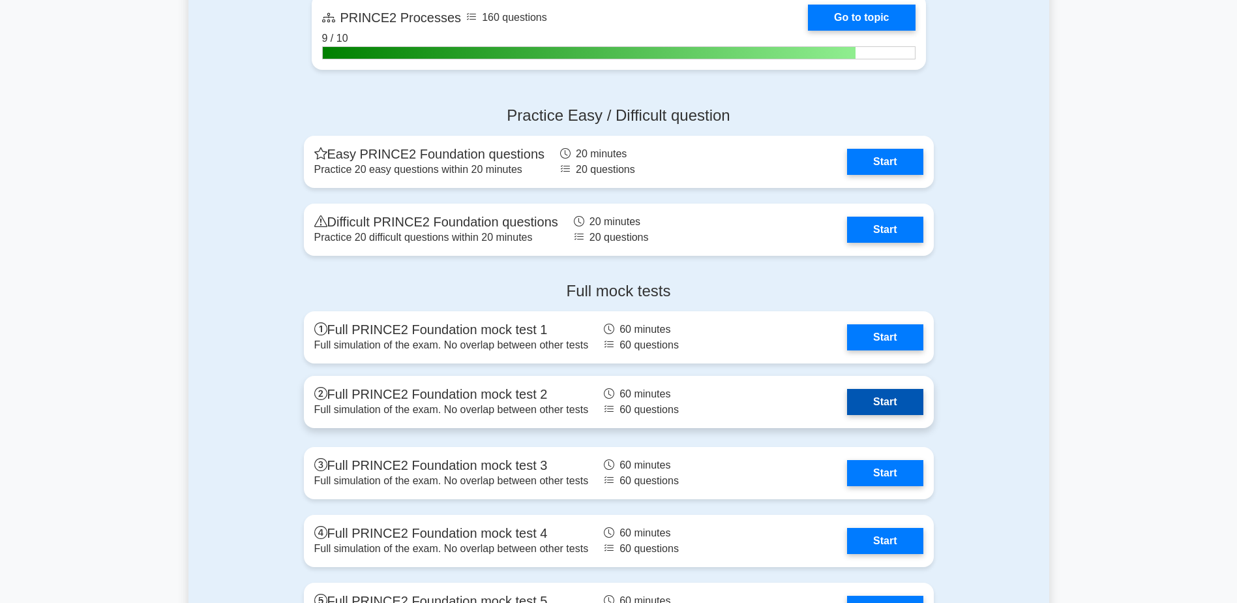
scroll to position [1470, 0]
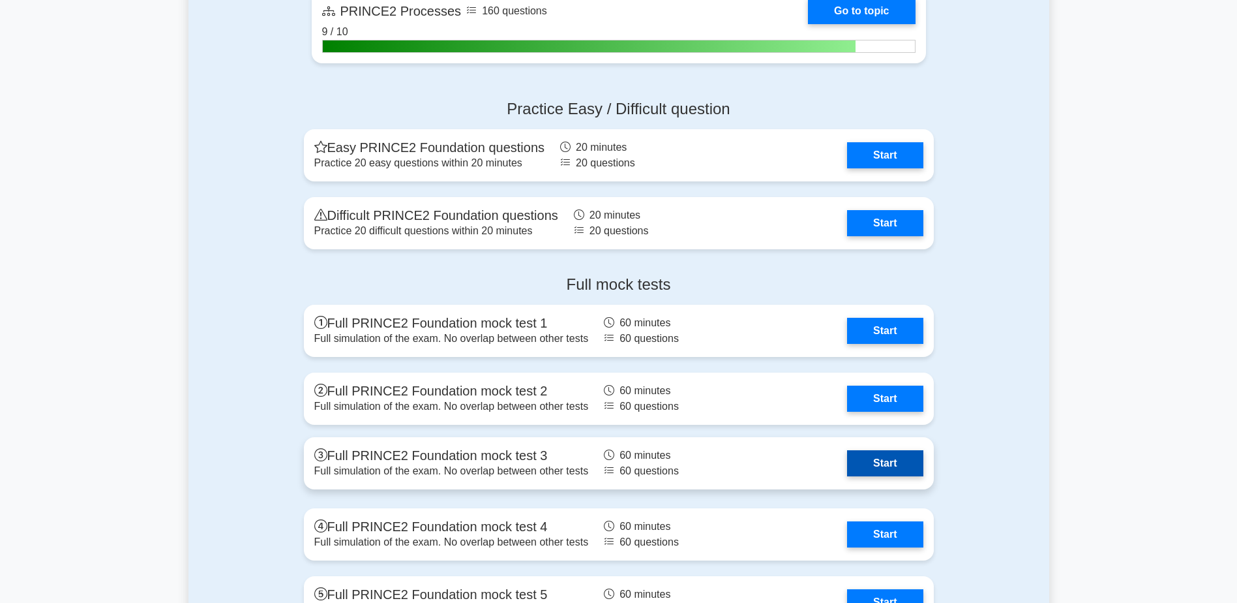
click at [880, 470] on link "Start" at bounding box center [885, 463] width 76 height 26
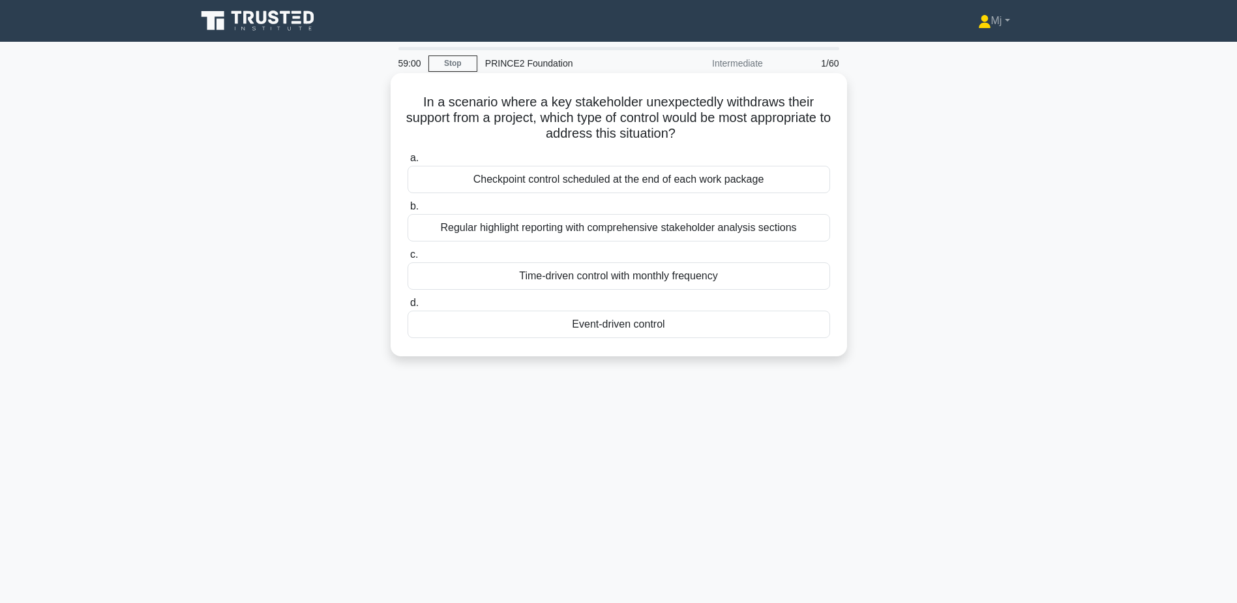
click at [647, 323] on div "Event-driven control" at bounding box center [619, 323] width 423 height 27
click at [408, 307] on input "d. Event-driven control" at bounding box center [408, 303] width 0 height 8
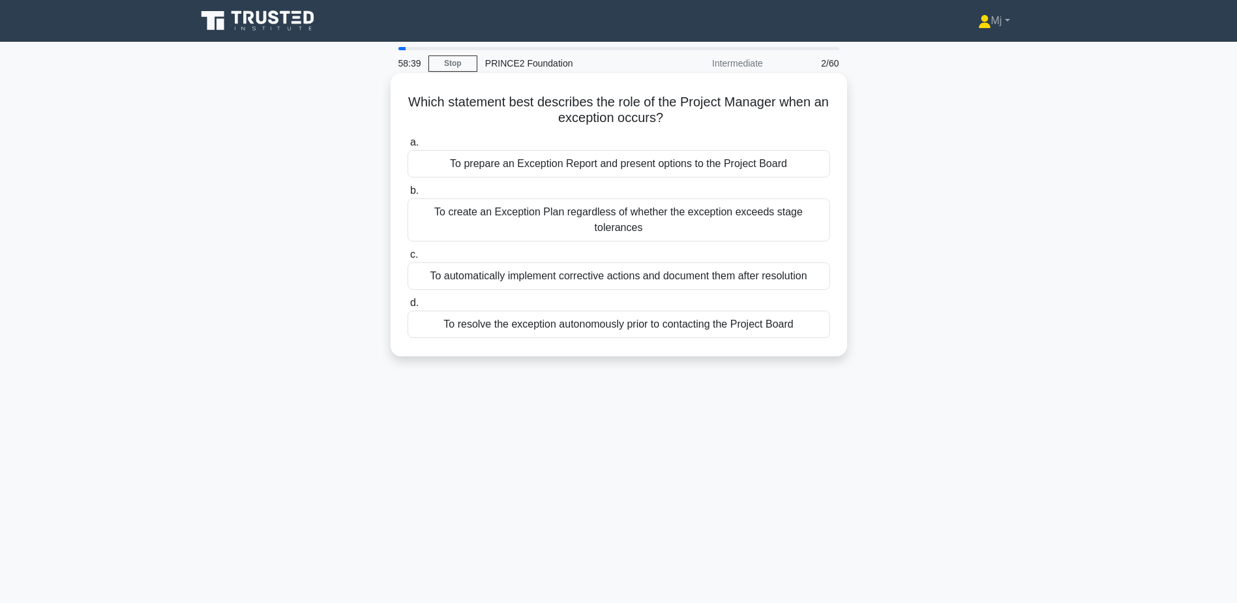
click at [670, 159] on div "To prepare an Exception Report and present options to the Project Board" at bounding box center [619, 163] width 423 height 27
click at [408, 147] on input "a. To prepare an Exception Report and present options to the Project Board" at bounding box center [408, 142] width 0 height 8
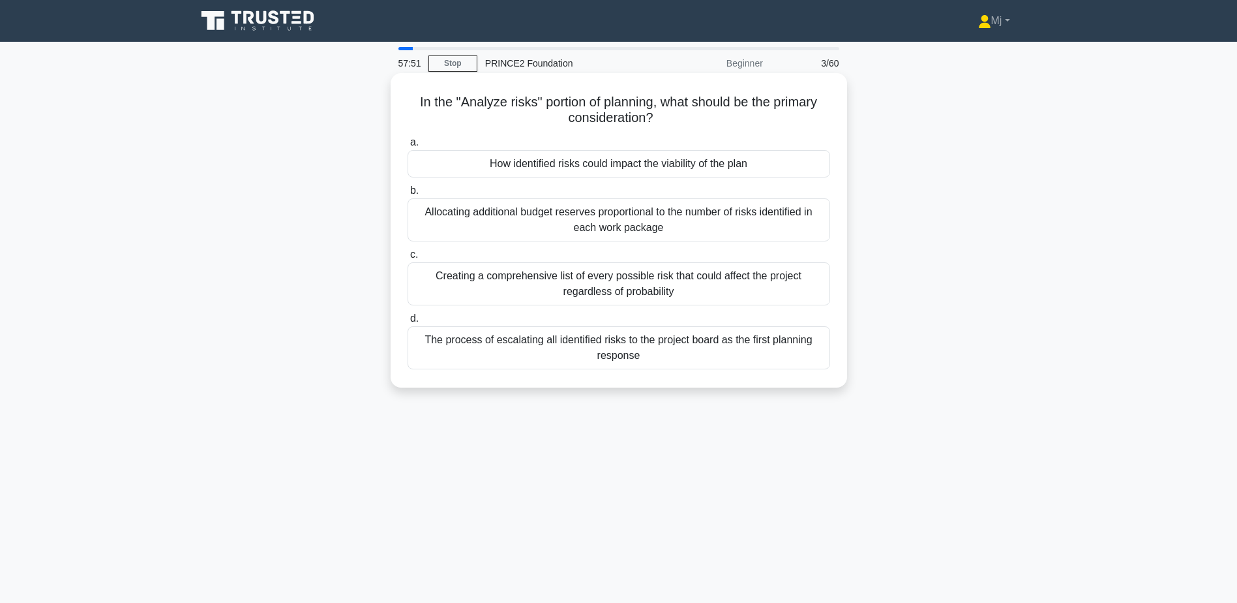
click at [642, 166] on div "How identified risks could impact the viability of the plan" at bounding box center [619, 163] width 423 height 27
click at [408, 147] on input "a. How identified risks could impact the viability of the plan" at bounding box center [408, 142] width 0 height 8
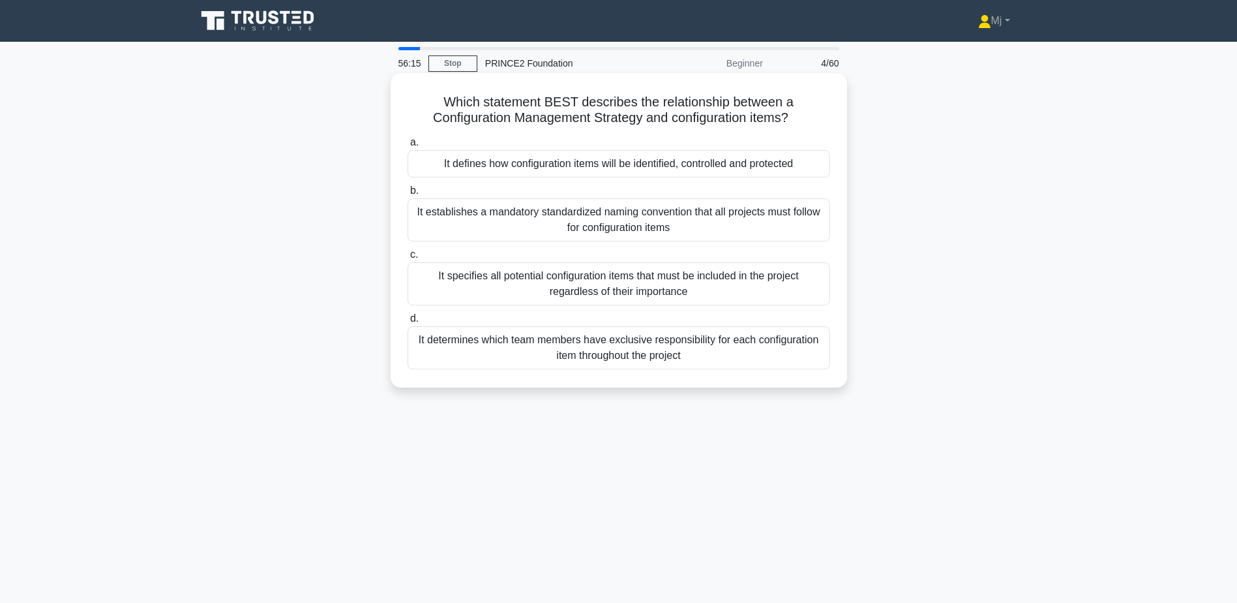
click at [666, 170] on div "It defines how configuration items will be identified, controlled and protected" at bounding box center [619, 163] width 423 height 27
click at [408, 147] on input "a. It defines how configuration items will be identified, controlled and protec…" at bounding box center [408, 142] width 0 height 8
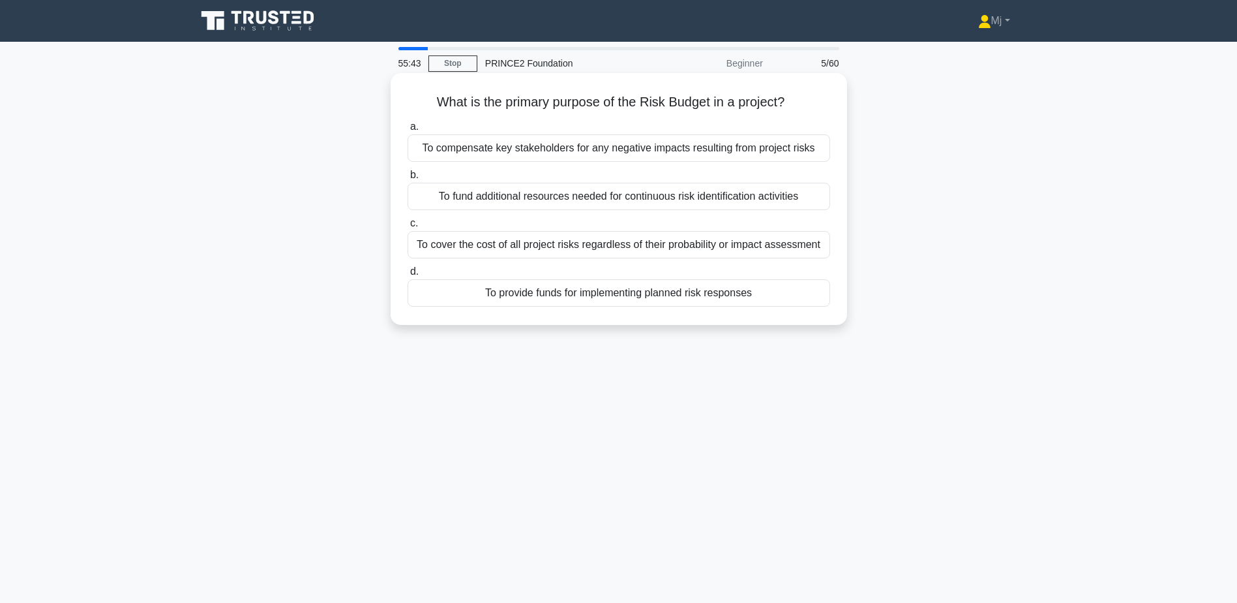
click at [667, 301] on div "To provide funds for implementing planned risk responses" at bounding box center [619, 292] width 423 height 27
click at [408, 276] on input "d. To provide funds for implementing planned risk responses" at bounding box center [408, 271] width 0 height 8
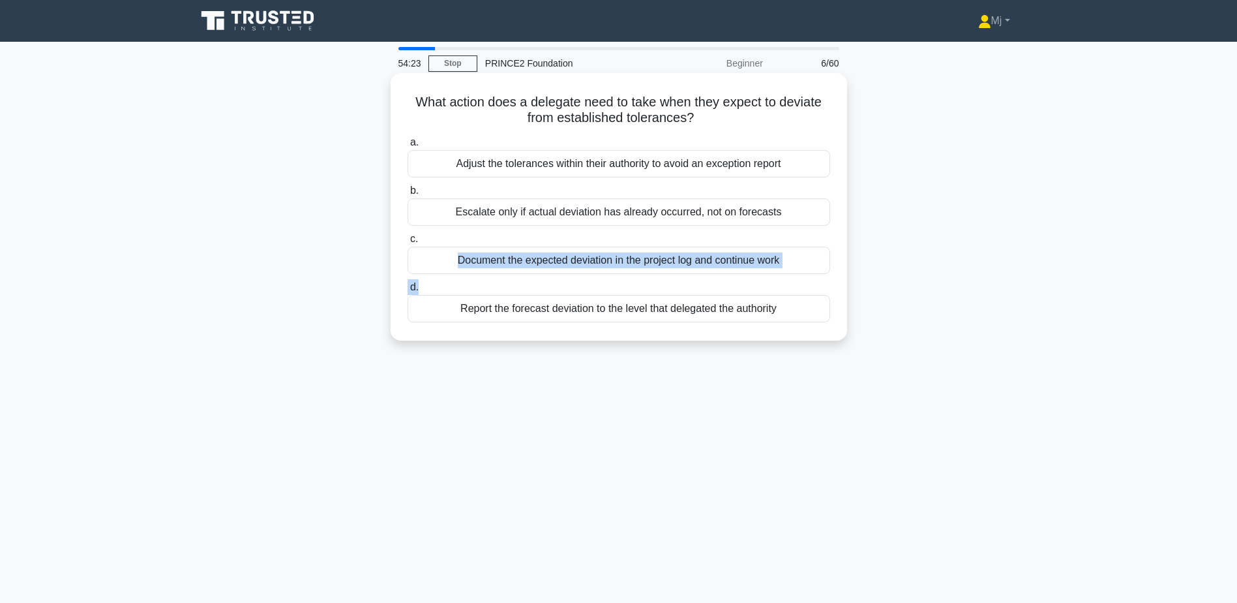
drag, startPoint x: 633, startPoint y: 280, endPoint x: 625, endPoint y: 212, distance: 68.3
click at [625, 212] on div "a. Adjust the tolerances within their authority to avoid an exception report b.…" at bounding box center [619, 228] width 438 height 193
drag, startPoint x: 625, startPoint y: 212, endPoint x: 618, endPoint y: 105, distance: 107.2
click at [618, 105] on h5 "What action does a delegate need to take when they expect to deviate from estab…" at bounding box center [618, 110] width 425 height 33
click at [631, 308] on div "Report the forecast deviation to the level that delegated the authority" at bounding box center [619, 308] width 423 height 27
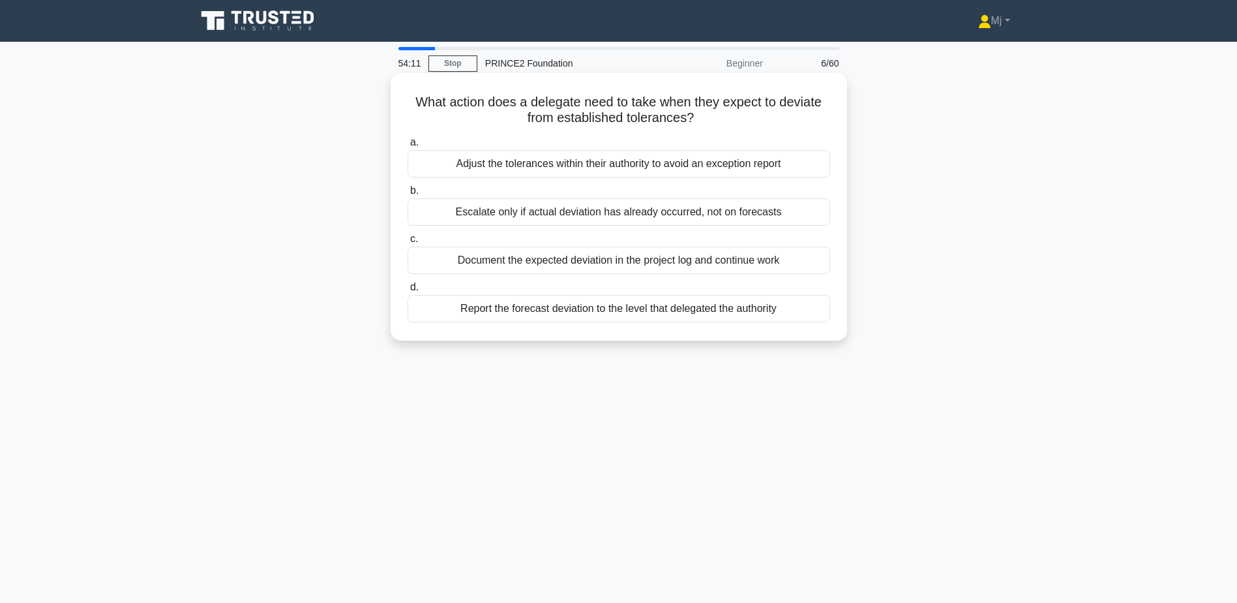
click at [408, 292] on input "d. Report the forecast deviation to the level that delegated the authority" at bounding box center [408, 287] width 0 height 8
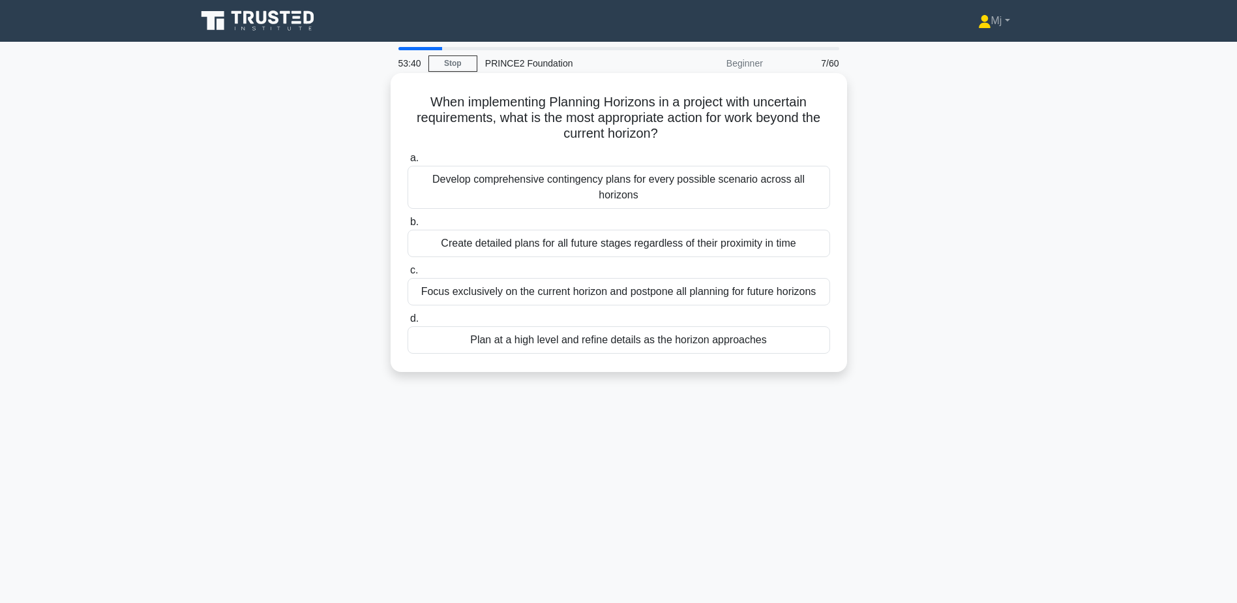
click at [565, 336] on div "Plan at a high level and refine details as the horizon approaches" at bounding box center [619, 339] width 423 height 27
click at [408, 323] on input "d. Plan at a high level and refine details as the horizon approaches" at bounding box center [408, 318] width 0 height 8
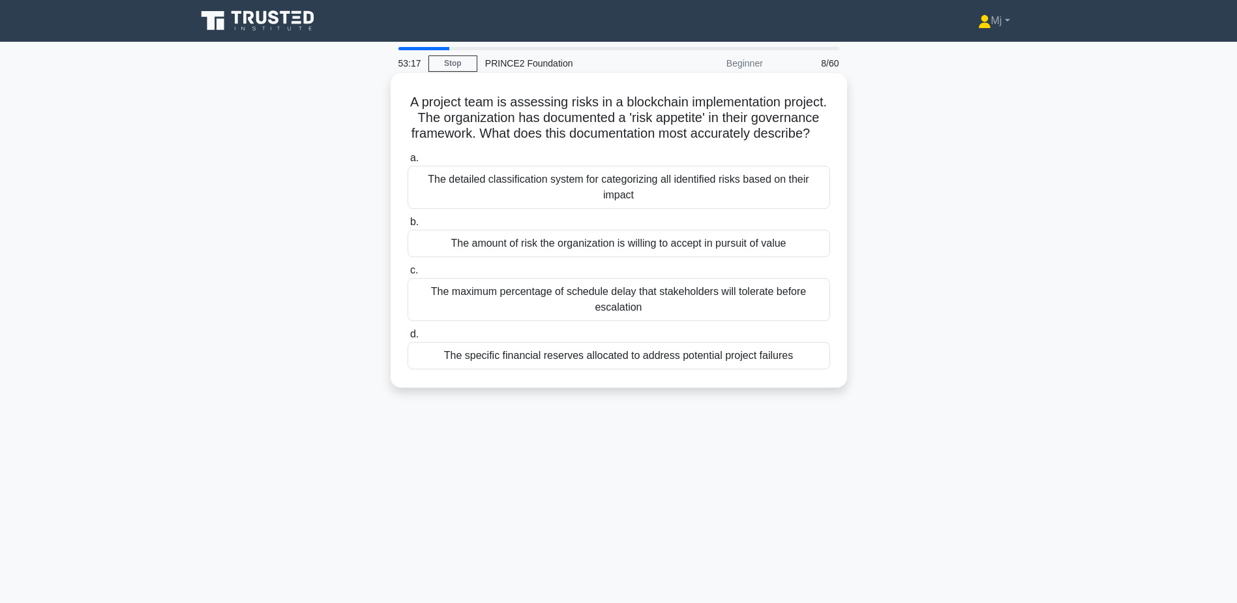
click at [588, 282] on label "c. The maximum percentage of schedule delay that stakeholders will tolerate bef…" at bounding box center [619, 291] width 423 height 59
click at [408, 275] on input "c. The maximum percentage of schedule delay that stakeholders will tolerate bef…" at bounding box center [408, 270] width 0 height 8
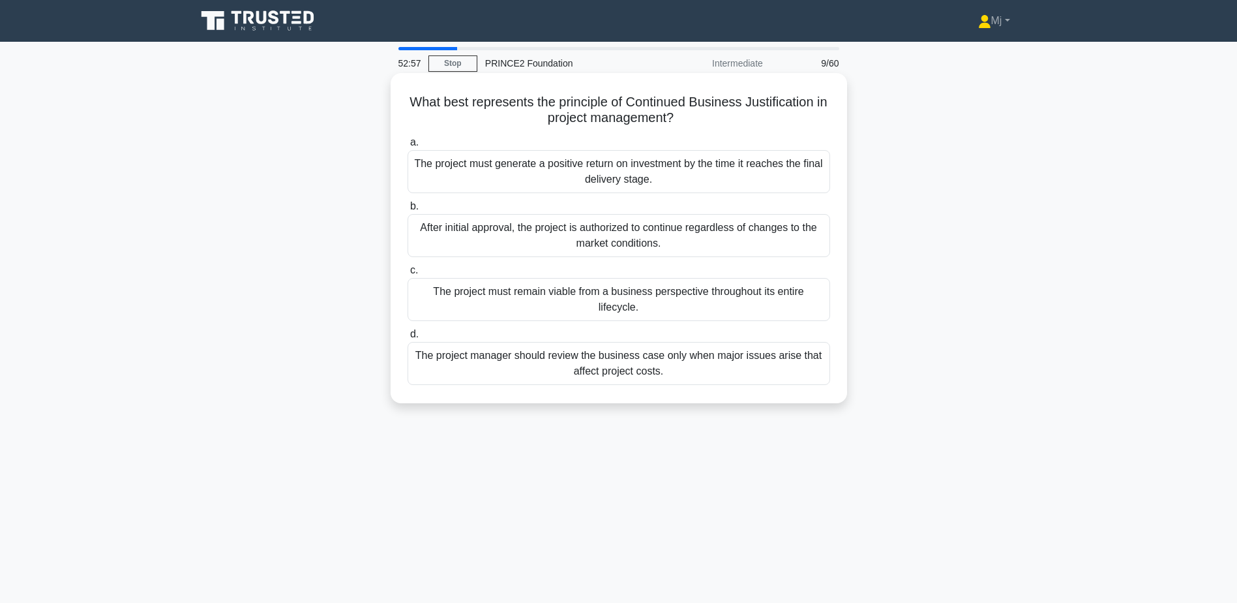
click at [625, 312] on div "The project must remain viable from a business perspective throughout its entir…" at bounding box center [619, 299] width 423 height 43
click at [408, 275] on input "c. The project must remain viable from a business perspective throughout its en…" at bounding box center [408, 270] width 0 height 8
click at [640, 320] on div "Projects must balance competing demands of time, cost, quality, scope, benefits…" at bounding box center [619, 299] width 423 height 43
click at [408, 275] on input "c. Projects must balance competing demands of time, cost, quality, scope, benef…" at bounding box center [408, 270] width 0 height 8
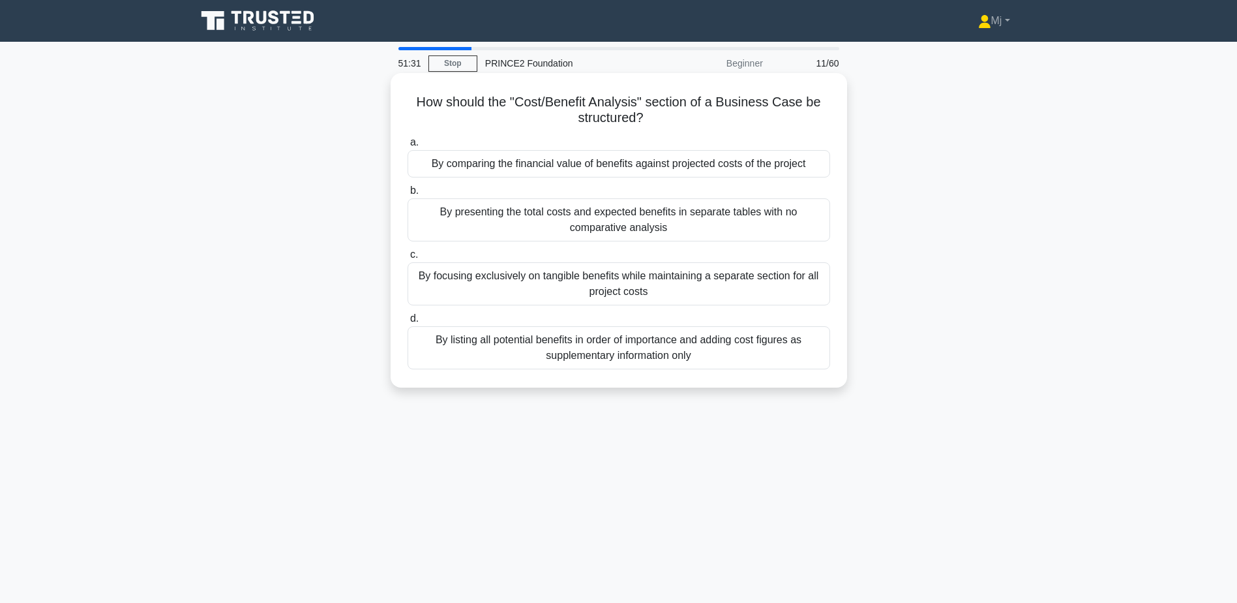
click at [636, 168] on div "By comparing the financial value of benefits against projected costs of the pro…" at bounding box center [619, 163] width 423 height 27
click at [408, 147] on input "a. By comparing the financial value of benefits against projected costs of the …" at bounding box center [408, 142] width 0 height 8
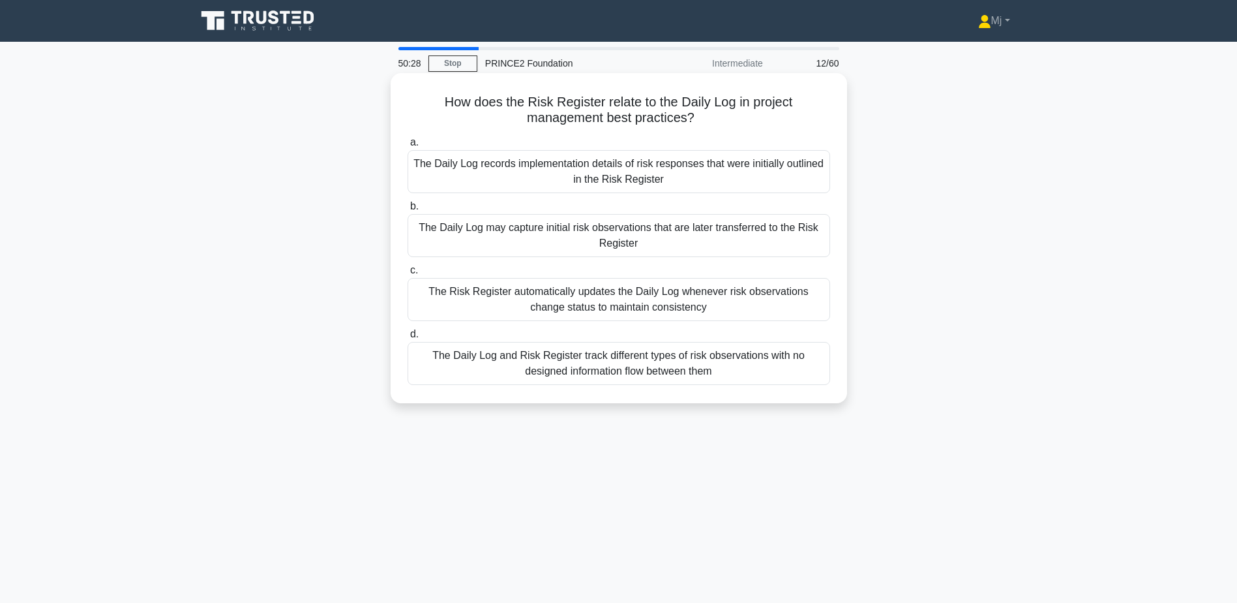
drag, startPoint x: 739, startPoint y: 107, endPoint x: 707, endPoint y: 123, distance: 35.6
click at [707, 123] on h5 "How does the Risk Register relate to the Daily Log in project management best p…" at bounding box center [618, 110] width 425 height 33
drag, startPoint x: 707, startPoint y: 123, endPoint x: 672, endPoint y: 100, distance: 41.1
click at [672, 100] on h5 "How does the Risk Register relate to the Daily Log in project management best p…" at bounding box center [618, 110] width 425 height 33
drag, startPoint x: 651, startPoint y: 258, endPoint x: 603, endPoint y: 254, distance: 48.4
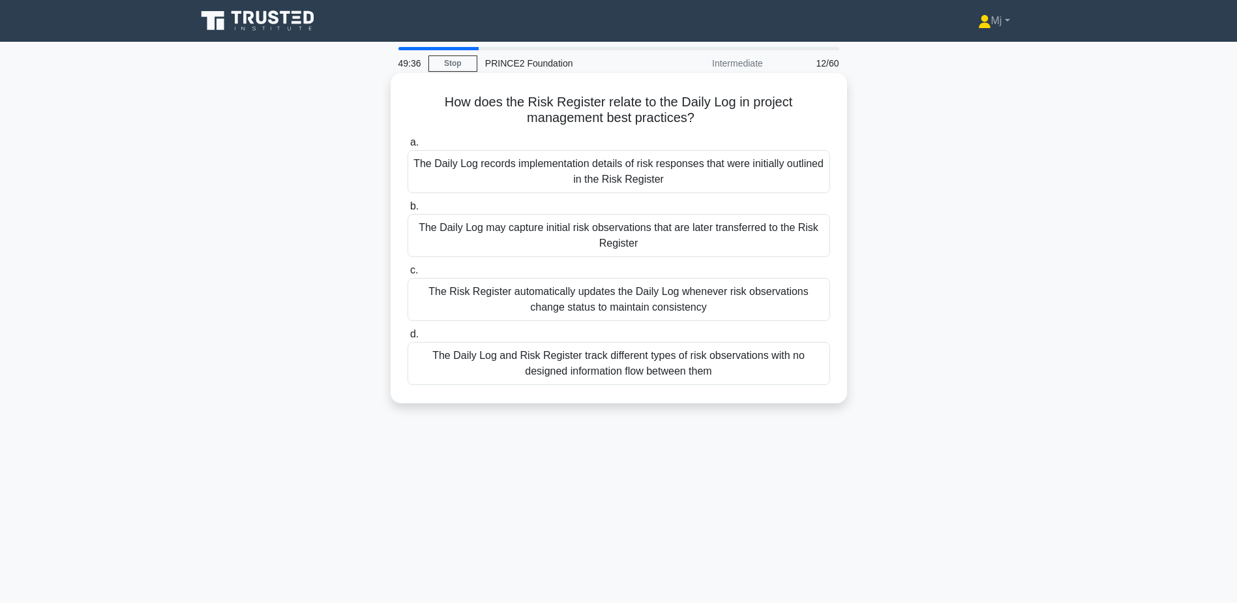
click at [603, 254] on div "The Daily Log may capture initial risk observations that are later transferred …" at bounding box center [619, 235] width 423 height 43
click at [408, 211] on input "b. The Daily Log may capture initial risk observations that are later transferr…" at bounding box center [408, 206] width 0 height 8
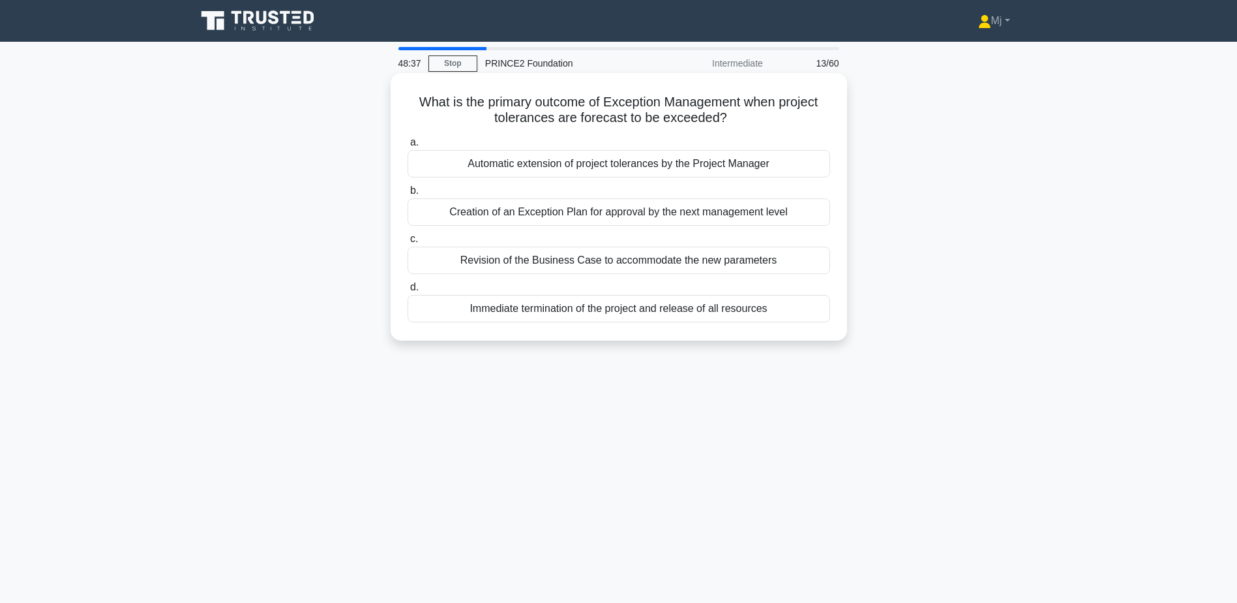
drag, startPoint x: 659, startPoint y: 233, endPoint x: 621, endPoint y: 232, distance: 37.8
drag, startPoint x: 621, startPoint y: 232, endPoint x: 618, endPoint y: 226, distance: 7.6
click at [618, 226] on div "Creation of an Exception Plan for approval by the next management level" at bounding box center [619, 211] width 423 height 27
click at [408, 195] on input "b. Creation of an Exception Plan for approval by the next management level" at bounding box center [408, 191] width 0 height 8
click at [603, 271] on div "A complete listing of all work packages with their individual performance metri…" at bounding box center [619, 260] width 423 height 27
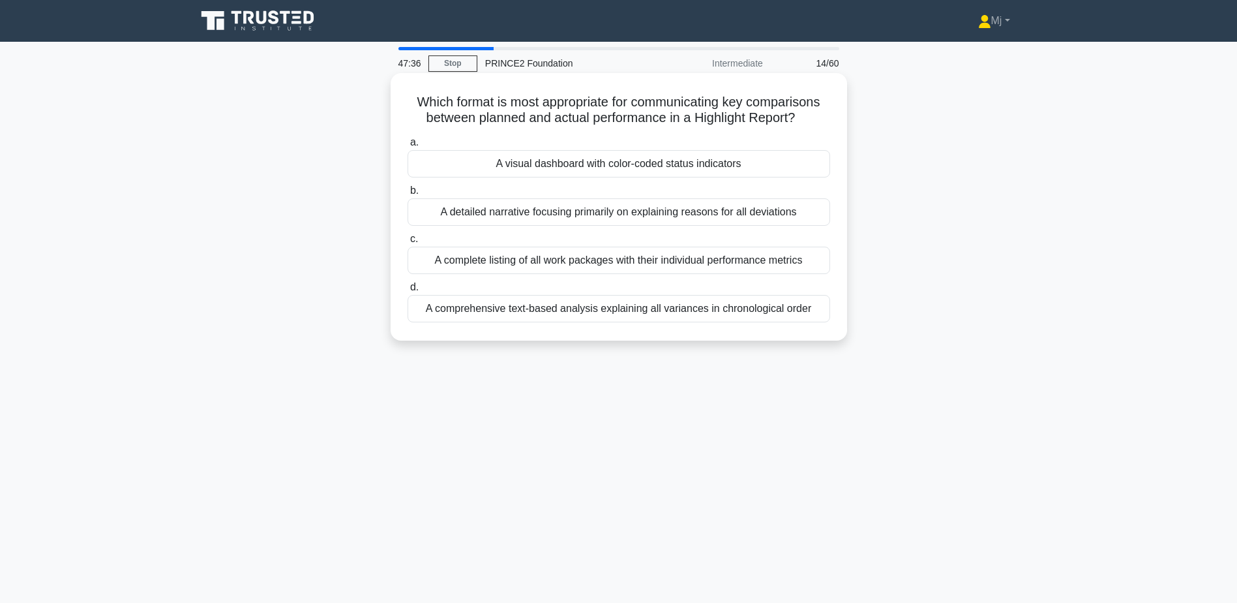
click at [408, 243] on input "c. A complete listing of all work packages with their individual performance me…" at bounding box center [408, 239] width 0 height 8
click at [697, 261] on div "Ensuring appropriate risk responses are identified and implemented" at bounding box center [619, 260] width 423 height 27
click at [408, 243] on input "c. Ensuring appropriate risk responses are identified and implemented" at bounding box center [408, 239] width 0 height 8
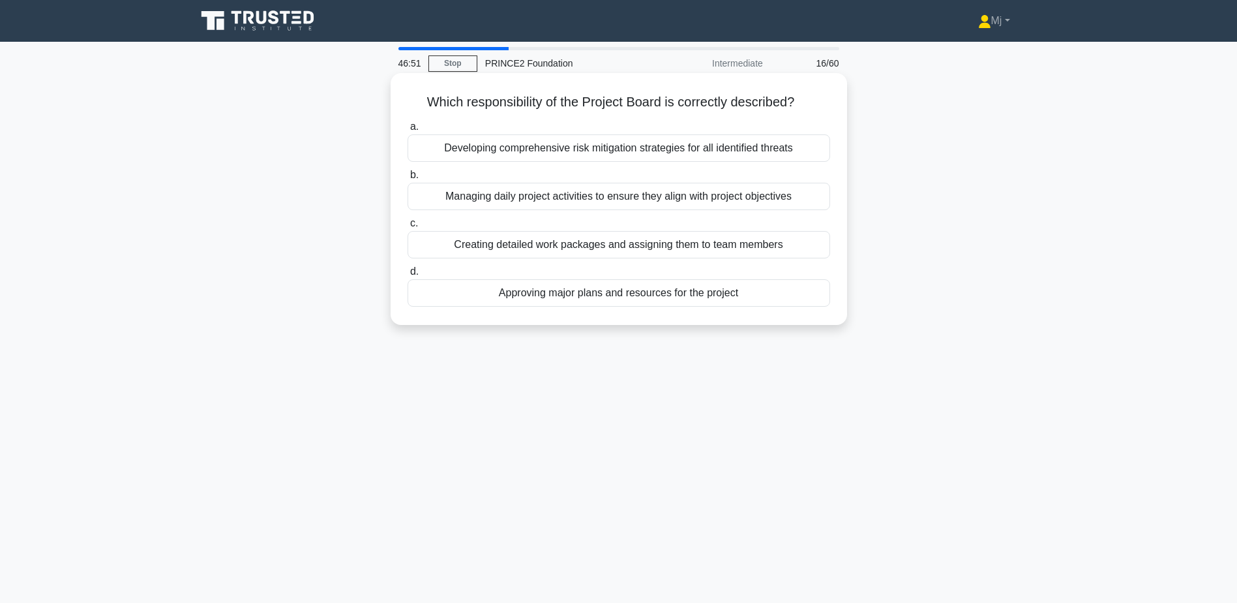
click at [582, 303] on div "Approving major plans and resources for the project" at bounding box center [619, 292] width 423 height 27
click at [408, 276] on input "d. Approving major plans and resources for the project" at bounding box center [408, 271] width 0 height 8
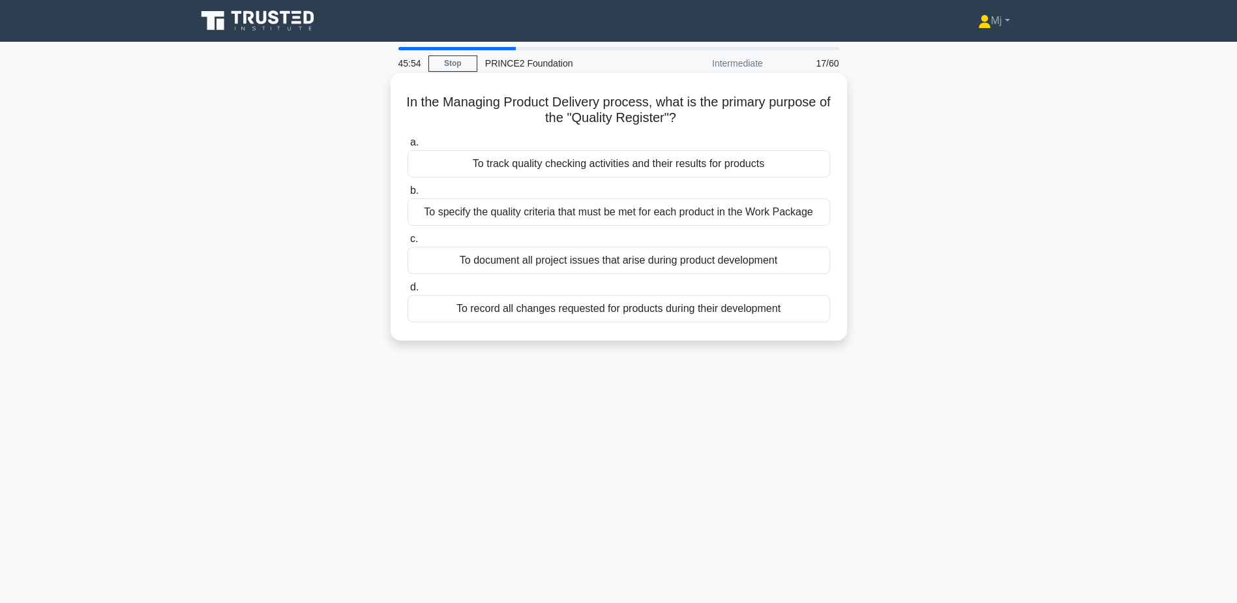
click at [710, 171] on div "To track quality checking activities and their results for products" at bounding box center [619, 163] width 423 height 27
click at [408, 147] on input "a. To track quality checking activities and their results for products" at bounding box center [408, 142] width 0 height 8
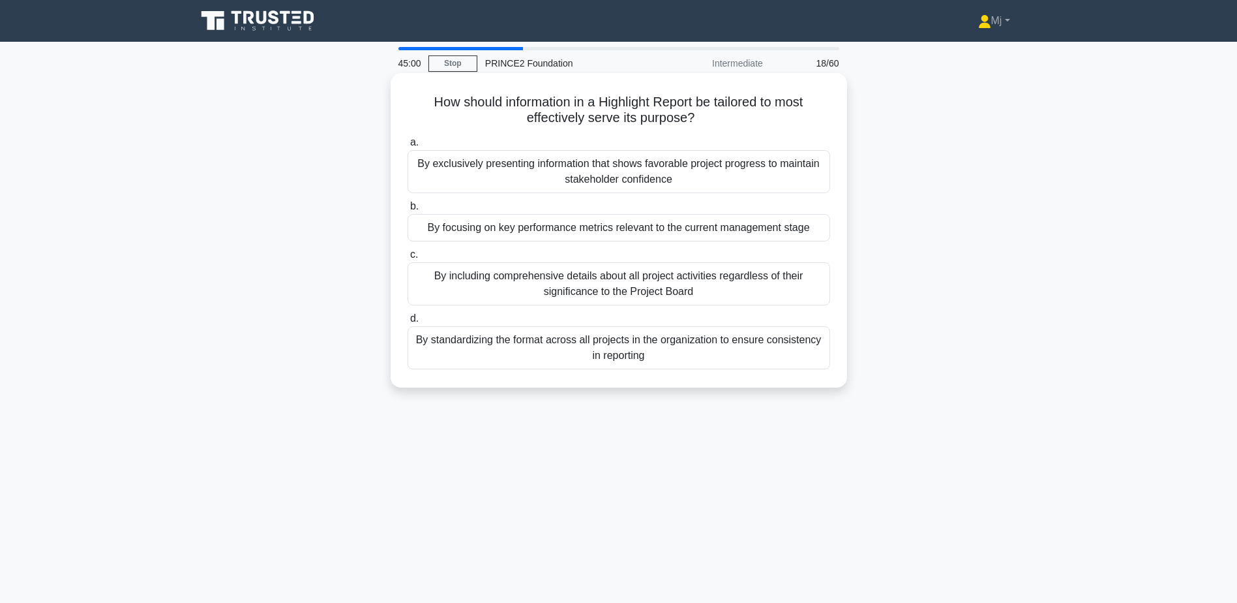
click at [641, 239] on div "By focusing on key performance metrics relevant to the current management stage" at bounding box center [619, 227] width 423 height 27
click at [408, 211] on input "b. By focusing on key performance metrics relevant to the current management st…" at bounding box center [408, 206] width 0 height 8
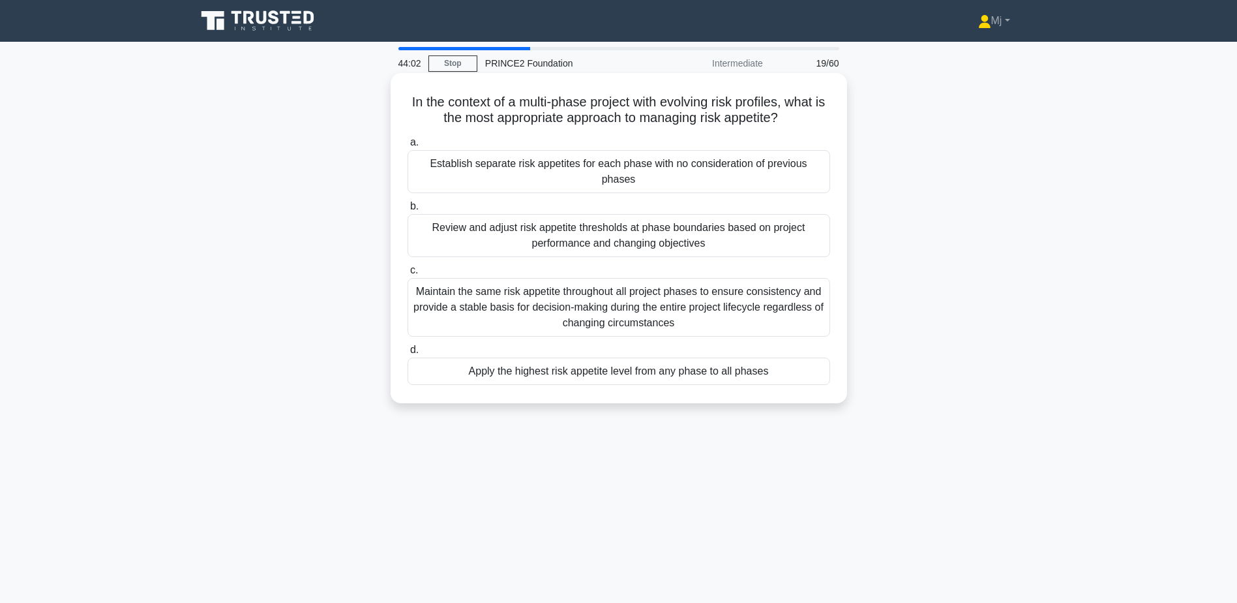
click at [763, 223] on div "Review and adjust risk appetite thresholds at phase boundaries based on project…" at bounding box center [619, 235] width 423 height 43
click at [408, 211] on input "b. Review and adjust risk appetite thresholds at phase boundaries based on proj…" at bounding box center [408, 206] width 0 height 8
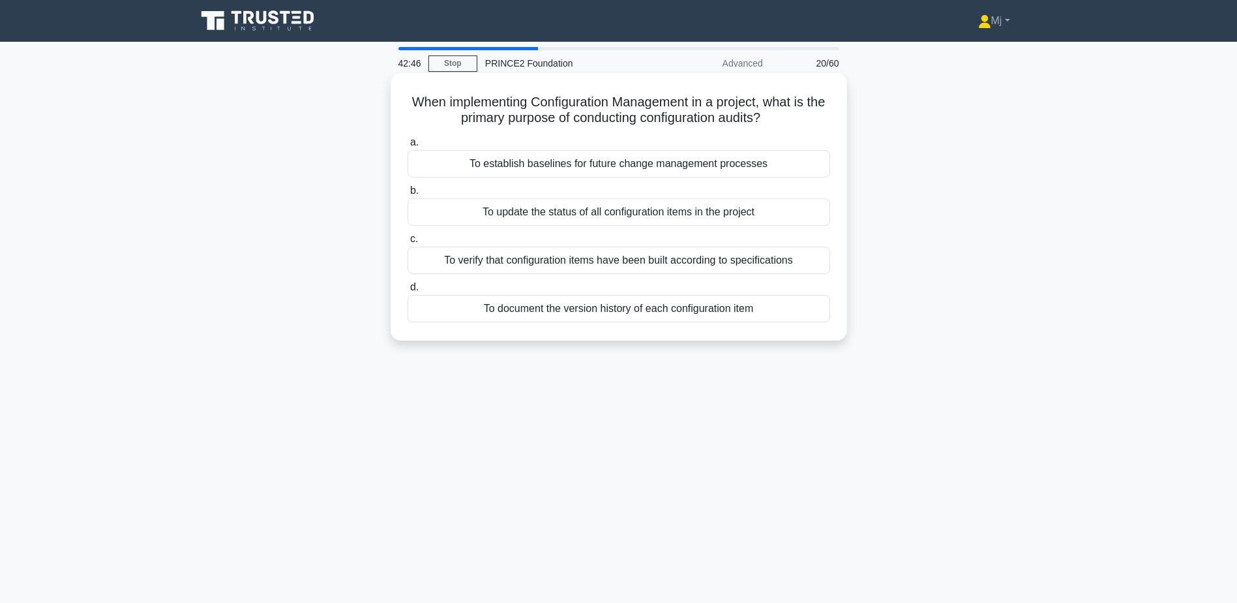
click at [586, 262] on div "To verify that configuration items have been built according to specifications" at bounding box center [619, 260] width 423 height 27
click at [408, 243] on input "c. To verify that configuration items have been built according to specificatio…" at bounding box center [408, 239] width 0 height 8
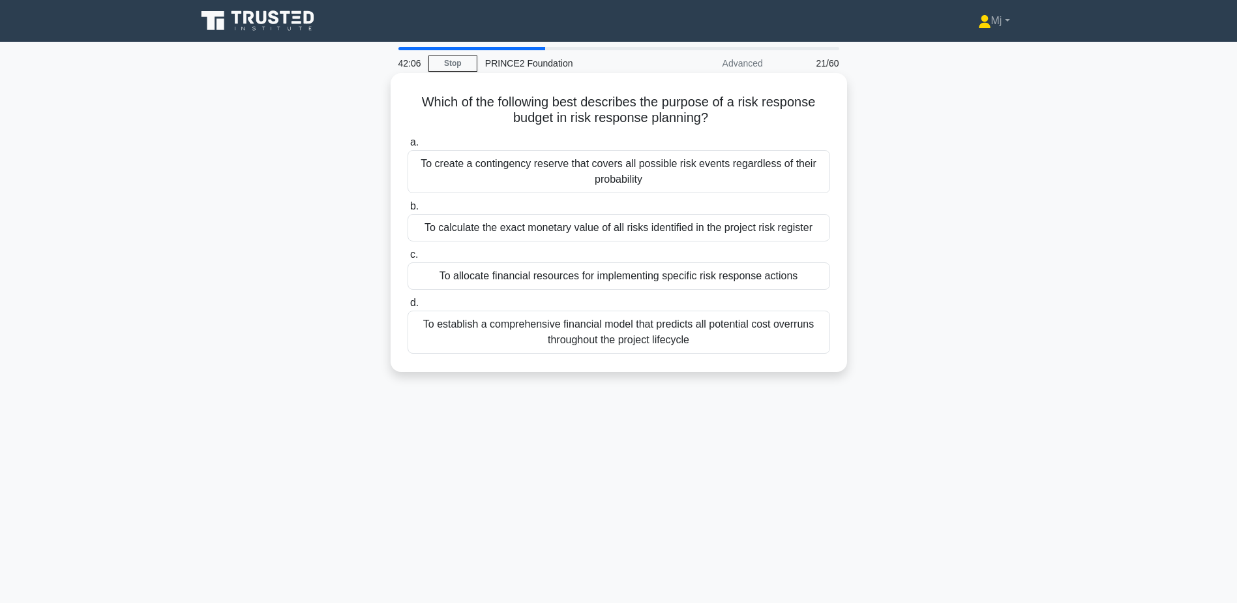
click at [449, 78] on div "Which of the following best describes the purpose of a risk response budget in …" at bounding box center [619, 222] width 456 height 299
click at [447, 281] on div "To allocate financial resources for implementing specific risk response actions" at bounding box center [619, 275] width 423 height 27
click at [408, 259] on input "c. To allocate financial resources for implementing specific risk response acti…" at bounding box center [408, 254] width 0 height 8
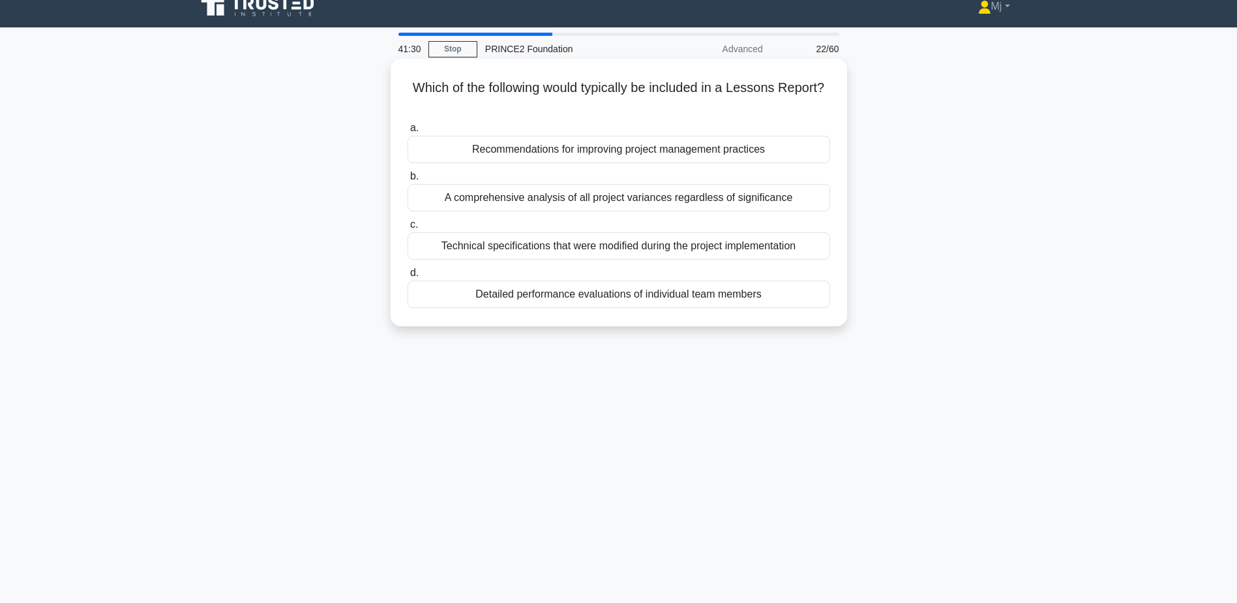
scroll to position [12, 0]
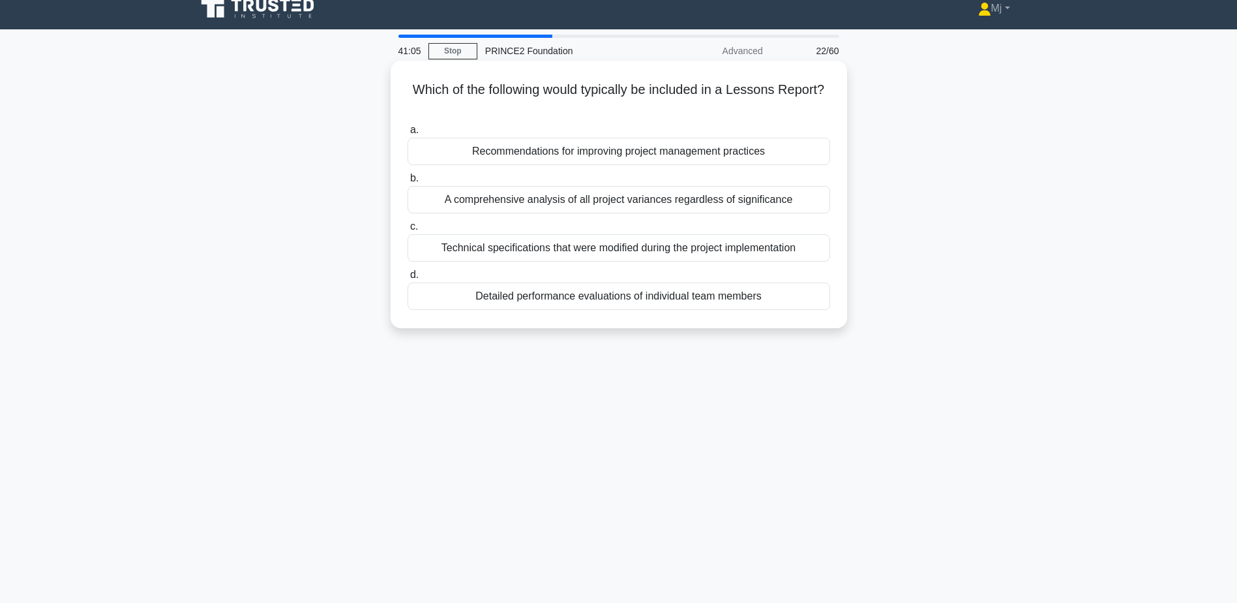
click at [516, 148] on div "Recommendations for improving project management practices" at bounding box center [619, 151] width 423 height 27
click at [408, 134] on input "a. Recommendations for improving project management practices" at bounding box center [408, 130] width 0 height 8
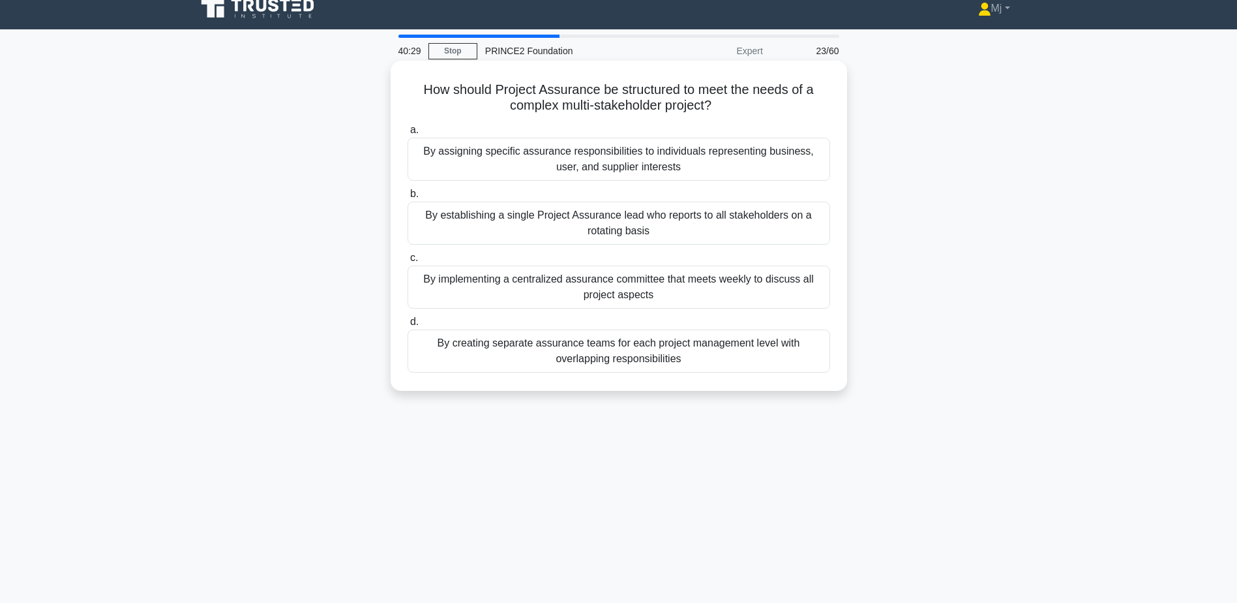
scroll to position [5, 0]
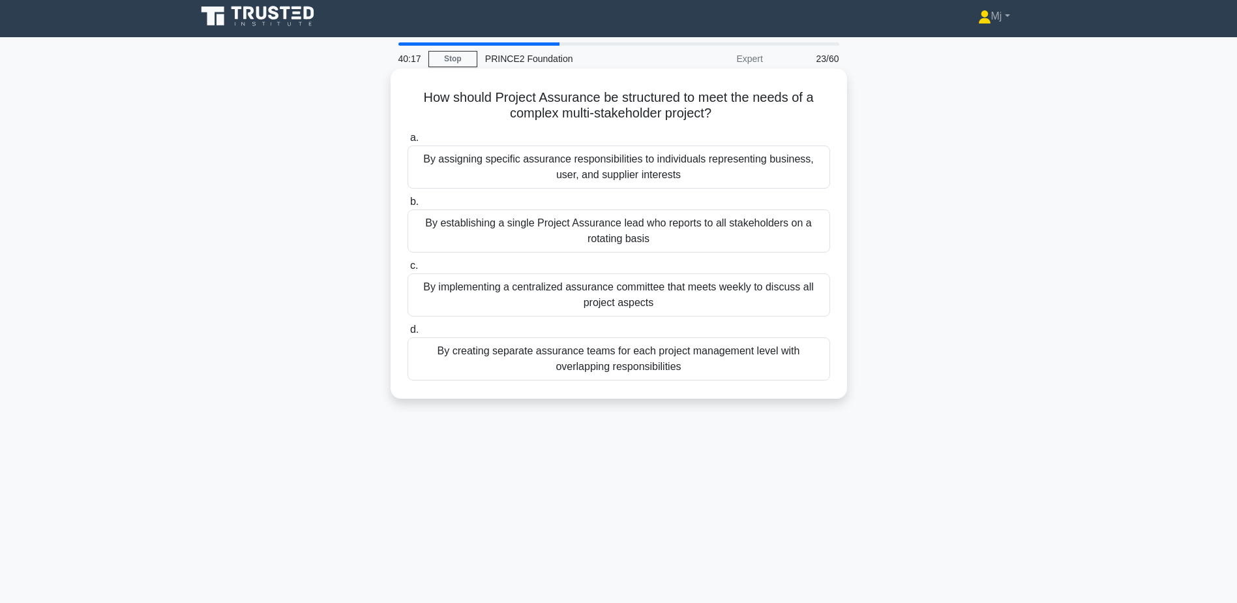
click at [609, 212] on div "By establishing a single Project Assurance lead who reports to all stakeholders…" at bounding box center [619, 230] width 423 height 43
click at [408, 206] on input "b. By establishing a single Project Assurance lead who reports to all stakehold…" at bounding box center [408, 202] width 0 height 8
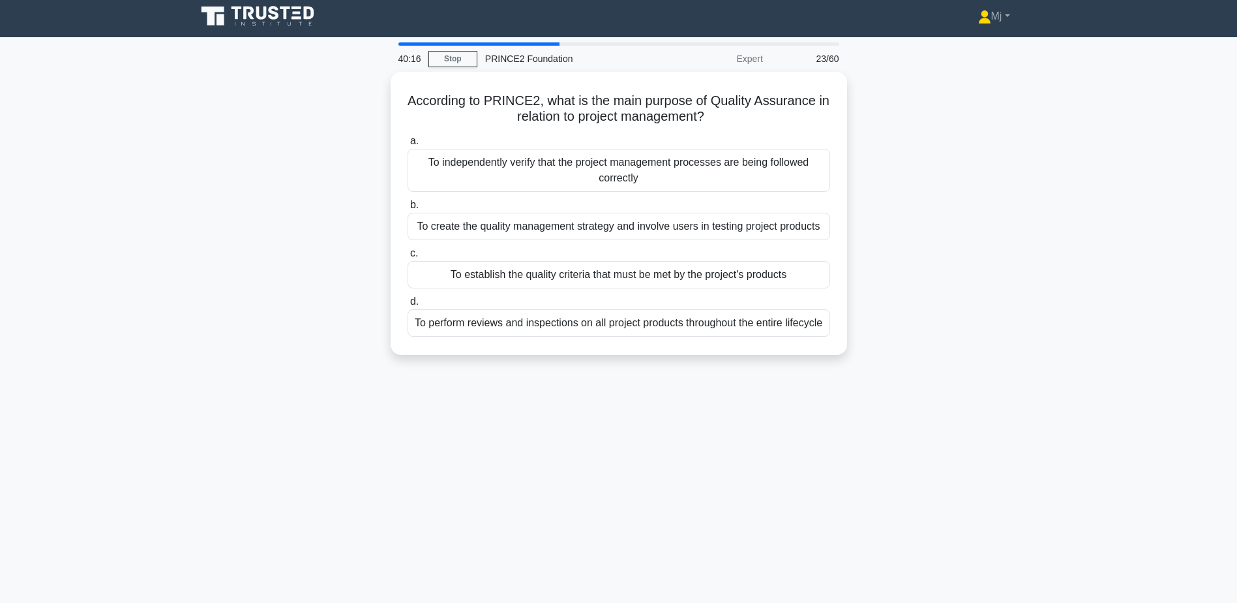
scroll to position [0, 0]
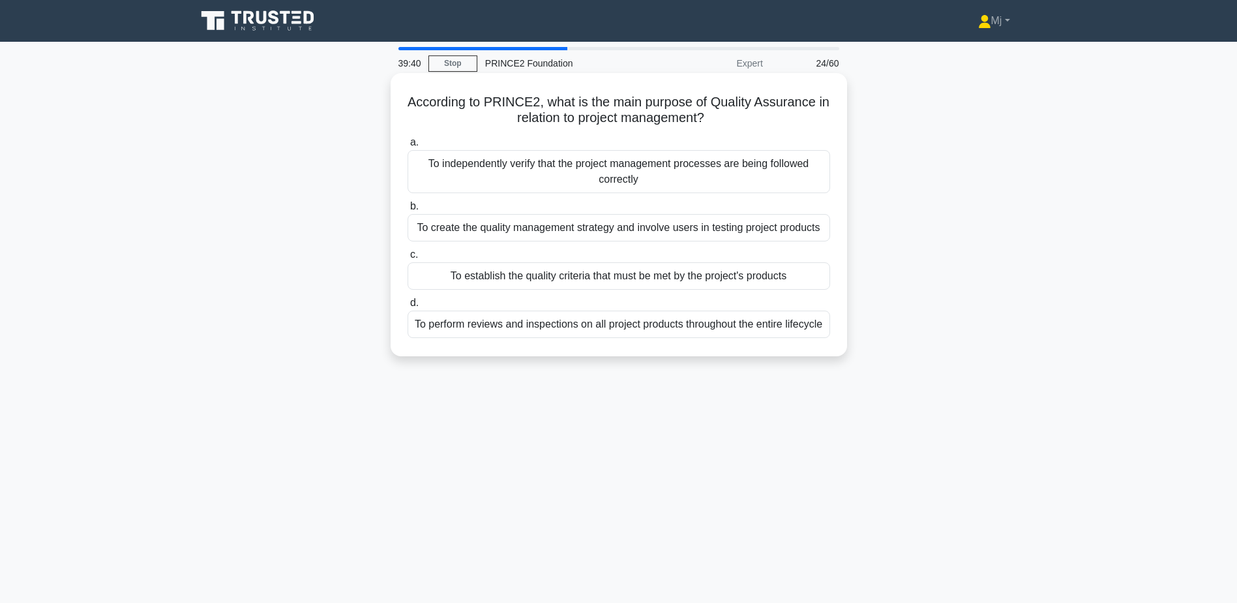
click at [575, 136] on label "a. To independently verify that the project management processes are being foll…" at bounding box center [619, 163] width 423 height 59
click at [408, 138] on input "a. To independently verify that the project management processes are being foll…" at bounding box center [408, 142] width 0 height 8
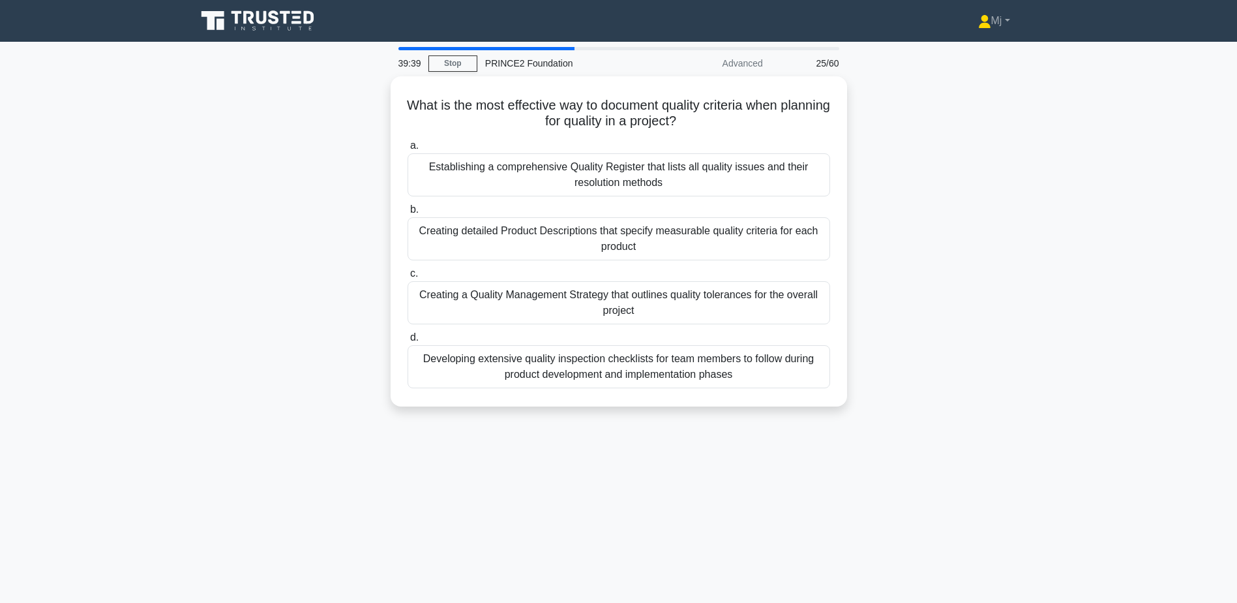
click at [575, 138] on label "a. Establishing a comprehensive Quality Register that lists all quality issues …" at bounding box center [619, 167] width 423 height 59
click at [408, 142] on input "a. Establishing a comprehensive Quality Register that lists all quality issues …" at bounding box center [408, 146] width 0 height 8
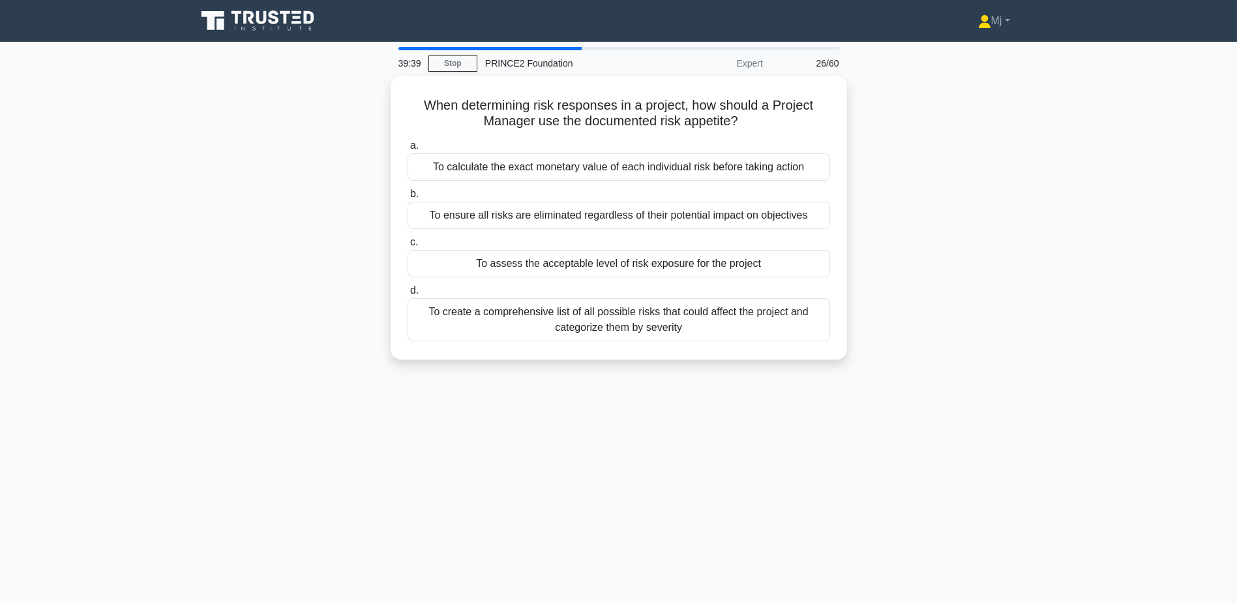
click at [575, 138] on label "a. To calculate the exact monetary value of each individual risk before taking …" at bounding box center [619, 159] width 423 height 43
click at [408, 142] on input "a. To calculate the exact monetary value of each individual risk before taking …" at bounding box center [408, 146] width 0 height 8
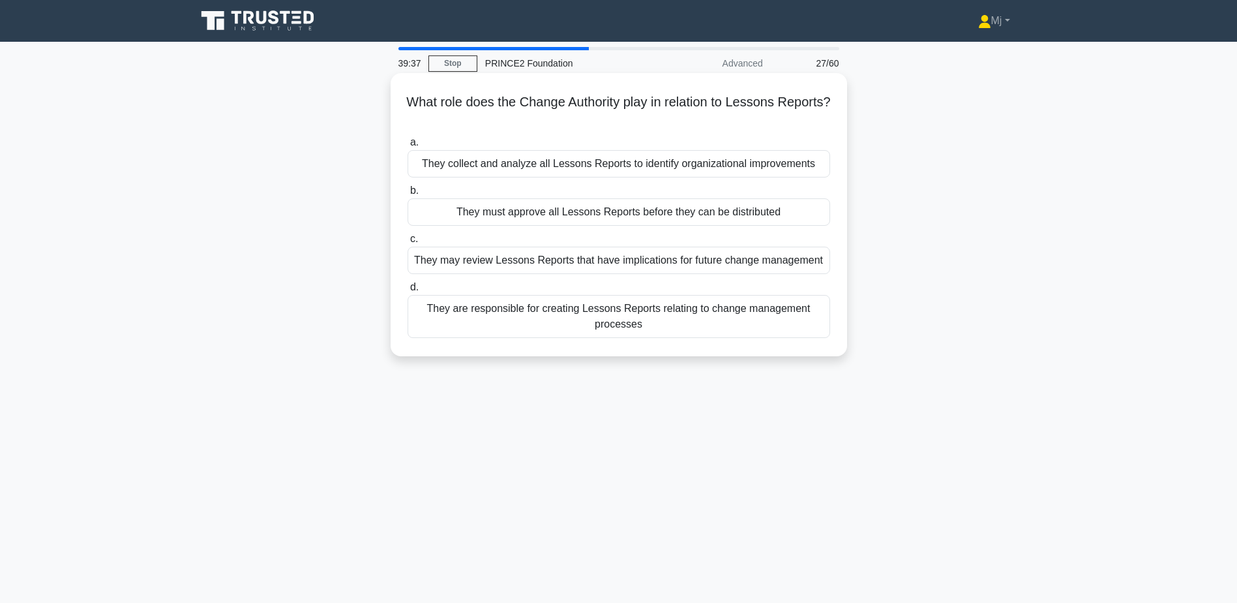
click at [573, 135] on label "a. They collect and analyze all Lessons Reports to identify organizational impr…" at bounding box center [619, 155] width 423 height 43
click at [408, 138] on input "a. They collect and analyze all Lessons Reports to identify organizational impr…" at bounding box center [408, 142] width 0 height 8
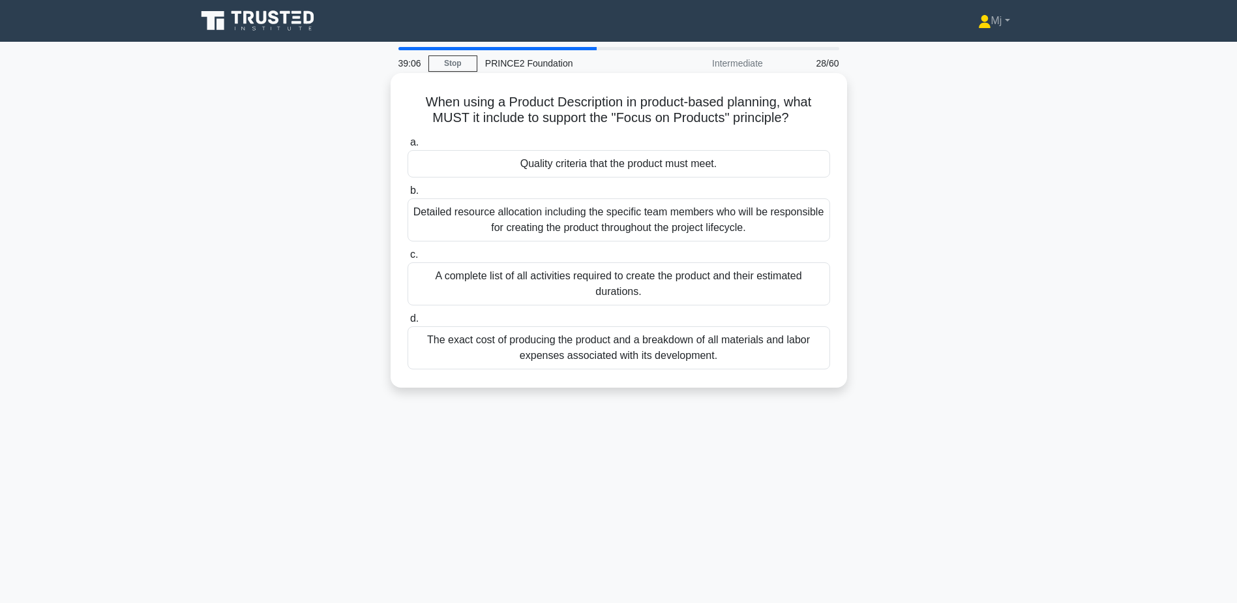
click at [595, 181] on div "a. Quality criteria that the product must meet. b. c. d." at bounding box center [619, 252] width 438 height 240
click at [550, 164] on div "Quality criteria that the product must meet." at bounding box center [619, 163] width 423 height 27
click at [408, 147] on input "a. Quality criteria that the product must meet." at bounding box center [408, 142] width 0 height 8
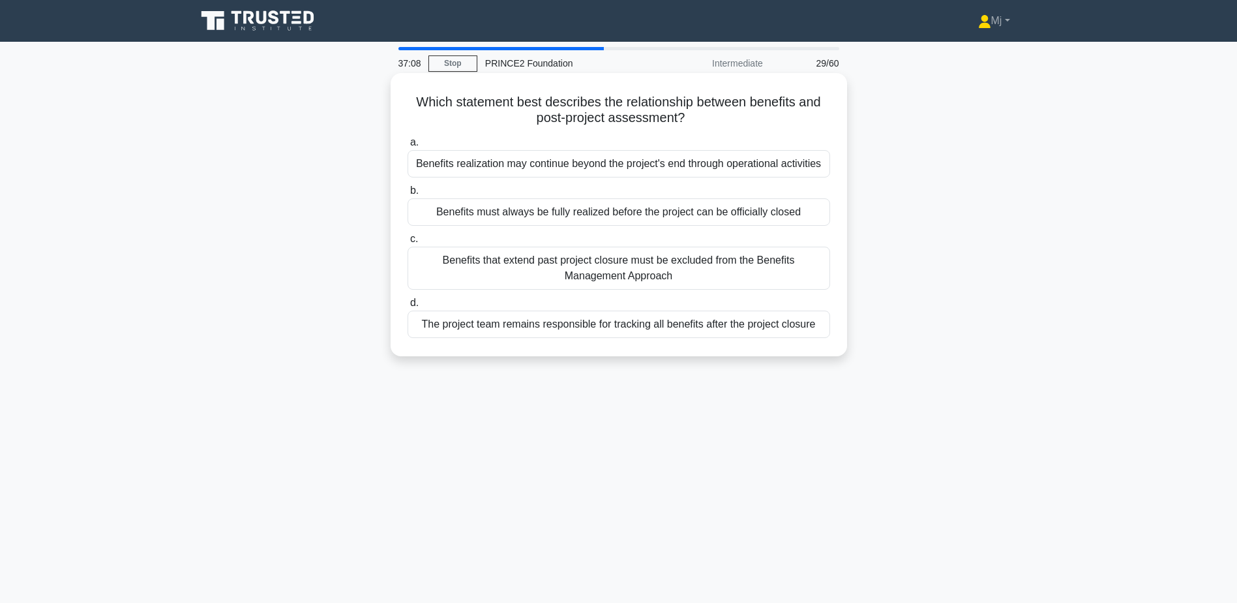
click at [593, 185] on label "b. Benefits must always be fully realized before the project can be officially …" at bounding box center [619, 204] width 423 height 43
click at [408, 187] on input "b. Benefits must always be fully realized before the project can be officially …" at bounding box center [408, 191] width 0 height 8
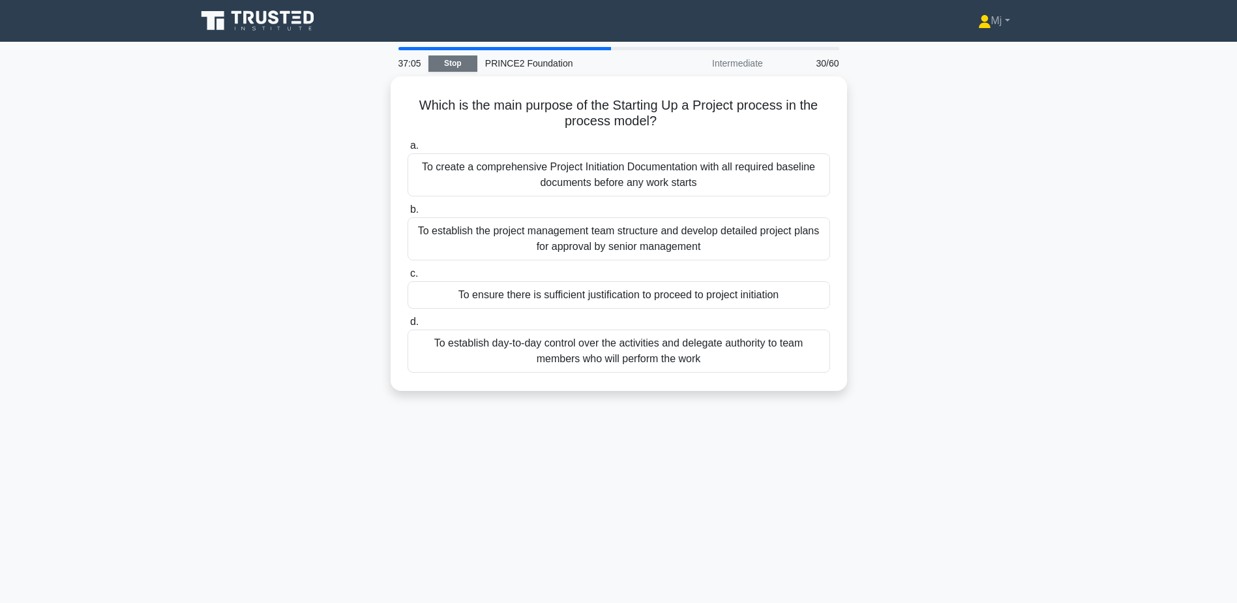
click at [467, 57] on link "Stop" at bounding box center [452, 63] width 49 height 16
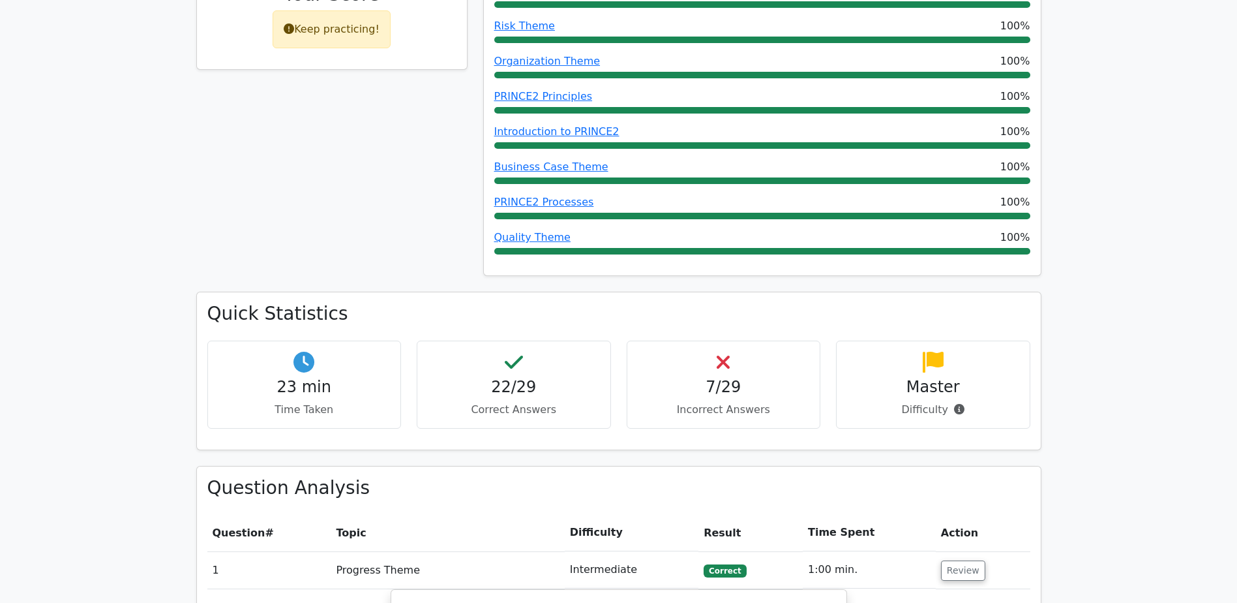
scroll to position [327, 0]
